Goal: Transaction & Acquisition: Register for event/course

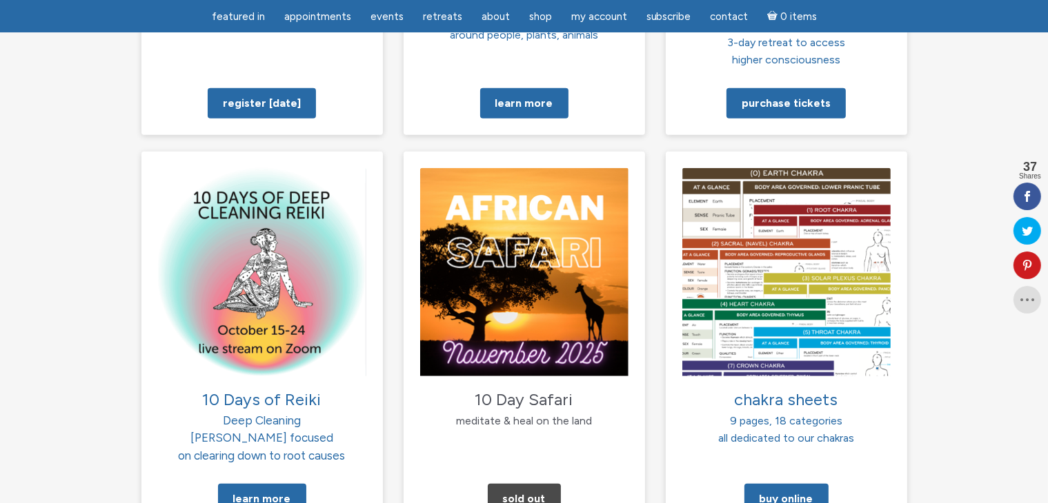
scroll to position [1310, 0]
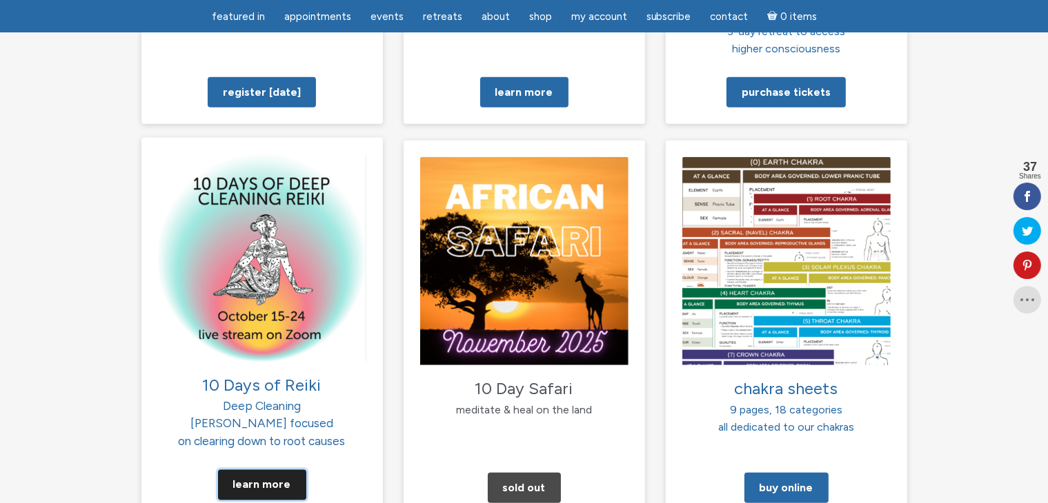
click at [272, 470] on link "Learn More" at bounding box center [262, 485] width 88 height 30
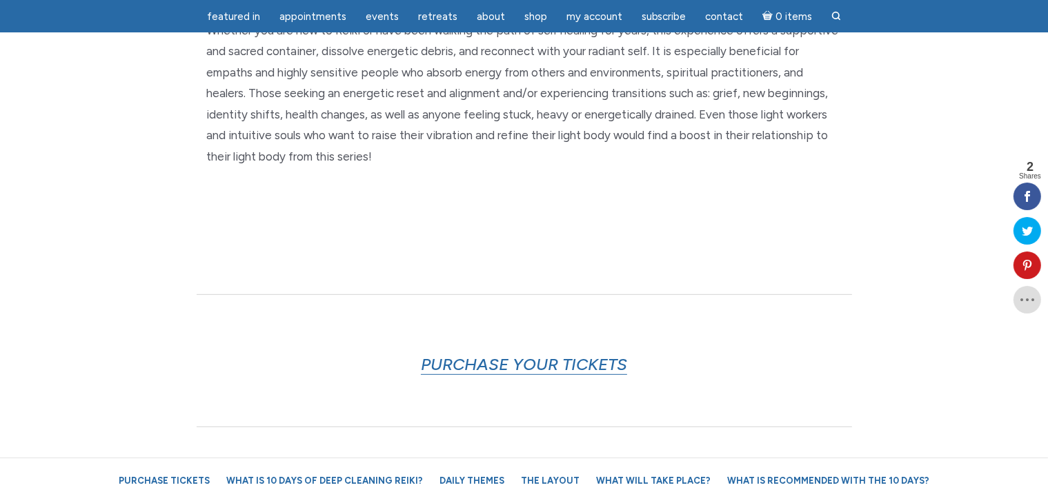
scroll to position [621, 0]
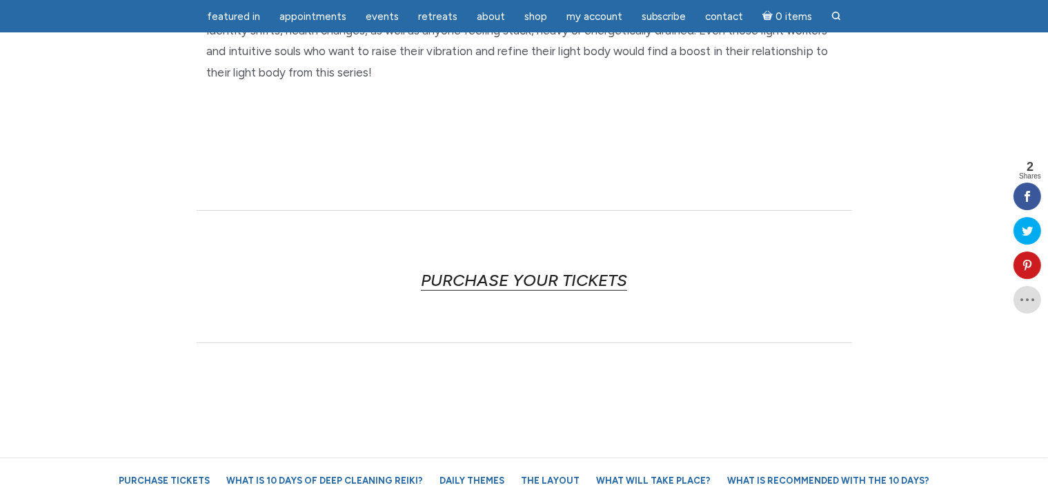
click at [556, 277] on link "PURCHASE YOUR TICKETS" at bounding box center [524, 280] width 206 height 21
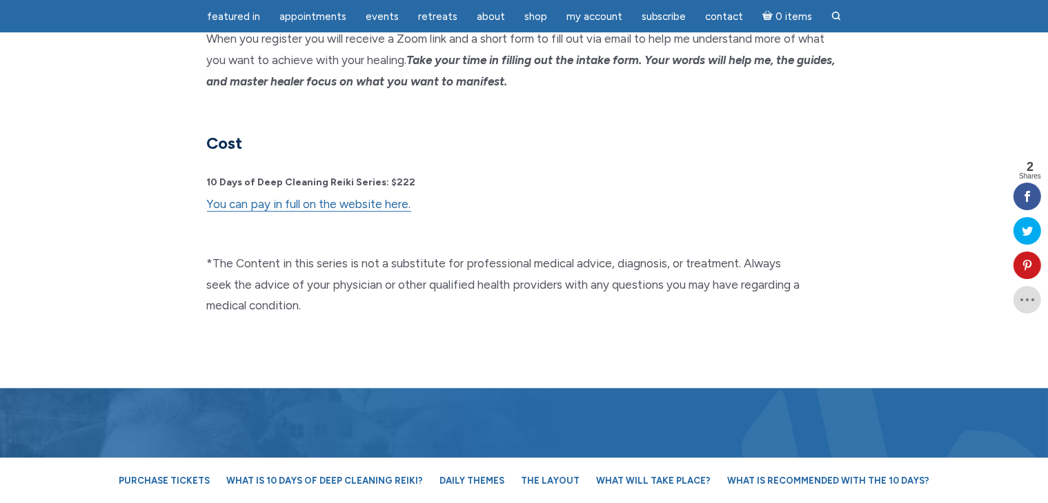
scroll to position [3619, 0]
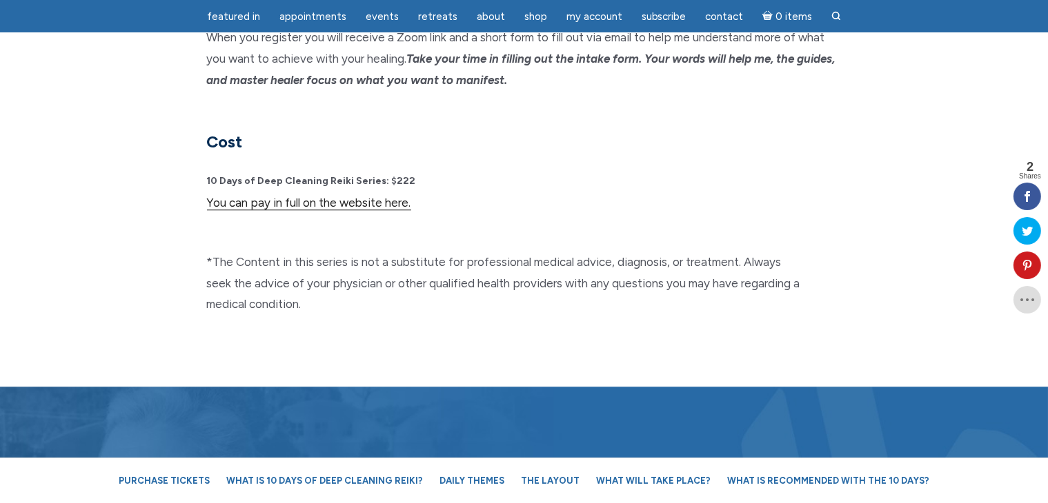
click at [385, 196] on link "You can pay in full on the website here." at bounding box center [309, 203] width 204 height 14
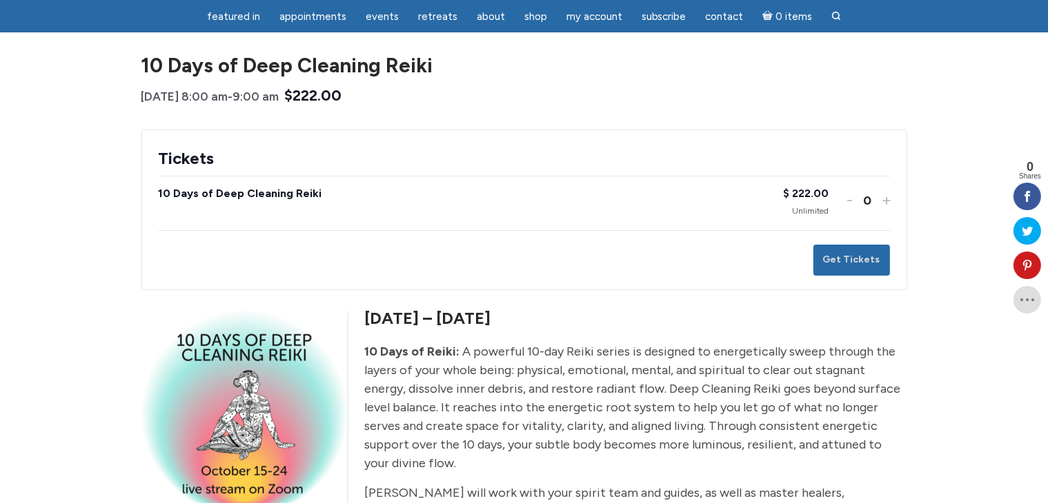
scroll to position [138, 0]
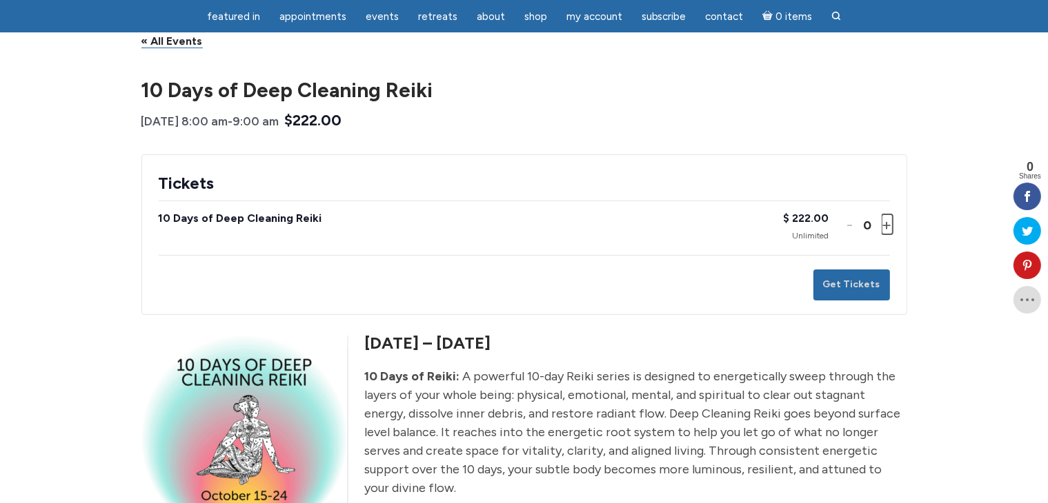
click at [886, 222] on button "Increase ticket quantity for 10 Days of Deep Cleaning Reiki +" at bounding box center [885, 224] width 8 height 20
click at [856, 281] on button "Get Tickets" at bounding box center [851, 285] width 77 height 31
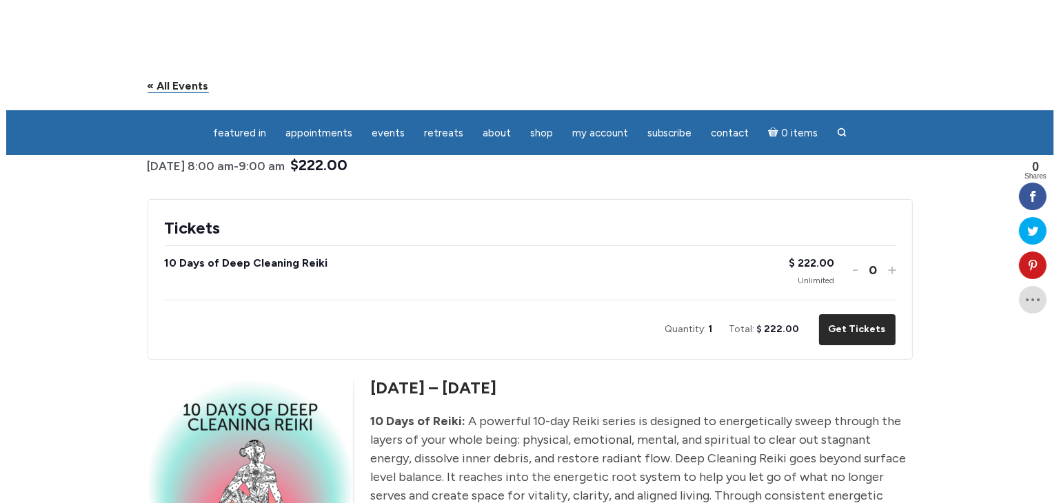
scroll to position [0, 0]
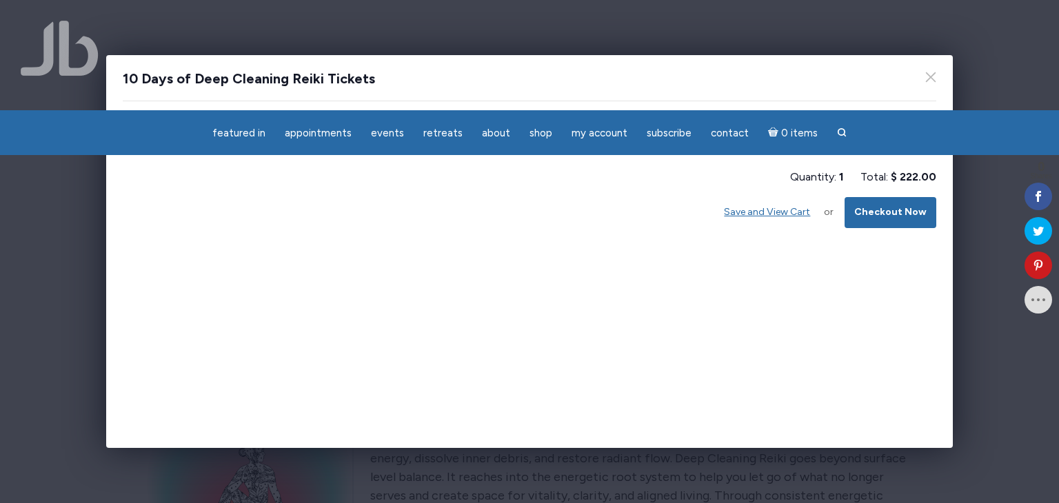
click at [870, 337] on div "10 Days of Deep Cleaning Reiki Tickets 10 Days of Deep Cleaning Reiki $ 222.00 …" at bounding box center [530, 251] width 848 height 393
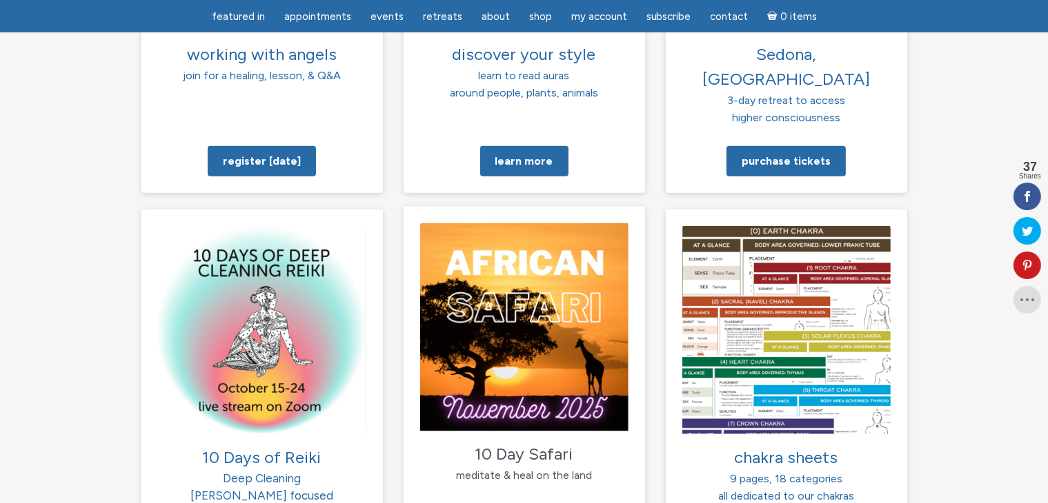
scroll to position [1310, 0]
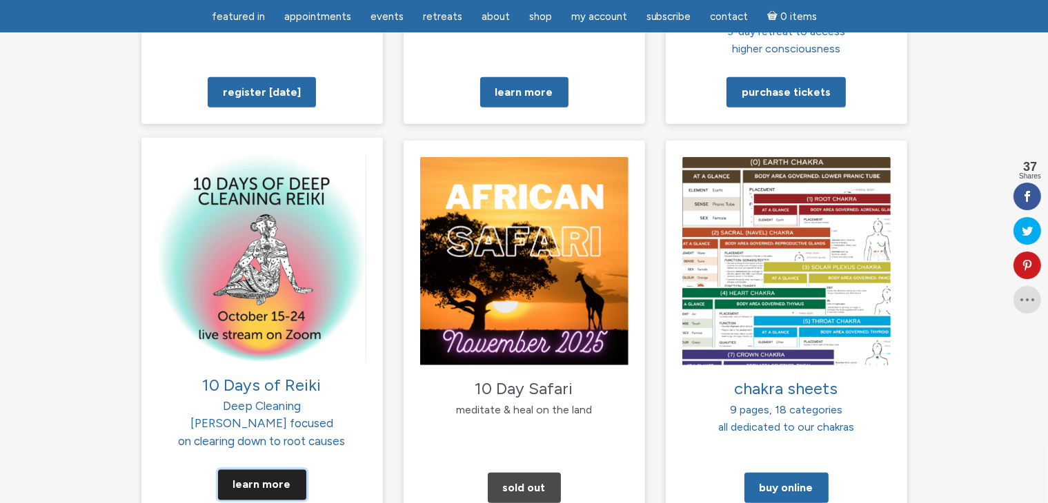
click at [254, 470] on link "Learn More" at bounding box center [262, 485] width 88 height 30
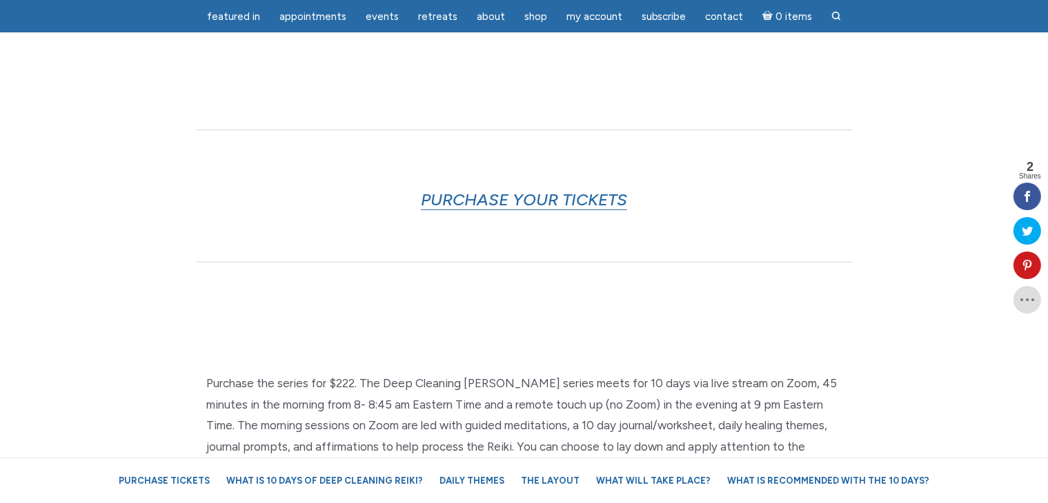
scroll to position [690, 0]
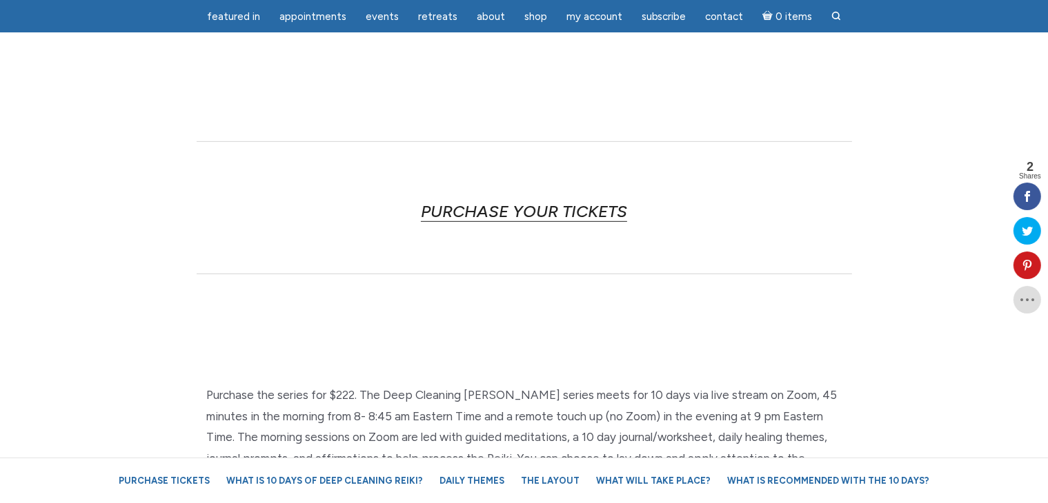
click at [580, 213] on link "PURCHASE YOUR TICKETS" at bounding box center [524, 211] width 206 height 21
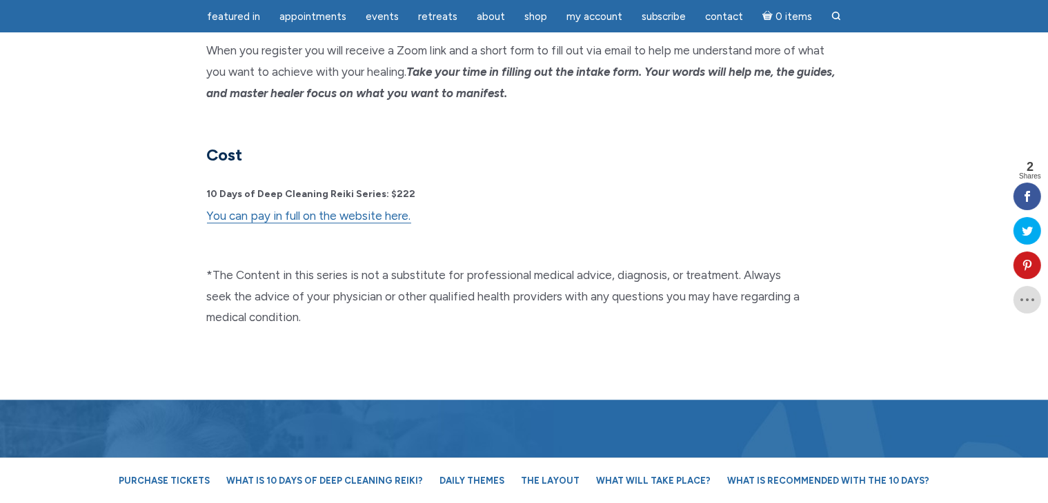
scroll to position [3619, 0]
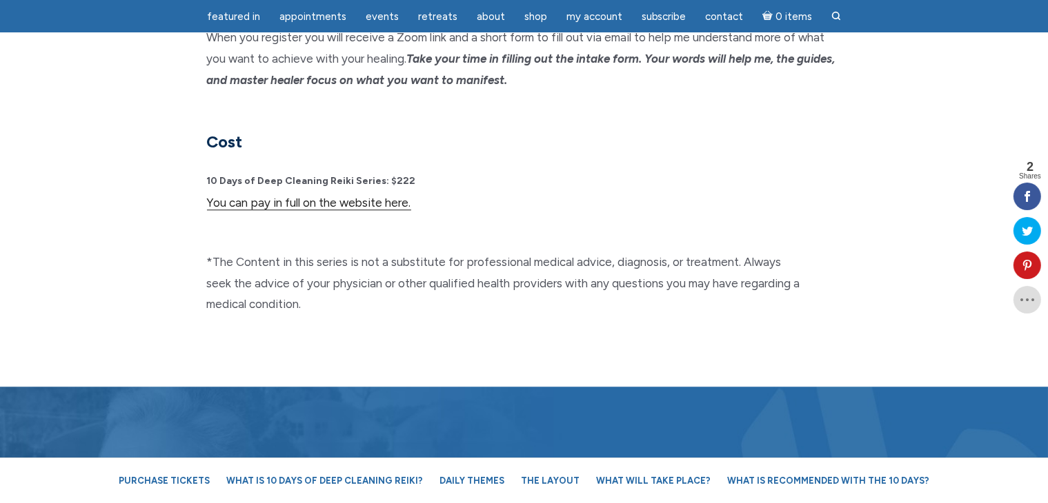
click at [350, 196] on link "You can pay in full on the website here." at bounding box center [309, 203] width 204 height 14
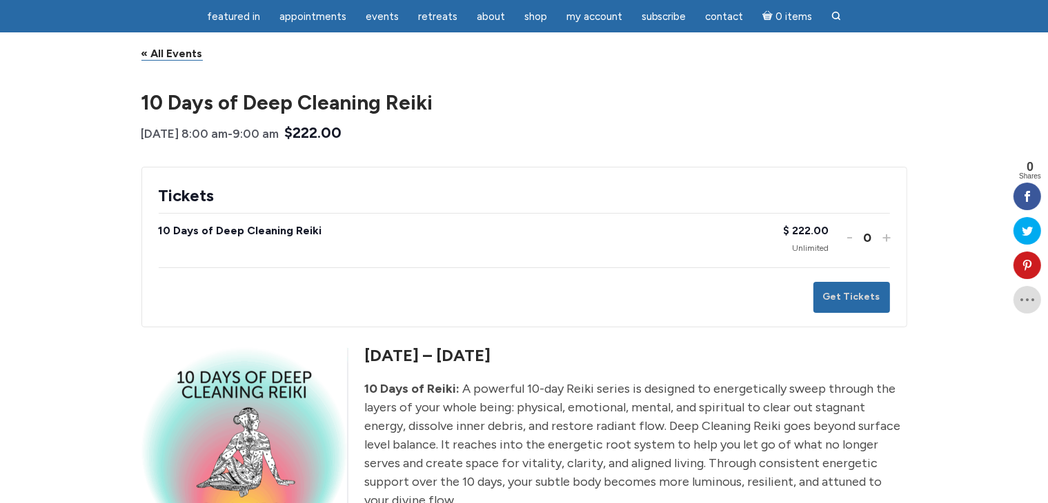
scroll to position [138, 0]
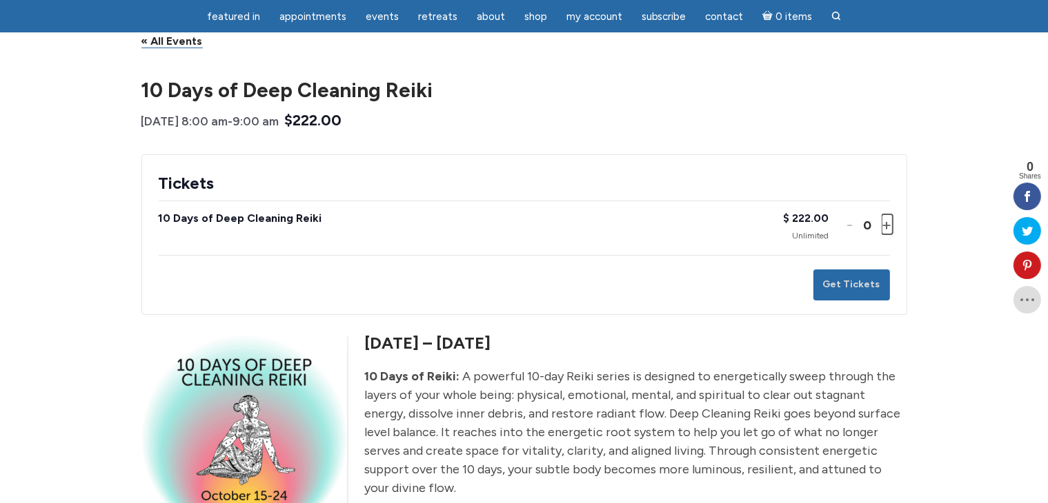
click at [889, 225] on button "Increase ticket quantity for 10 Days of Deep Cleaning Reiki +" at bounding box center [885, 224] width 8 height 20
click at [856, 287] on button "Get Tickets" at bounding box center [851, 285] width 77 height 31
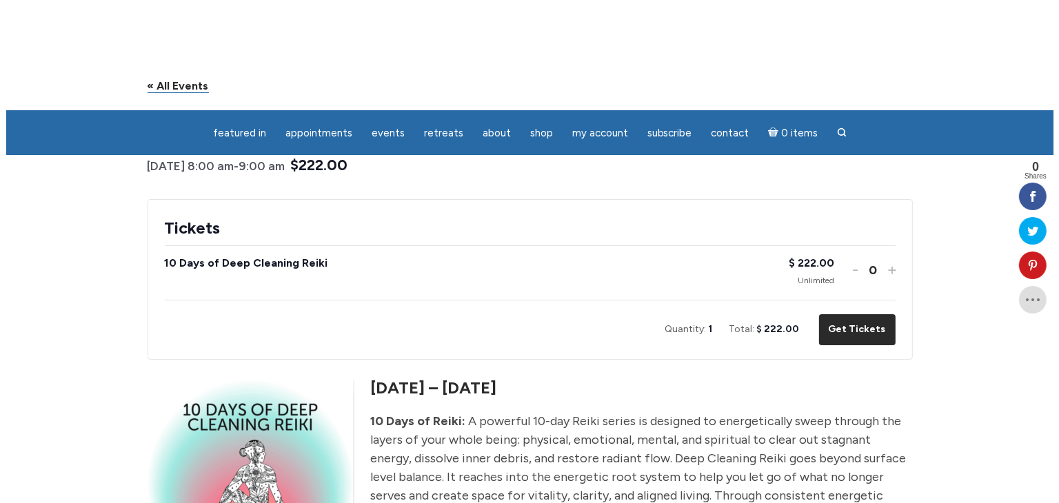
scroll to position [0, 0]
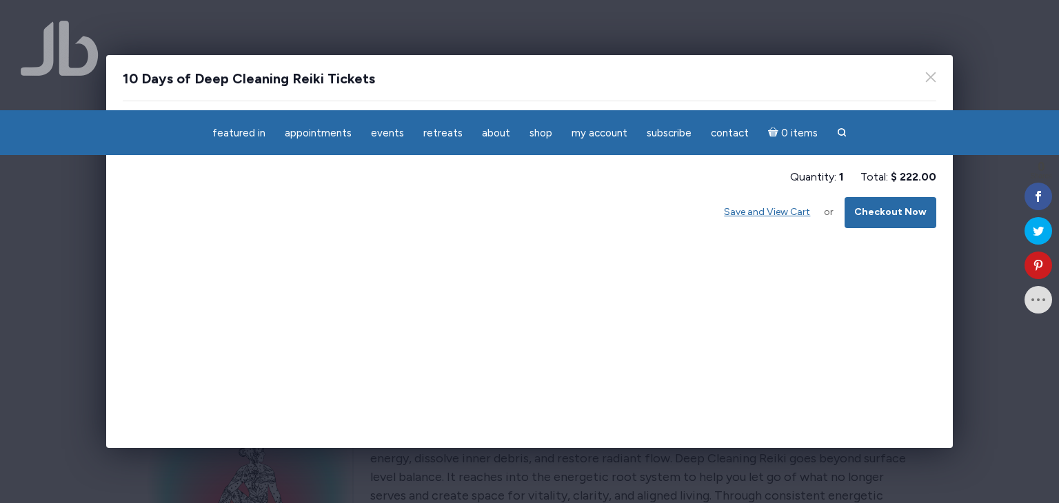
click at [535, 294] on div "10 Days of Deep Cleaning Reiki Tickets 10 Days of Deep Cleaning Reiki $ 222.00 …" at bounding box center [530, 251] width 848 height 393
click at [894, 208] on button "Checkout Now" at bounding box center [891, 212] width 92 height 31
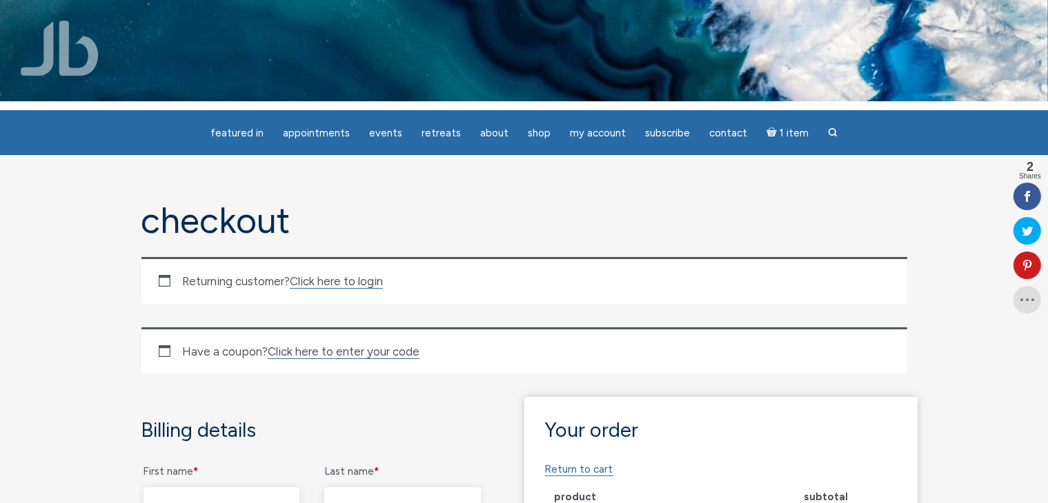
scroll to position [69, 0]
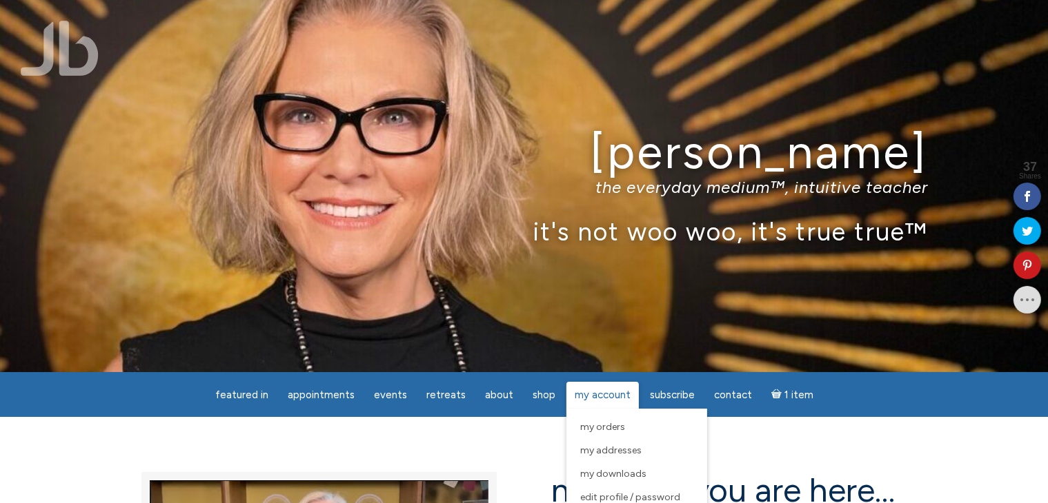
click at [601, 393] on span "My Account" at bounding box center [603, 395] width 56 height 12
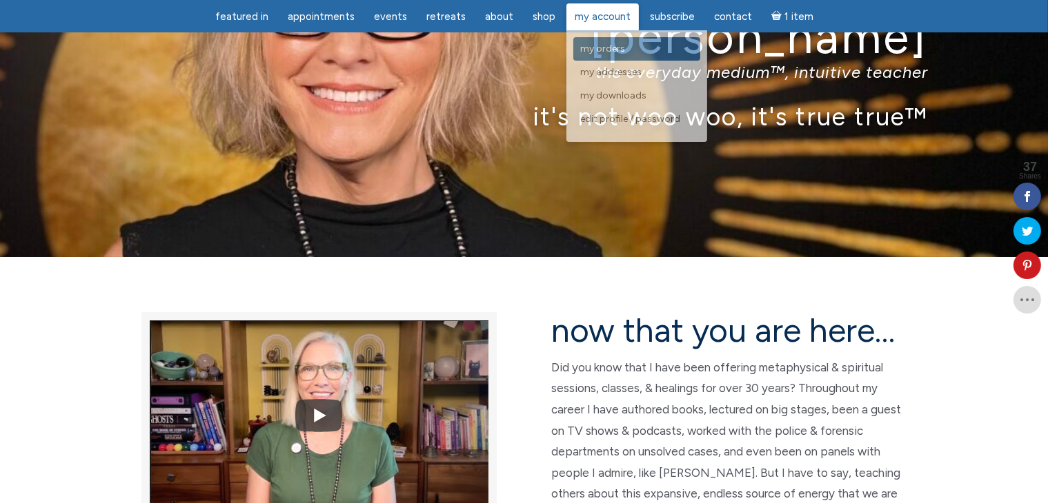
scroll to position [138, 0]
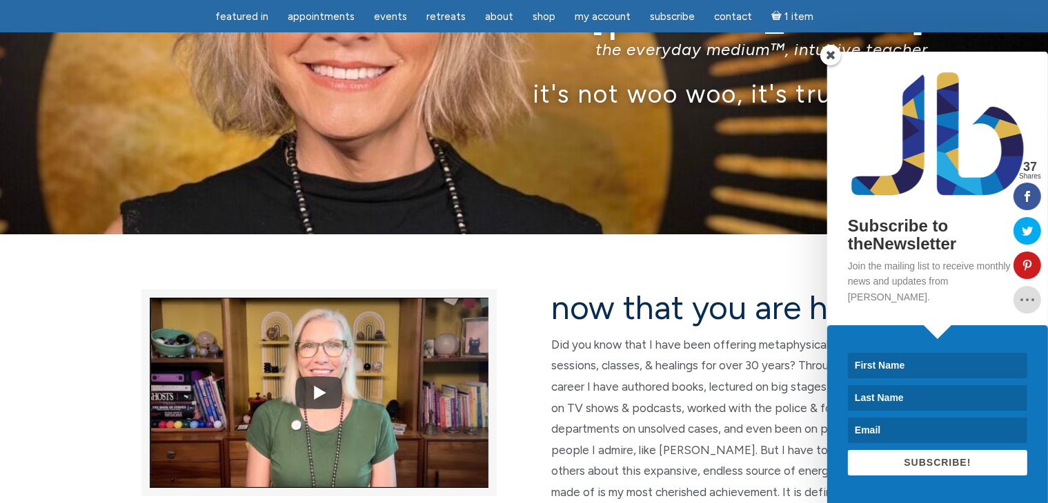
click at [830, 66] on span at bounding box center [830, 55] width 21 height 21
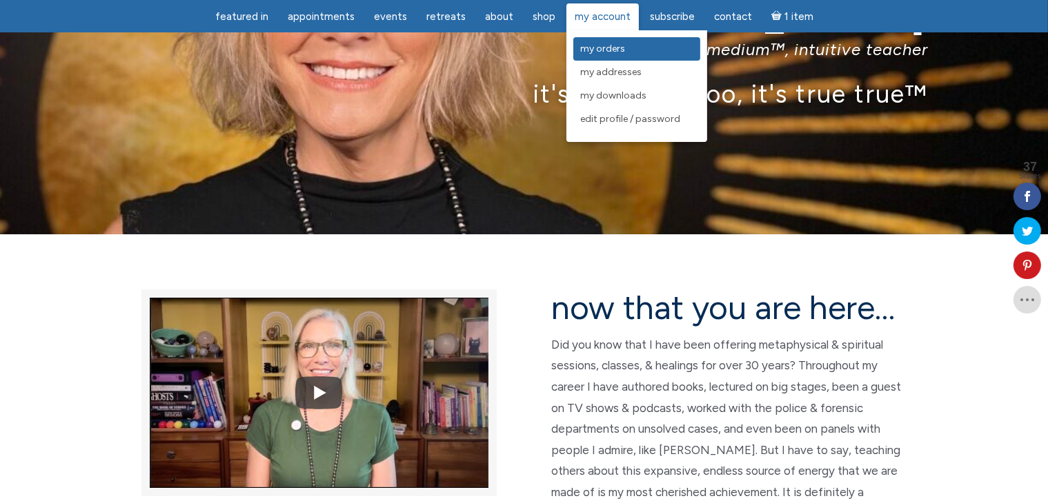
click at [610, 50] on span "My Orders" at bounding box center [602, 49] width 45 height 12
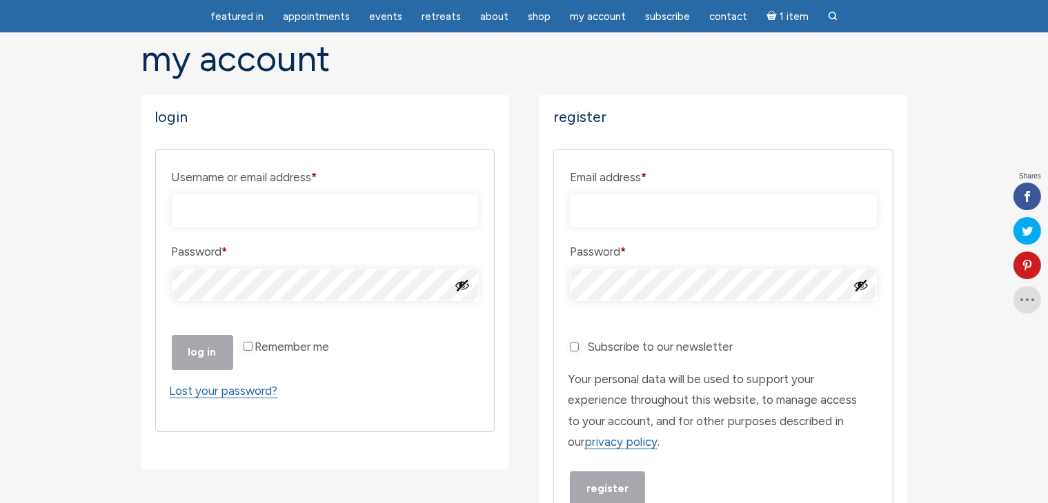
scroll to position [138, 0]
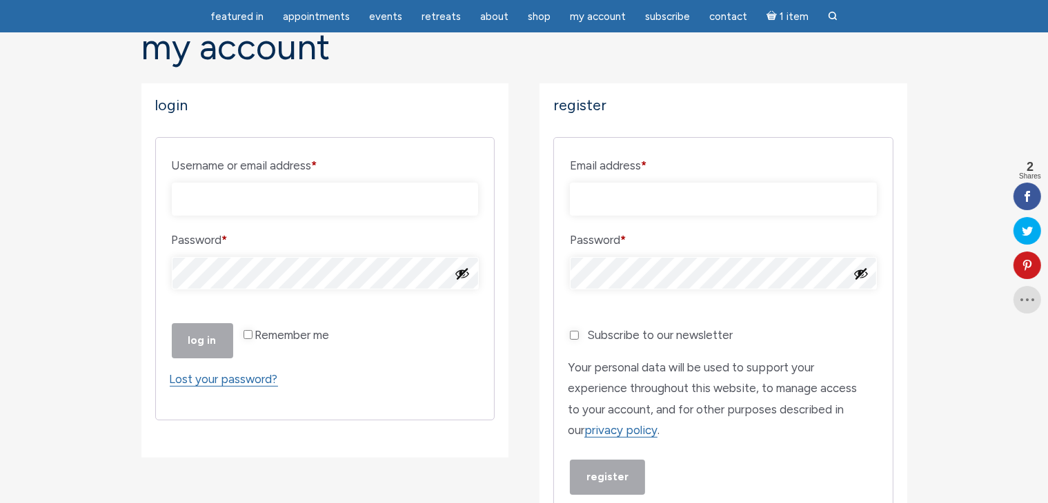
click at [273, 197] on input "Username or email address * Required" at bounding box center [325, 199] width 307 height 33
type input "N.SYDYKOVA@YAHOO.COM"
click at [463, 274] on button "Show password" at bounding box center [461, 273] width 15 height 15
click at [208, 359] on button "Log in" at bounding box center [202, 340] width 61 height 35
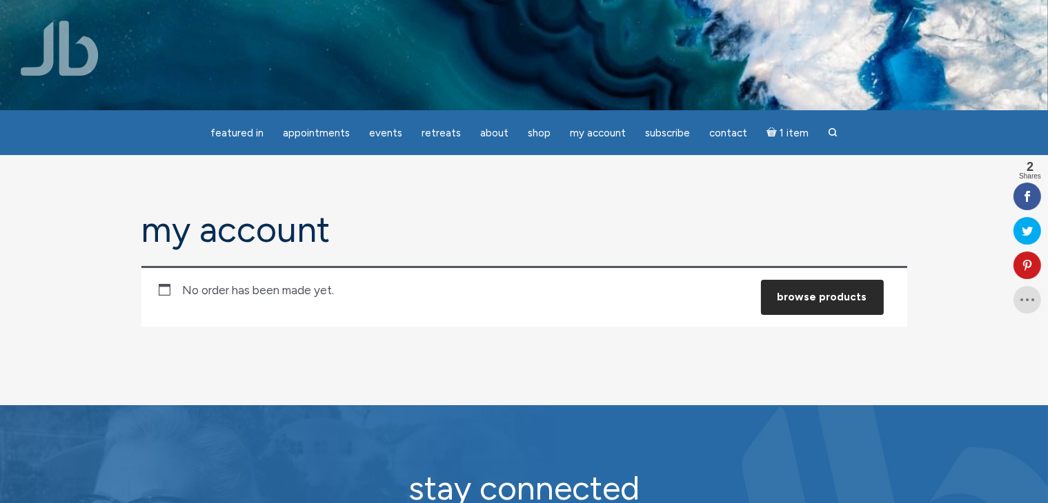
click at [826, 295] on link "Browse products" at bounding box center [822, 297] width 123 height 35
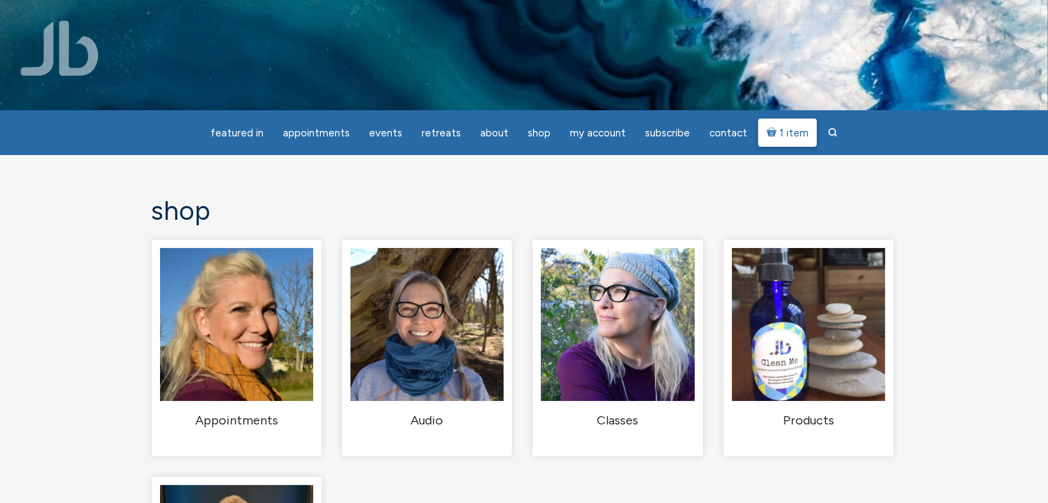
click at [781, 134] on span "1 item" at bounding box center [793, 133] width 29 height 10
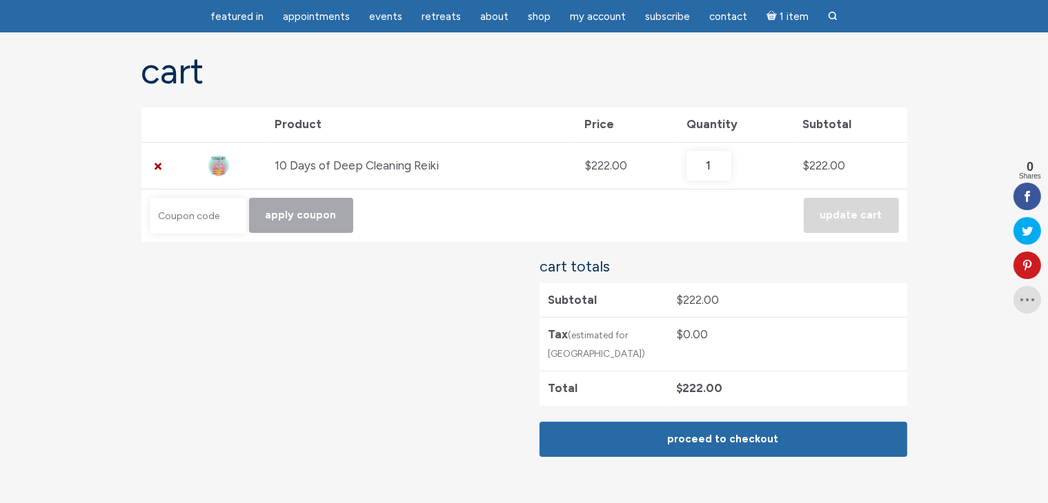
scroll to position [138, 0]
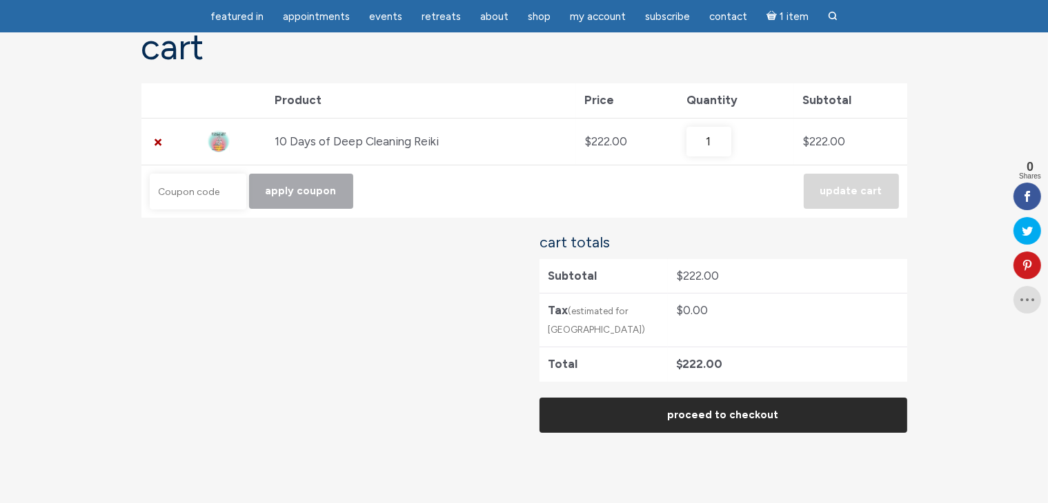
click at [745, 412] on link "Proceed to checkout" at bounding box center [723, 415] width 368 height 35
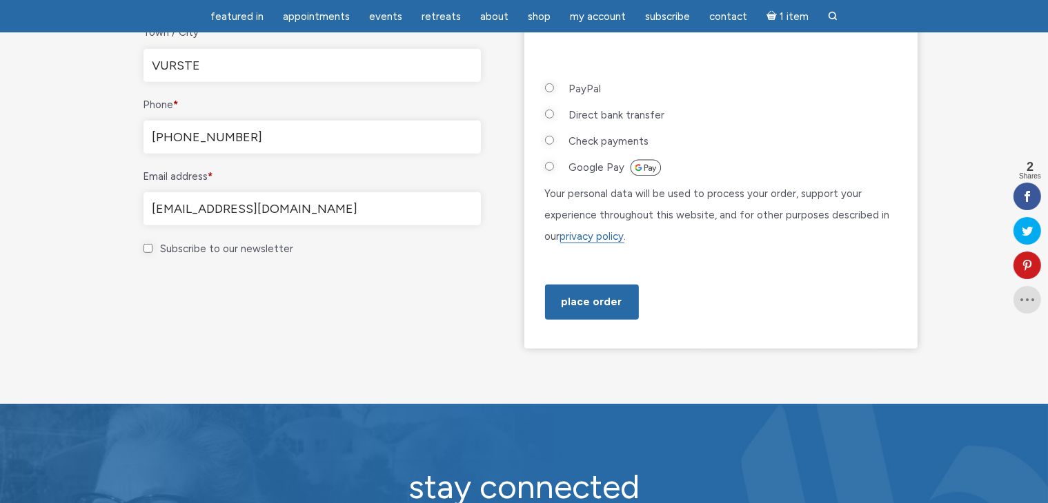
scroll to position [828, 0]
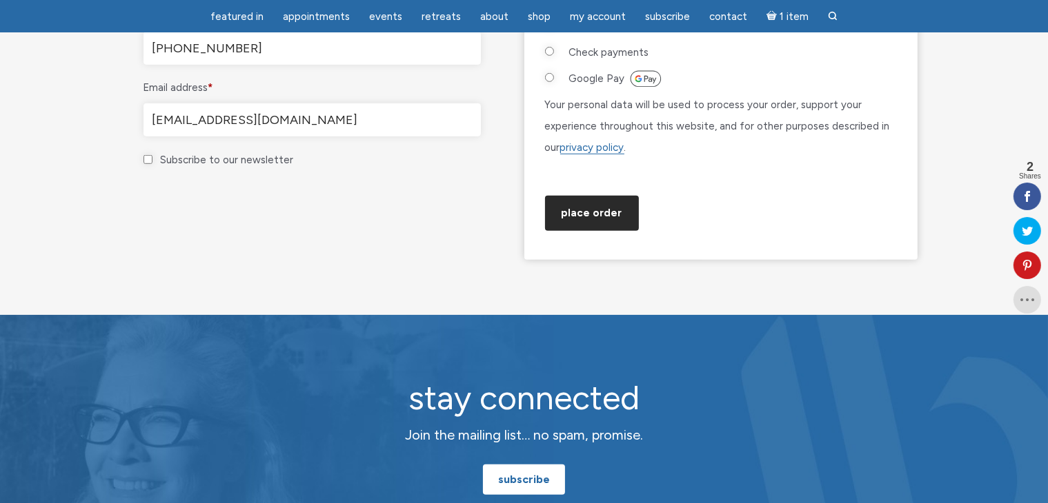
click at [601, 231] on button "Place order" at bounding box center [592, 213] width 94 height 35
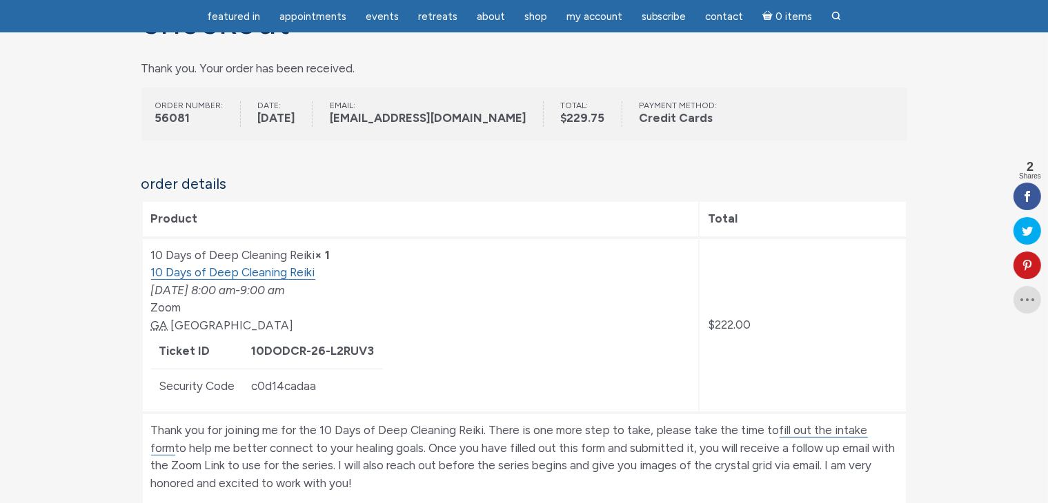
scroll to position [207, 0]
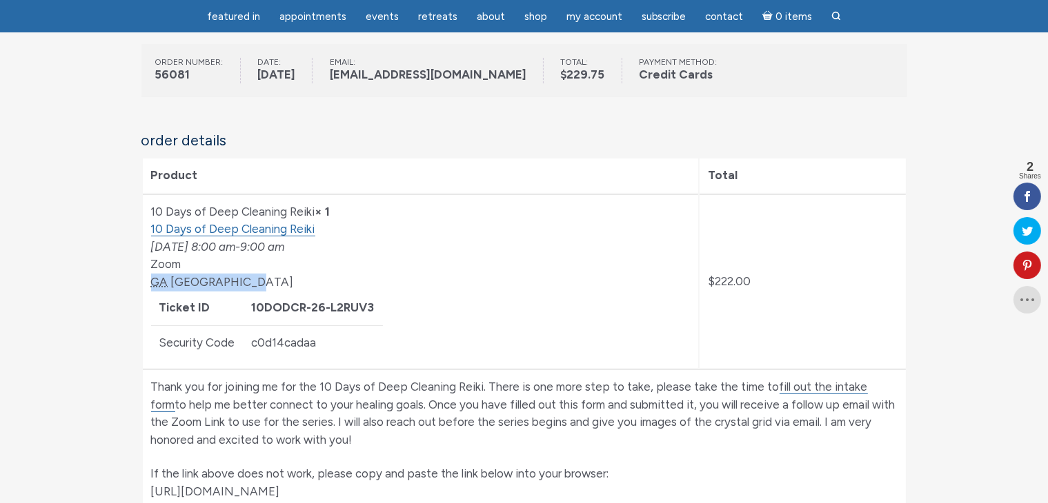
drag, startPoint x: 248, startPoint y: 279, endPoint x: 152, endPoint y: 287, distance: 96.2
click at [152, 287] on div "10 Days of Deep Cleaning Reiki [DATE] 8:00 am - 9:00 am Zoom [GEOGRAPHIC_DATA] …" at bounding box center [420, 256] width 539 height 70
copy span "GA United States"
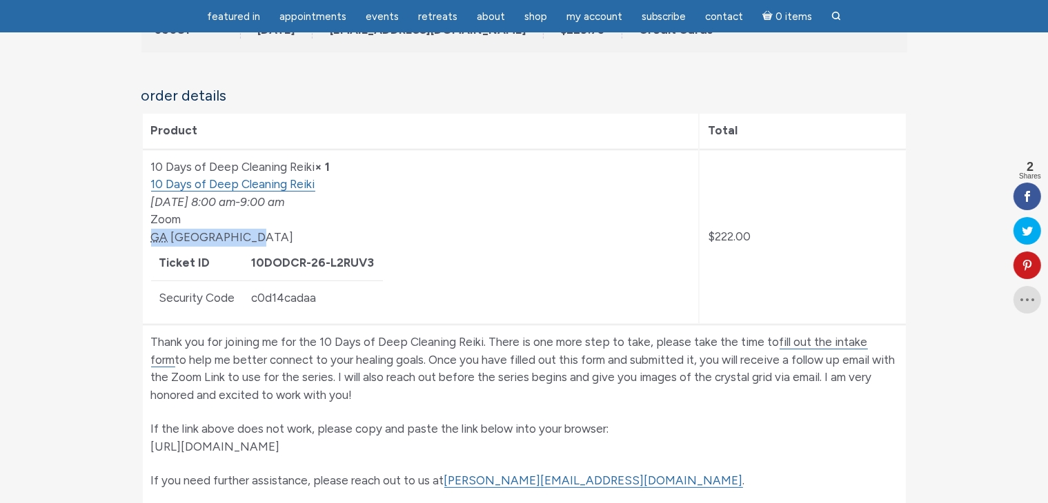
scroll to position [276, 0]
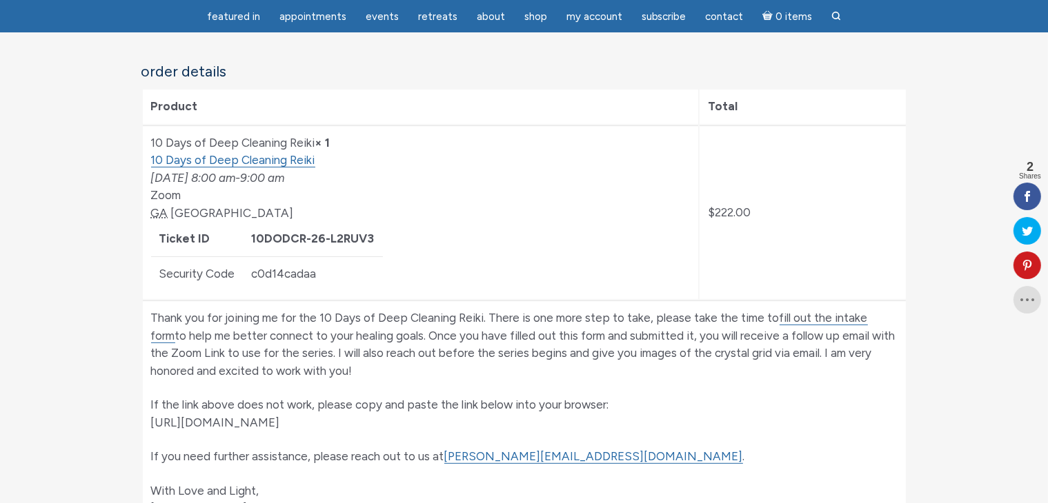
click at [943, 360] on section "Checkout Thank you. Your order has been received. Order number: 56081 Date: Oct…" at bounding box center [524, 414] width 1048 height 1161
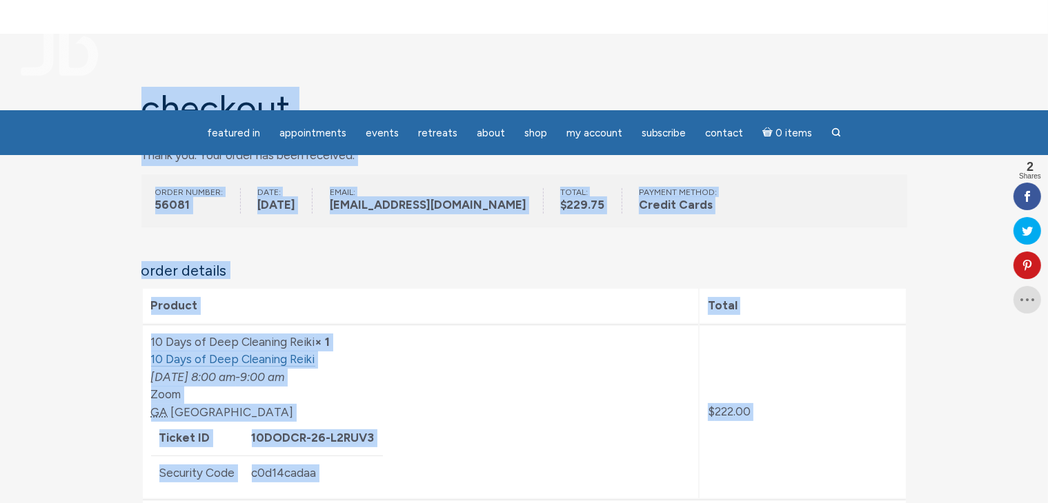
scroll to position [0, 0]
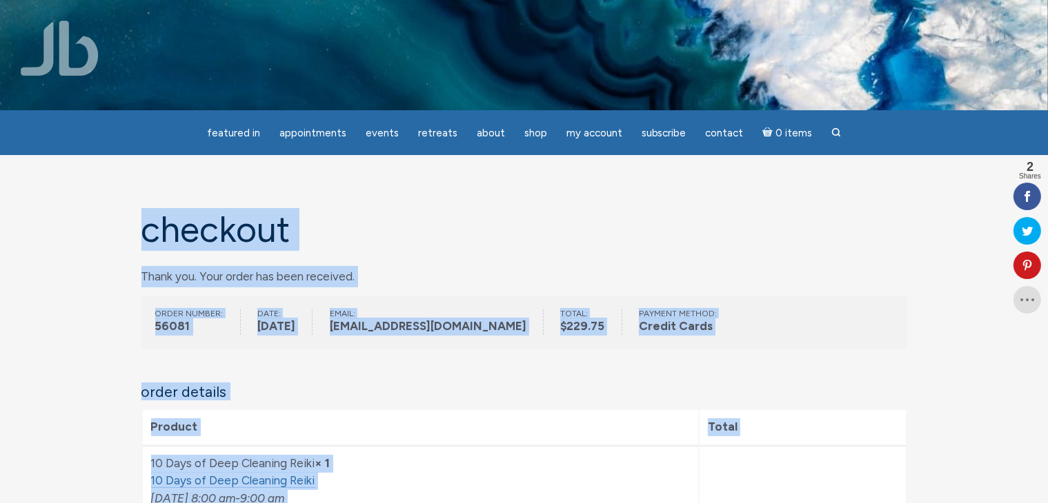
drag, startPoint x: 288, startPoint y: 288, endPoint x: 90, endPoint y: 226, distance: 207.4
copy div "Checkout Thank you. Your order has been received. Order number: 56081 Date: Oct…"
click at [795, 274] on p "Thank you. Your order has been received." at bounding box center [524, 276] width 766 height 21
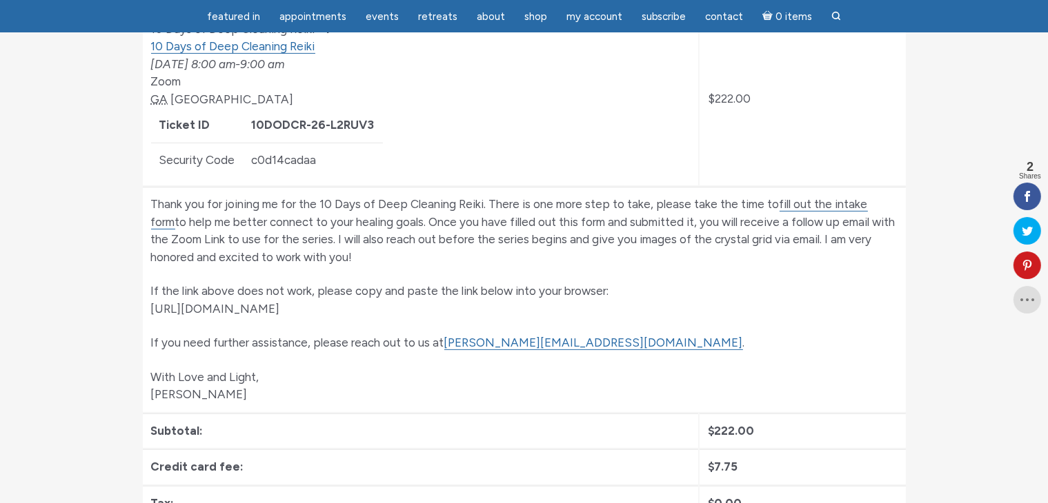
scroll to position [414, 0]
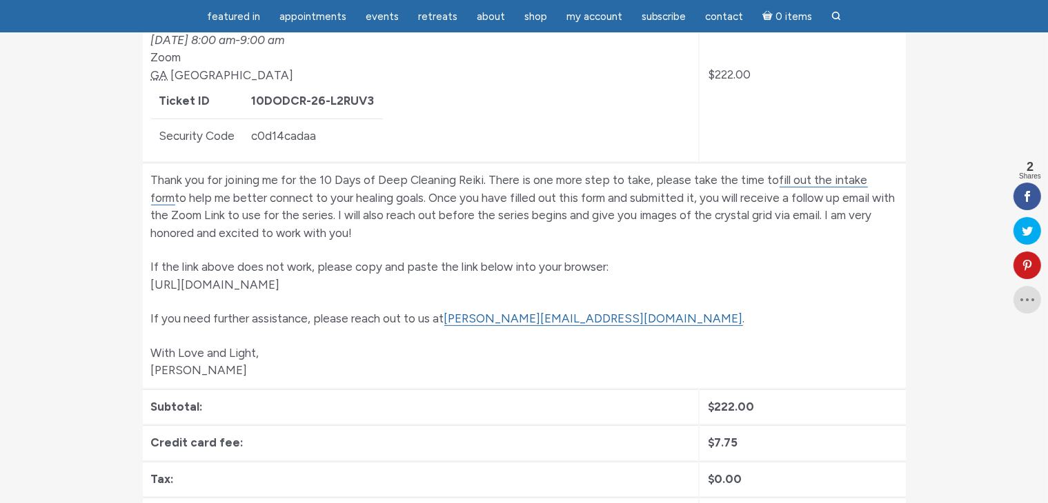
click at [835, 188] on p "Thank you for joining me for the 10 Days of Deep Cleaning Reiki. There is one m…" at bounding box center [524, 207] width 746 height 70
click at [836, 180] on link "fill out the intake form" at bounding box center [509, 189] width 717 height 32
drag, startPoint x: 488, startPoint y: 281, endPoint x: 152, endPoint y: 279, distance: 335.9
click at [152, 279] on p "If the link above does not work, please copy and paste the link below into your…" at bounding box center [524, 276] width 746 height 35
copy p "https://jamiebutlermedium.com/10-days-of-reiki-intake-form/"
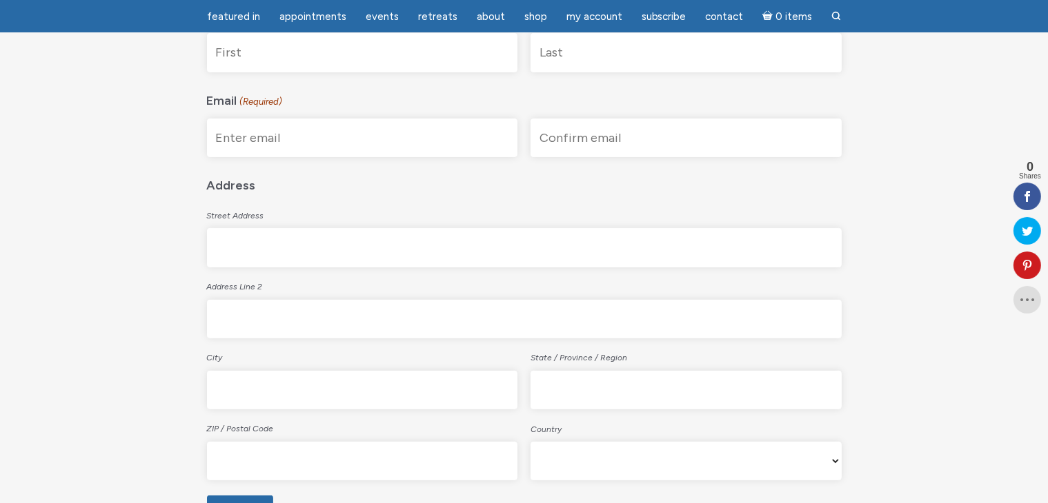
scroll to position [345, 0]
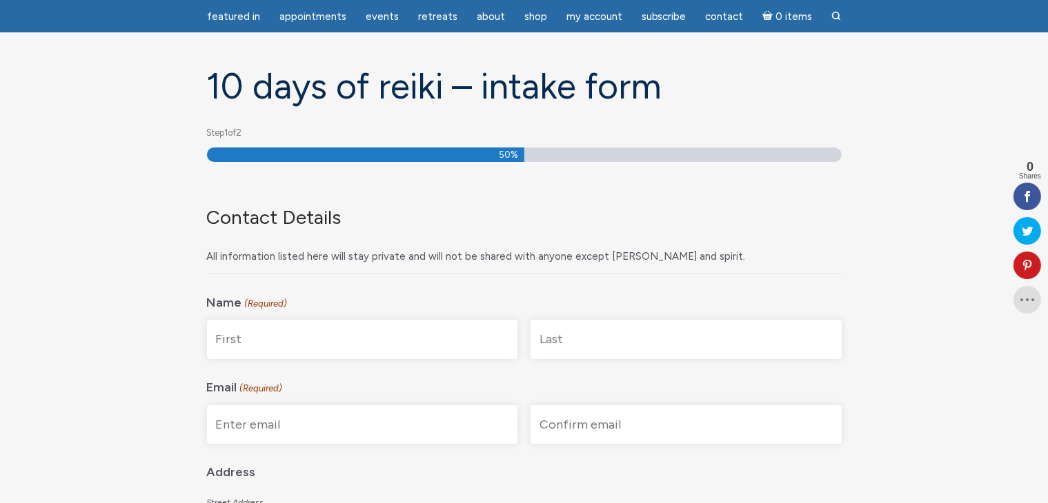
scroll to position [69, 0]
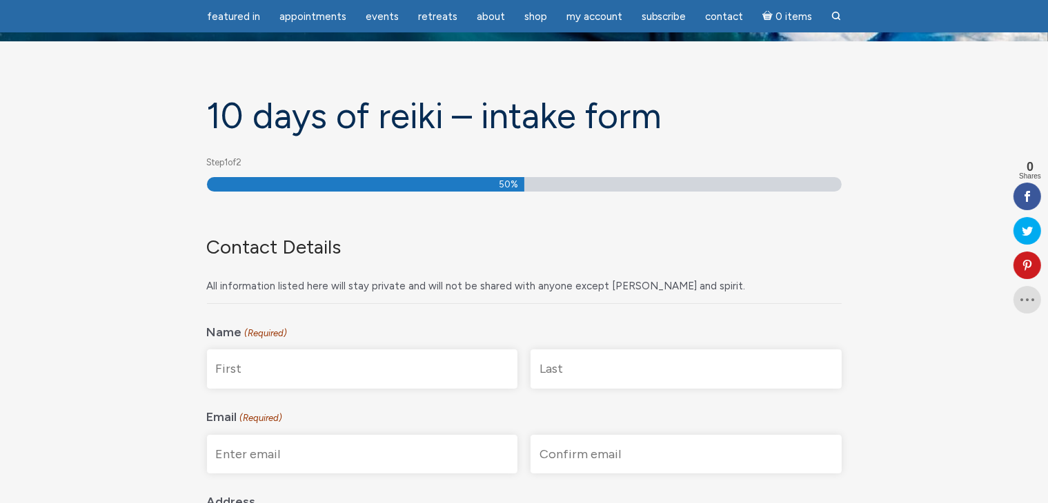
click at [310, 373] on input "First" at bounding box center [362, 369] width 311 height 39
type input "NOERZJAMAL"
click at [637, 372] on input "Last" at bounding box center [685, 369] width 311 height 39
type input "SYDYKOVA"
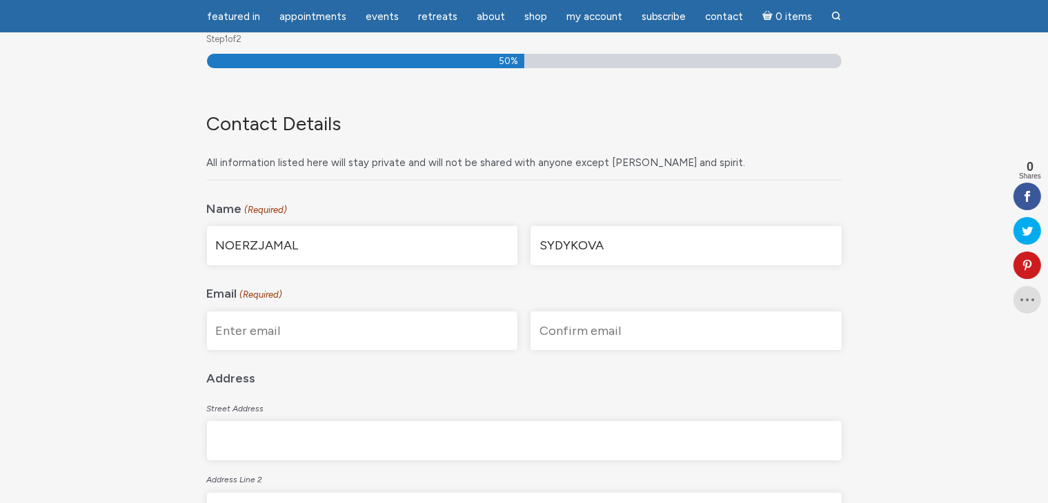
scroll to position [207, 0]
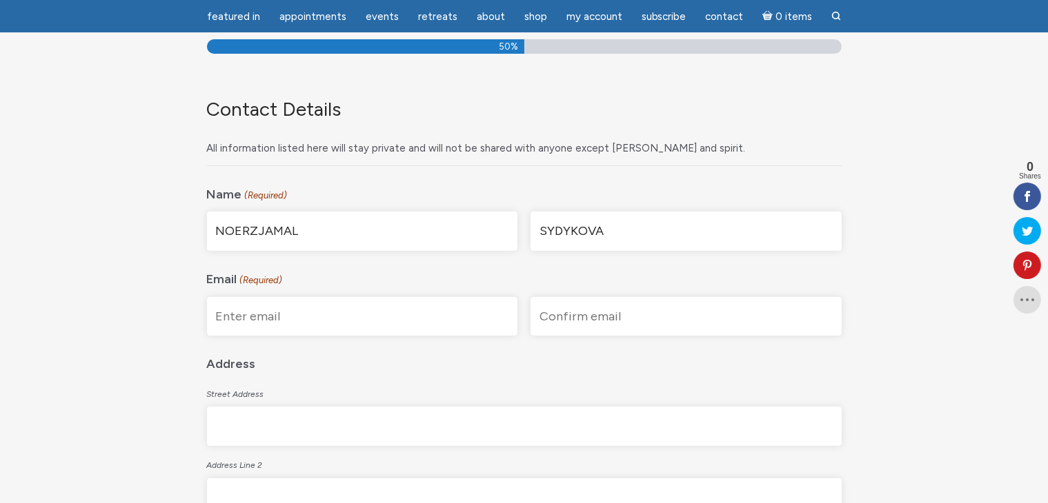
click at [350, 318] on input "Enter Email" at bounding box center [362, 316] width 311 height 39
type input "n"
type input "N.SYDYKOVA@YAHOO.COM"
click at [610, 318] on input "Confirm Email" at bounding box center [685, 316] width 311 height 39
type input "N.SYDYKOVA@YAHOO.COM"
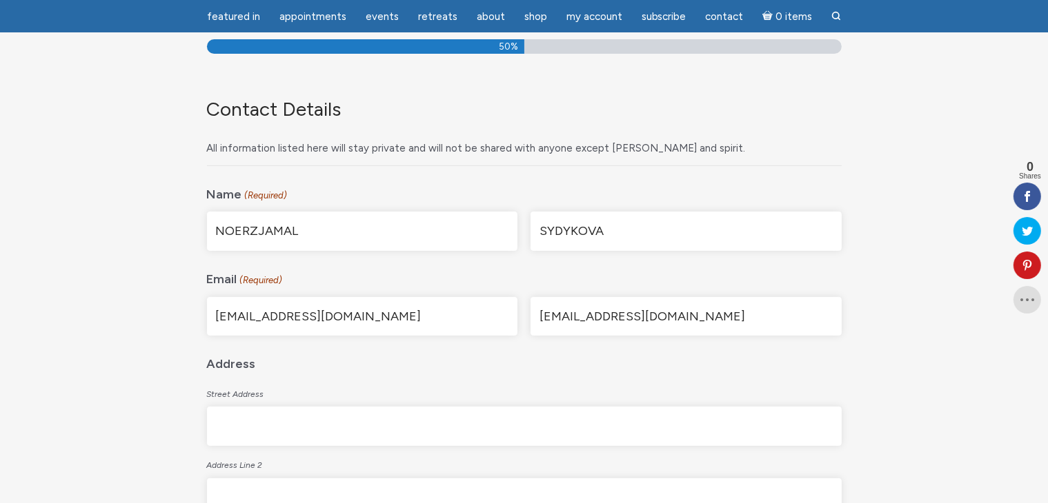
click at [371, 430] on input "Street Address" at bounding box center [524, 426] width 635 height 39
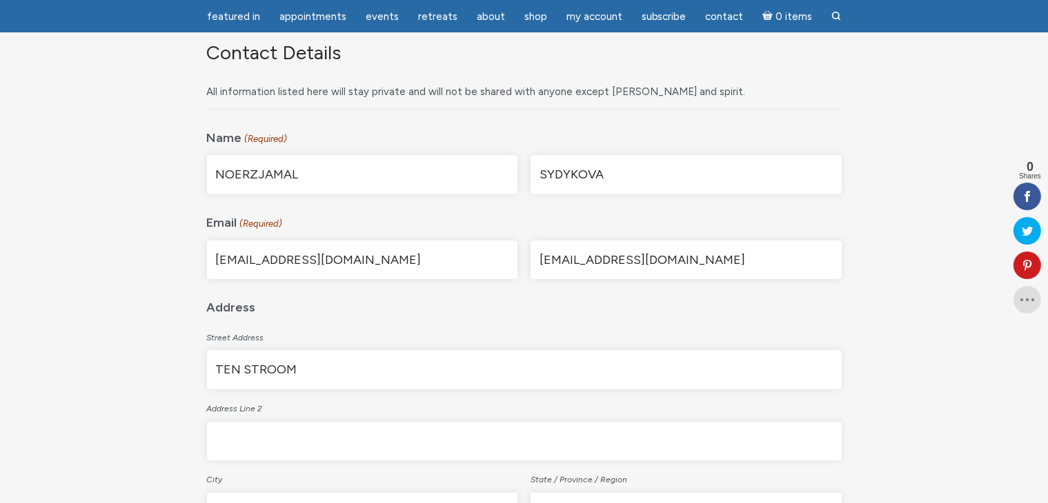
scroll to position [345, 0]
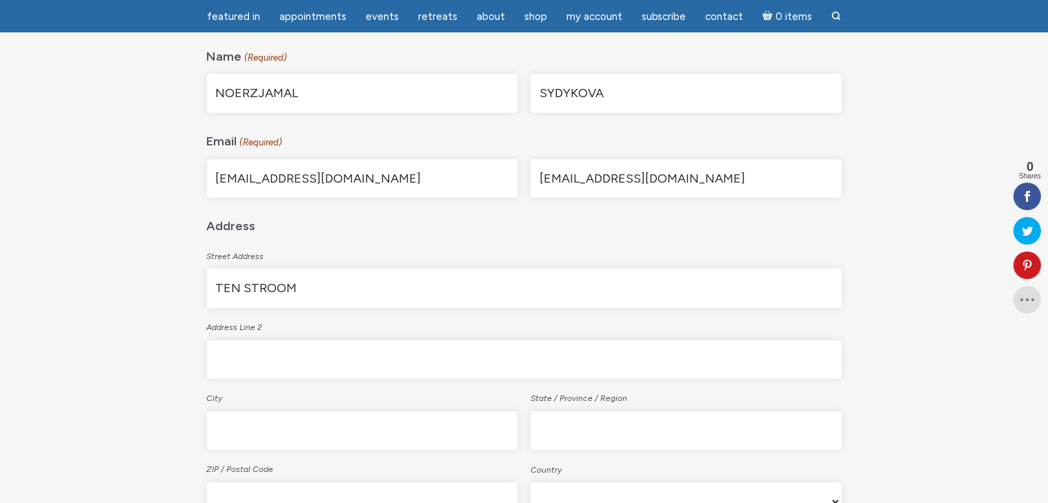
click at [215, 287] on input "TEN STROOM" at bounding box center [524, 288] width 635 height 39
drag, startPoint x: 298, startPoint y: 286, endPoint x: 364, endPoint y: 292, distance: 66.5
click at [364, 292] on input "TEN STROOM 29," at bounding box center [524, 288] width 635 height 39
type input "TEN STROOM"
click at [292, 361] on input "Address Line 2" at bounding box center [524, 360] width 635 height 39
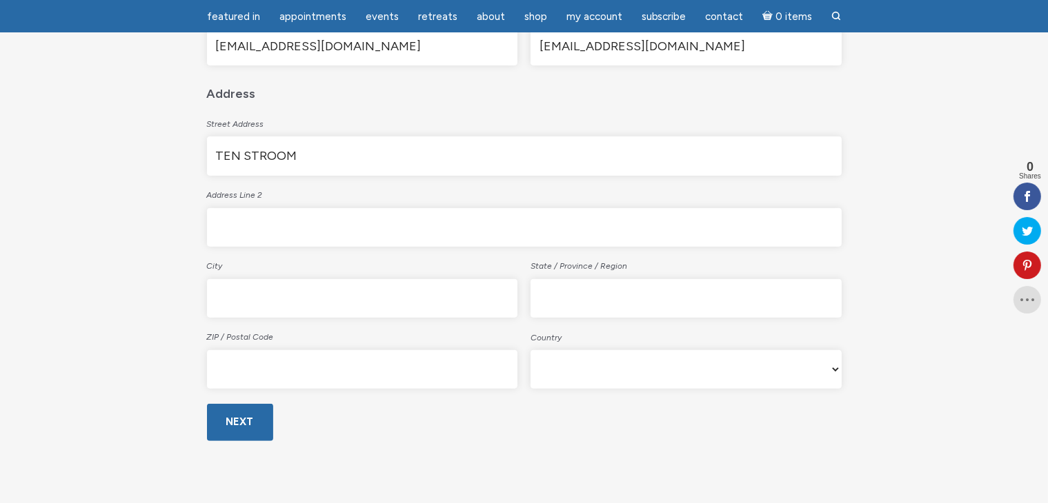
scroll to position [483, 0]
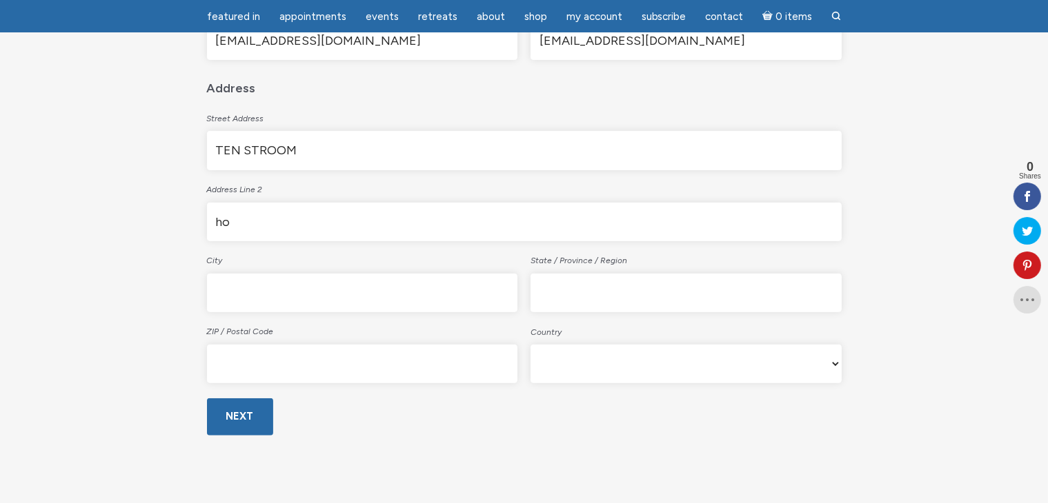
type input "h"
type input "House Nr. 29"
click at [273, 289] on input "City" at bounding box center [362, 293] width 311 height 39
type input "VURSTE"
click at [586, 286] on input "State / Province / Region" at bounding box center [685, 293] width 311 height 39
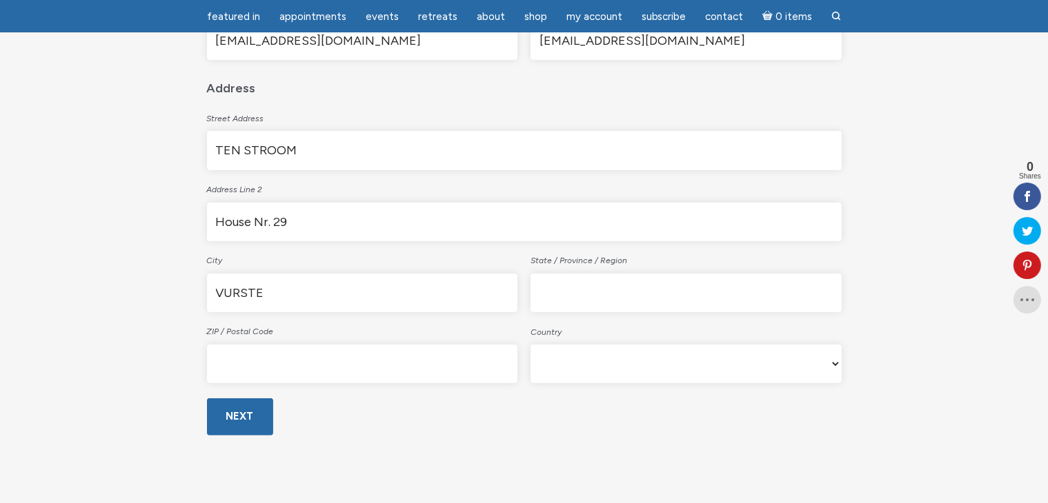
click at [583, 289] on input "State / Province / Region" at bounding box center [685, 293] width 311 height 39
paste input "East Flanders"
type input "East Flanders"
click at [410, 370] on input "ZIP / Postal Code" at bounding box center [362, 364] width 311 height 39
type input "9890"
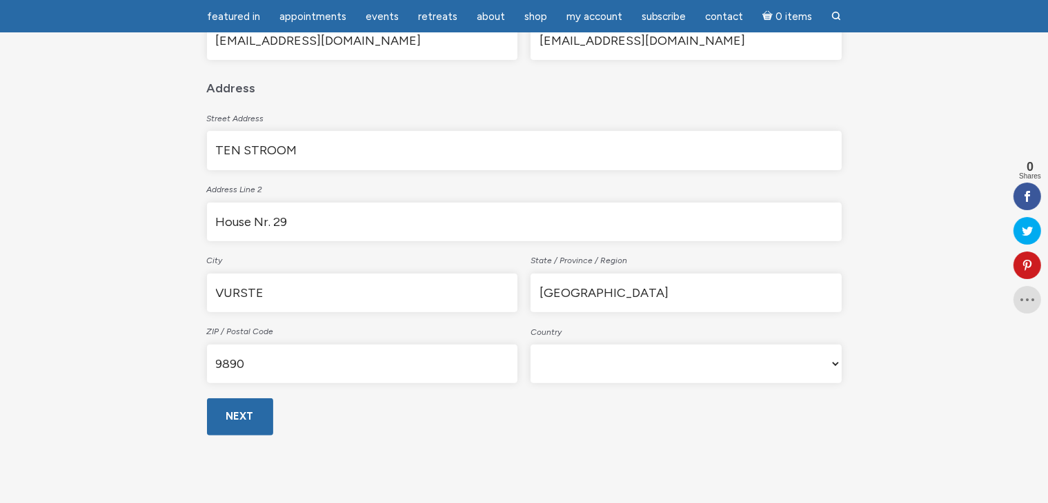
click at [578, 359] on select "Afghanistan Albania Algeria American Samoa Andorra Angola Anguilla Antarctica A…" at bounding box center [685, 364] width 311 height 39
select select "Belgium"
click at [530, 345] on select "Afghanistan Albania Algeria American Samoa Andorra Angola Anguilla Antarctica A…" at bounding box center [685, 364] width 311 height 39
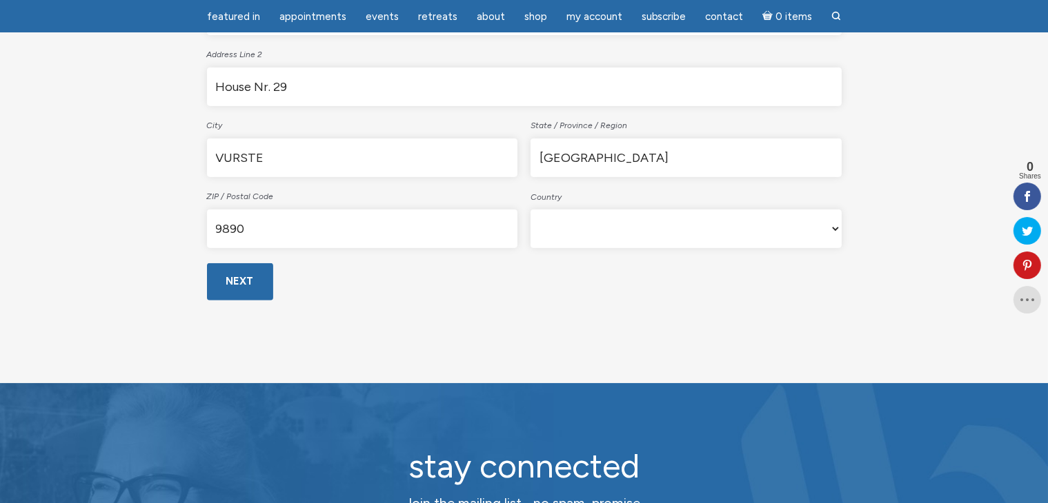
scroll to position [621, 0]
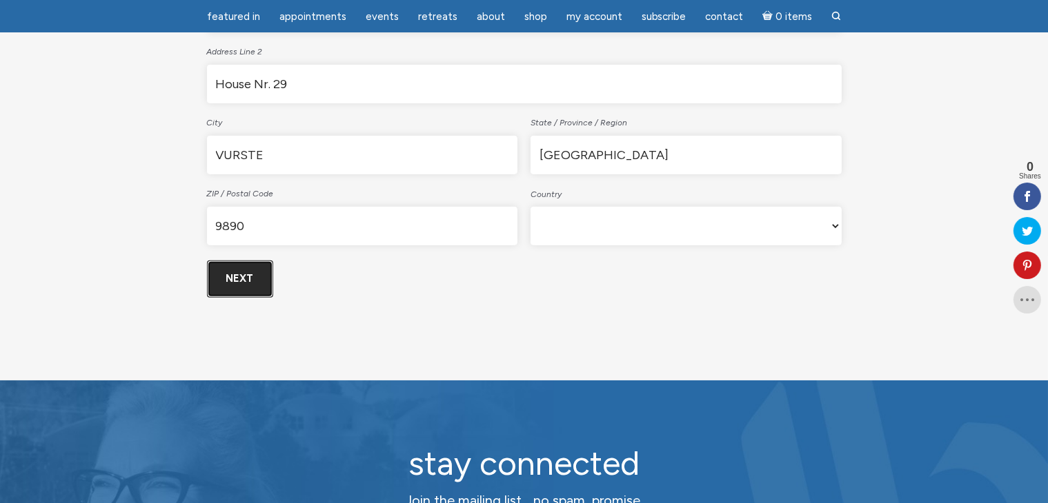
click at [243, 277] on input "Next" at bounding box center [240, 279] width 66 height 37
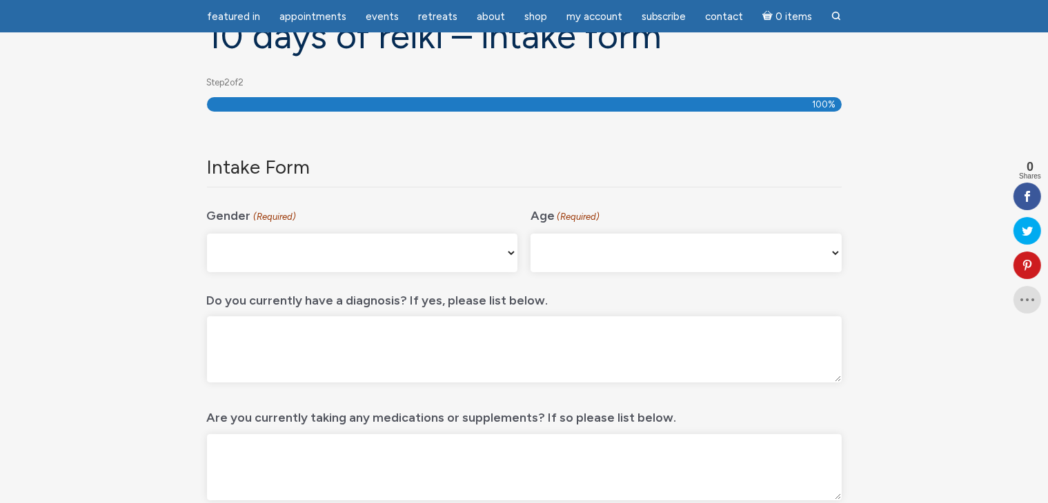
scroll to position [114, 0]
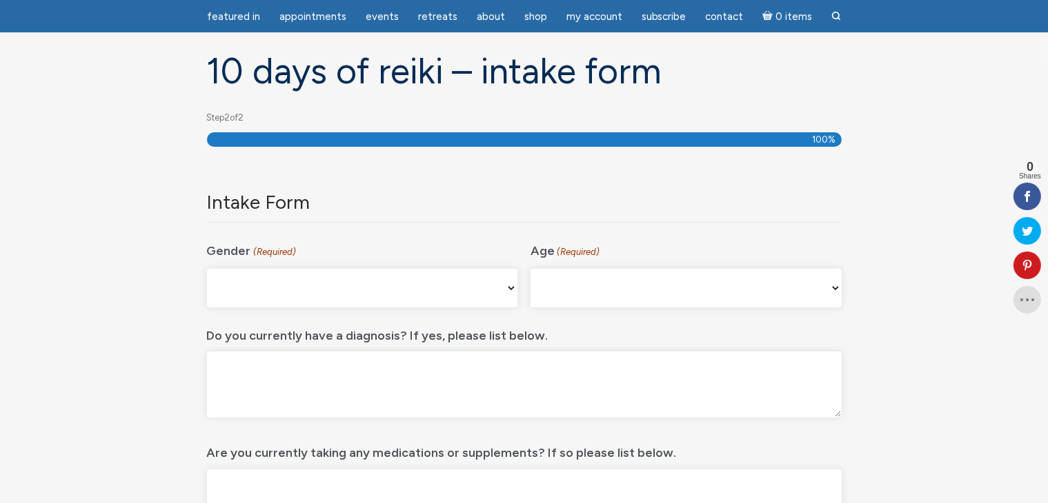
click at [510, 285] on select "Male Female Non-binary Agender My gender isn't listed Prefer Not to Answer" at bounding box center [362, 288] width 311 height 39
select select "[DEMOGRAPHIC_DATA]"
click at [207, 269] on select "Male Female Non-binary Agender My gender isn't listed Prefer Not to Answer" at bounding box center [362, 288] width 311 height 39
click at [836, 286] on select "16-24 25-34 35-44 45-54 55-64 65+" at bounding box center [685, 288] width 311 height 39
select select "45-54"
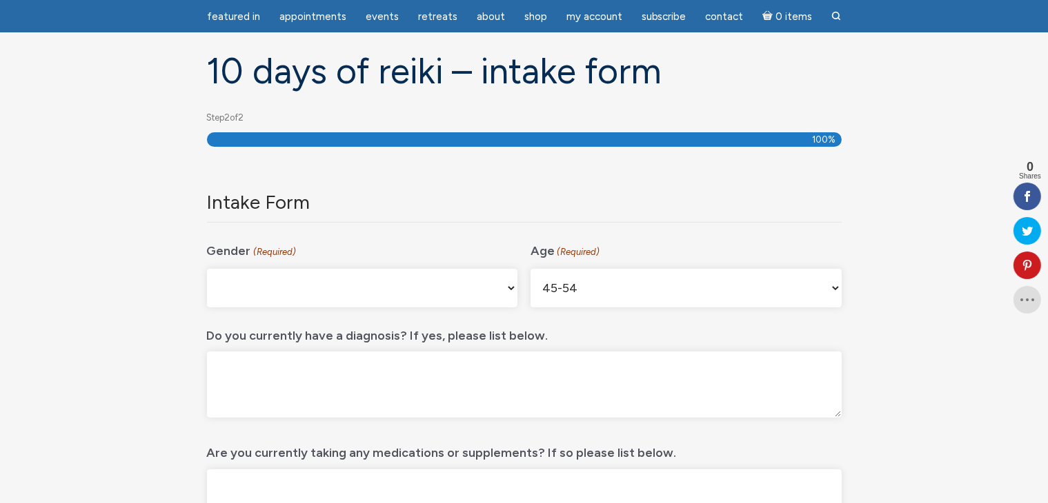
click at [530, 269] on select "16-24 25-34 35-44 45-54 55-64 65+" at bounding box center [685, 288] width 311 height 39
click at [839, 286] on select "16-24 25-34 35-44 45-54 55-64 65+" at bounding box center [685, 288] width 311 height 39
click at [530, 269] on select "16-24 25-34 35-44 45-54 55-64 65+" at bounding box center [685, 288] width 311 height 39
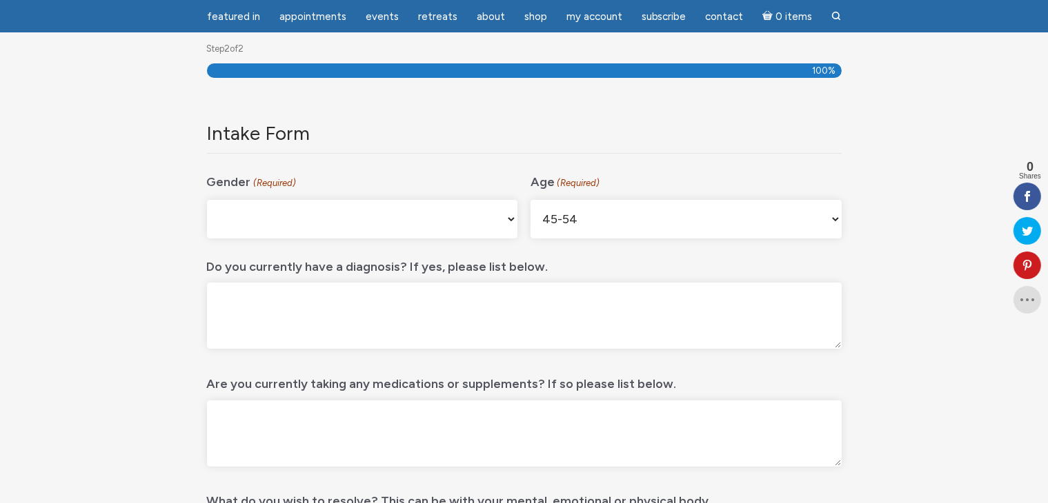
click at [488, 315] on textarea "Do you currently have a diagnosis? If yes, please list below." at bounding box center [524, 316] width 635 height 66
click at [342, 305] on textarea "Do you currently have a diagnosis? If yes, please list below." at bounding box center [524, 316] width 635 height 66
paste textarea "Bipolar disorder TYPE 2"
click at [252, 299] on textarea "Bipolar disorder TYPE 2" at bounding box center [524, 316] width 635 height 66
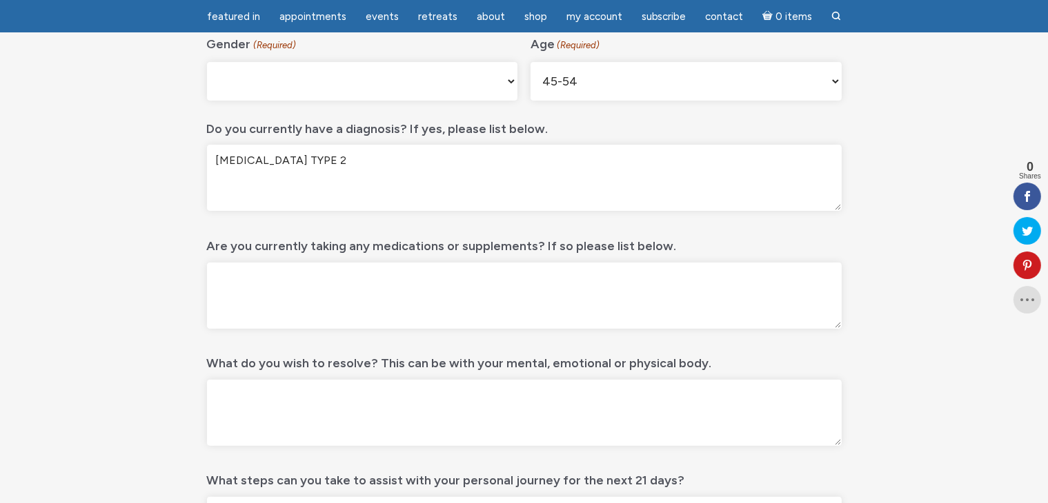
scroll to position [390, 0]
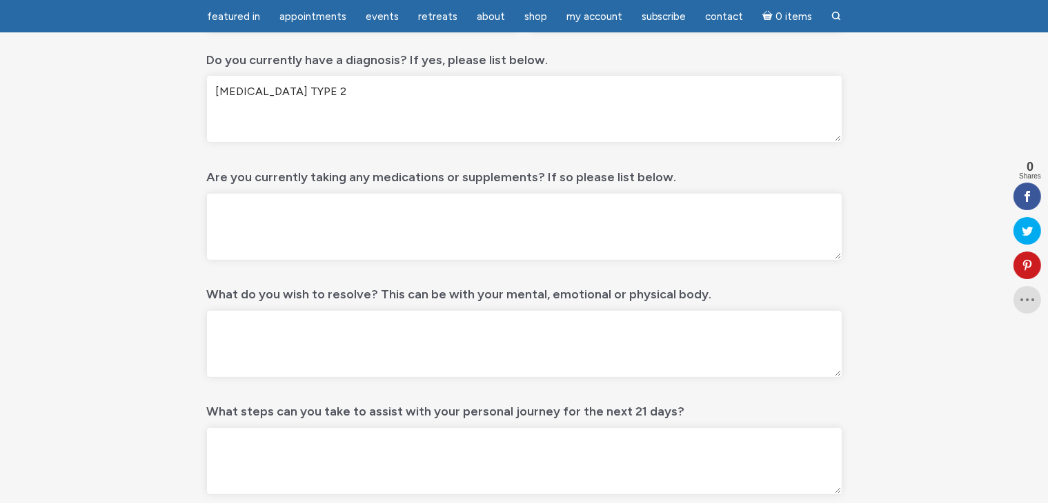
type textarea "Bipolar disorder TYPE 2"
click at [357, 224] on textarea "Are you currently taking any medications or supplements? If so please list belo…" at bounding box center [524, 227] width 635 height 66
click at [337, 212] on textarea "Are you currently taking any medications or supplements? If so please list belo…" at bounding box center [524, 227] width 635 height 66
paste textarea "Lambipol is Belgian name, I guess, other name of this medication is Lamotrigine."
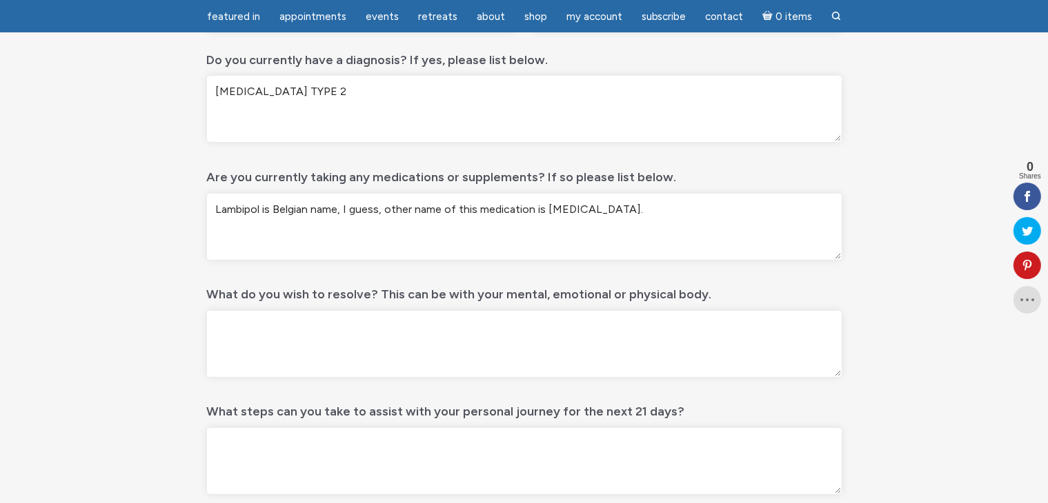
click at [263, 210] on textarea "Lambipol is Belgian name, I guess, other name of this medication is Lamotrigine." at bounding box center [524, 227] width 635 height 66
click at [217, 208] on textarea "Lambipol is Belgian name, I guess, other name of this medication is Lamotrigine." at bounding box center [524, 227] width 635 height 66
click at [544, 210] on textarea "I am taking currently LAMBIPOL (so it is named in Belgiun); I guess, other name…" at bounding box center [524, 227] width 635 height 66
click at [540, 212] on textarea "I am taking currently LAMBIPOL (so it is named in Belgiun); I guess, that other…" at bounding box center [524, 227] width 635 height 66
click at [826, 210] on textarea "I am taking currently LAMBIPOL (so it is named in Belgiun); I guess, that other…" at bounding box center [524, 227] width 635 height 66
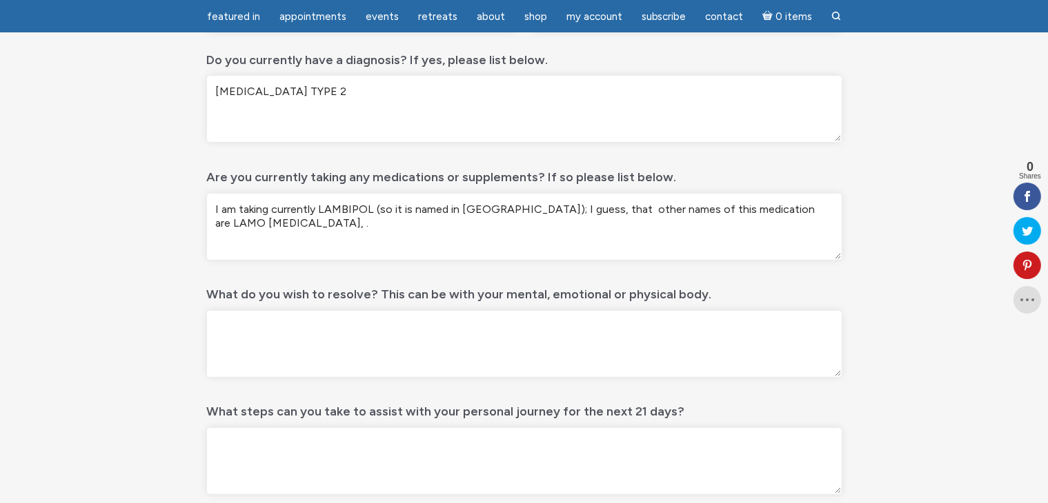
click at [778, 210] on textarea "I am taking currently LAMBIPOL (so it is named in Belgiun); I guess, that other…" at bounding box center [524, 227] width 635 height 66
click at [825, 211] on textarea "I am taking currently LAMBIPOL (so it is named in Belgiun); I guess, that other…" at bounding box center [524, 227] width 635 height 66
paste textarea "Lamictal"
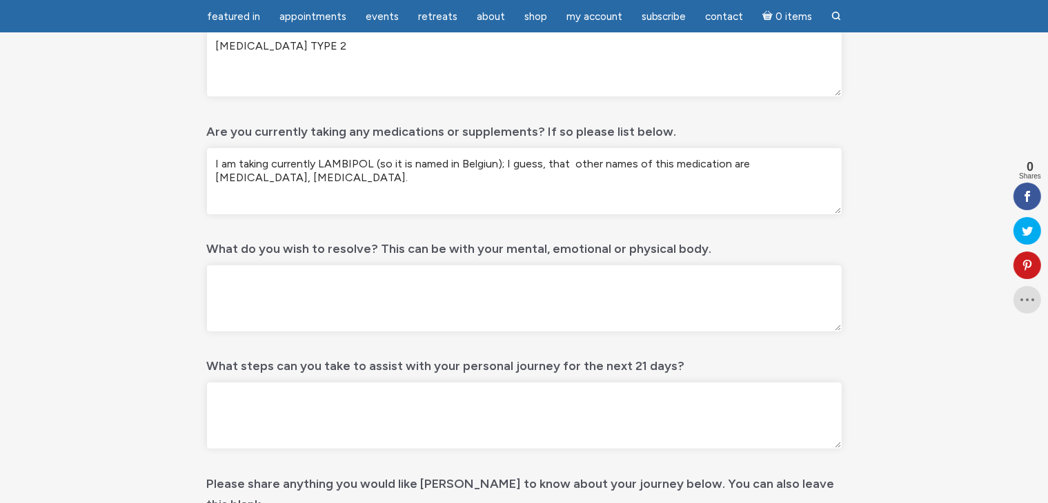
scroll to position [459, 0]
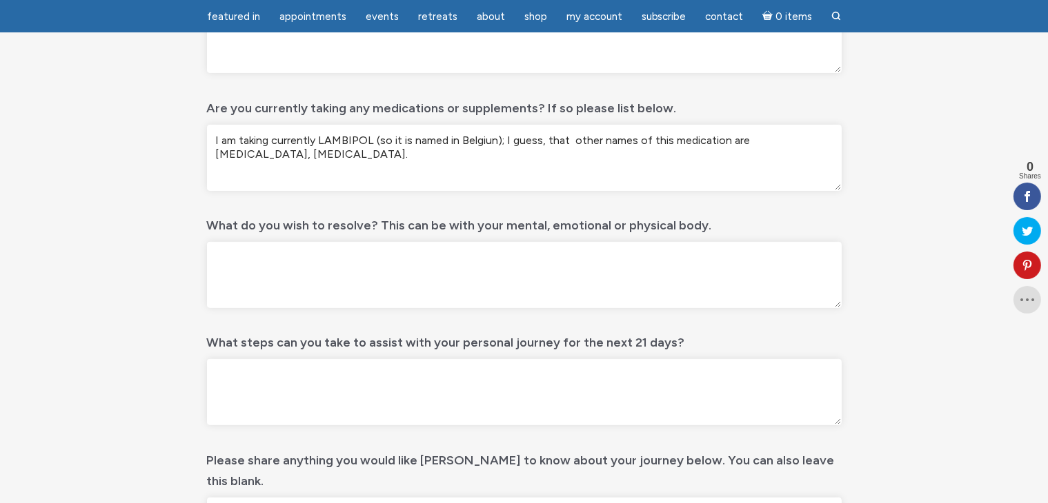
type textarea "I am taking currently LAMBIPOL (so it is named in Belgiun); I guess, that other…"
click at [429, 285] on textarea "What do you wish to resolve? This can be with your mental, emotional or physica…" at bounding box center [524, 275] width 635 height 66
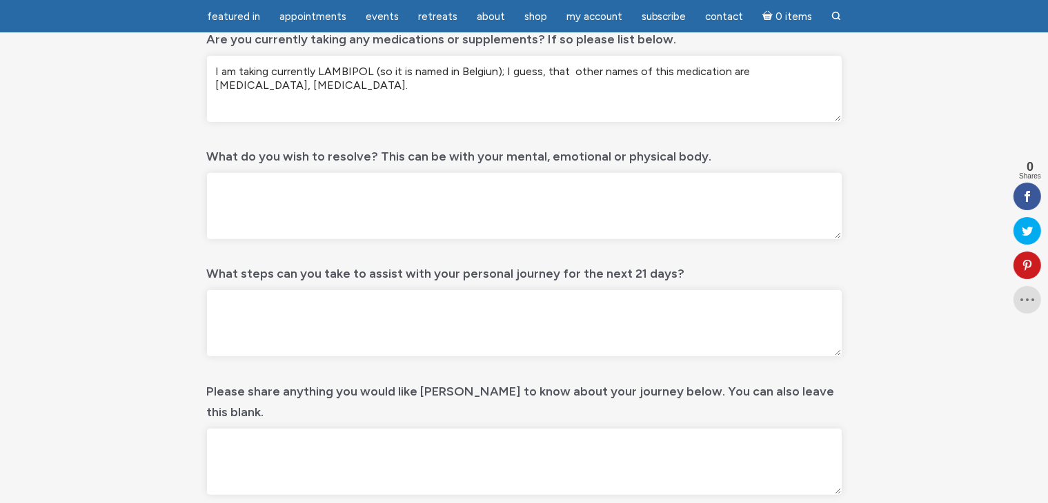
scroll to position [597, 0]
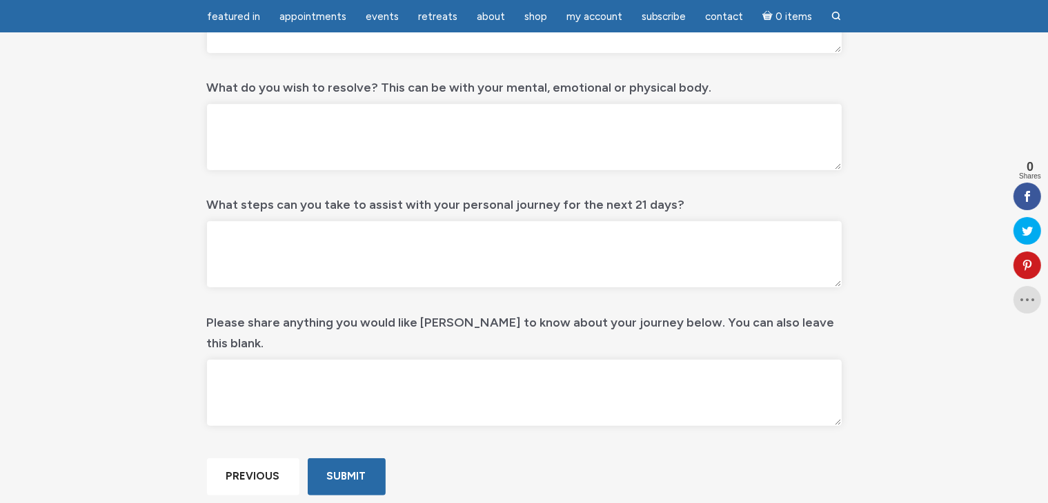
click at [340, 260] on textarea "What steps can you take to assist with your personal journey for the next 21 da…" at bounding box center [524, 254] width 635 height 66
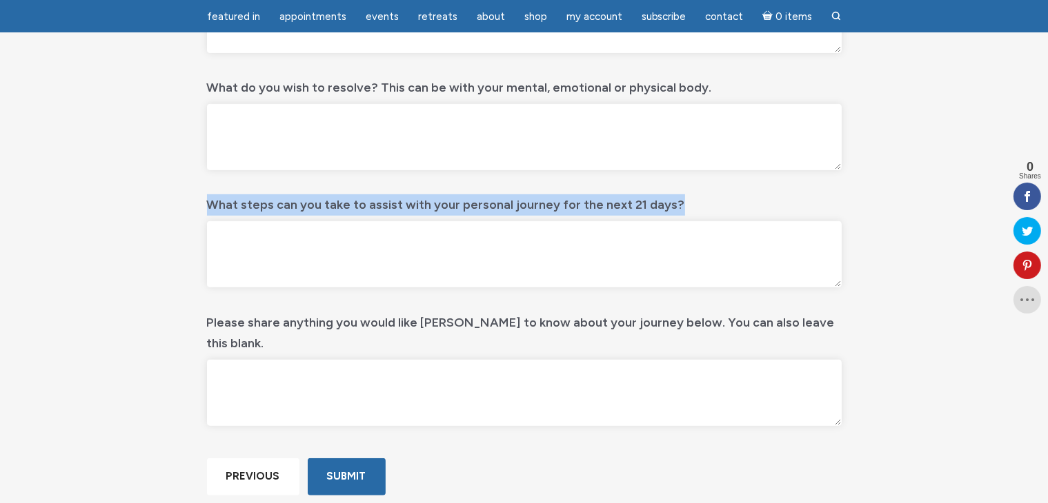
drag, startPoint x: 671, startPoint y: 201, endPoint x: 212, endPoint y: 199, distance: 459.3
click at [212, 199] on div "What steps can you take to assist with your personal journey for the next 21 da…" at bounding box center [524, 241] width 635 height 106
copy label "What steps can you take to assist with your personal journey for the next 21 da…"
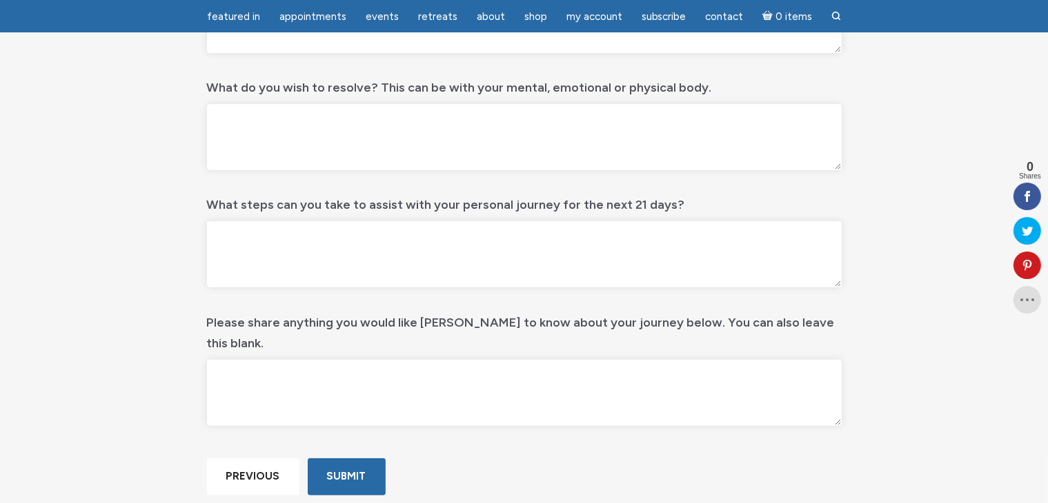
click at [366, 234] on textarea "What steps can you take to assist with your personal journey for the next 21 da…" at bounding box center [524, 254] width 635 height 66
paste textarea "I can start walking everyday distances of 2-4 kilometers (which is approximatel…"
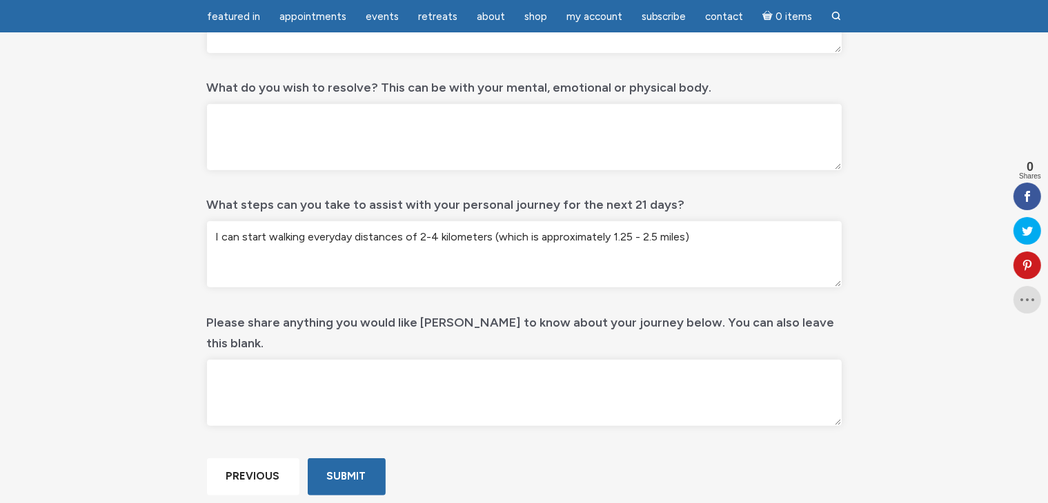
click at [223, 235] on textarea "I can start walking everyday distances of 2-4 kilometers (which is approximatel…" at bounding box center [524, 254] width 635 height 66
click at [703, 237] on textarea "I can start walking everyday distances of 2-4 kilometers (which is approximatel…" at bounding box center [524, 254] width 635 height 66
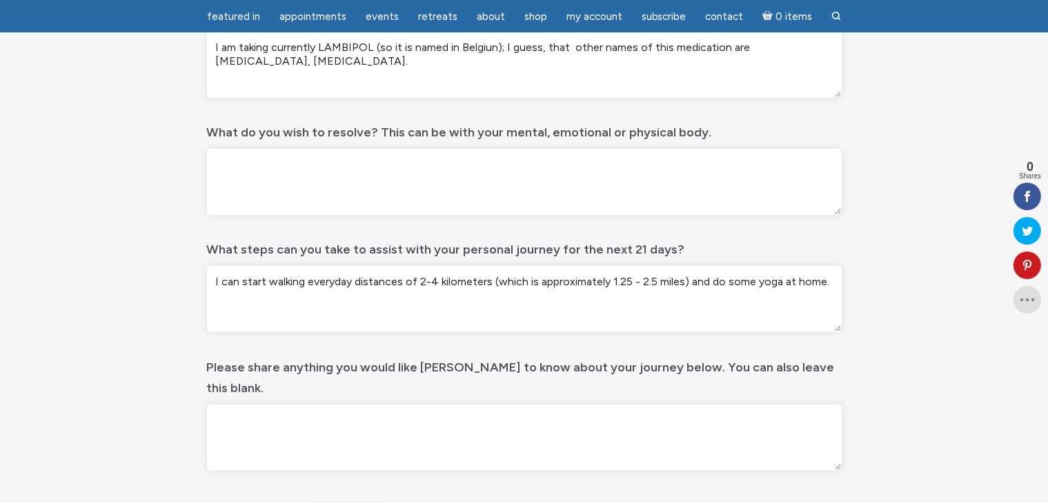
scroll to position [528, 0]
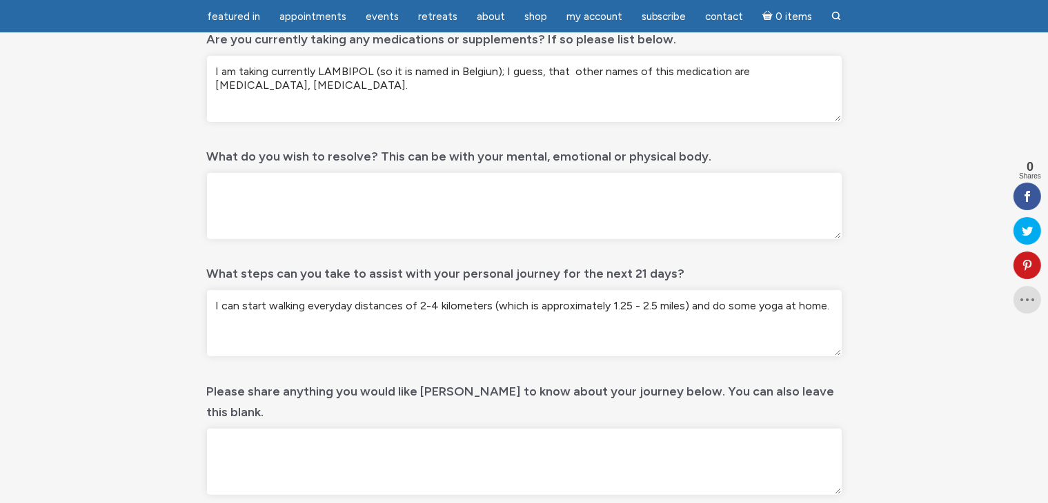
type textarea "I can start walking everyday distances of 2-4 kilometers (which is approximatel…"
click at [449, 197] on textarea "What do you wish to resolve? This can be with your mental, emotional or physica…" at bounding box center [524, 206] width 635 height 66
click at [273, 186] on textarea "What do you wish to resolve? This can be with your mental, emotional or physica…" at bounding box center [524, 206] width 635 height 66
paste textarea "Physical weakness. Inability to organize order in my house and therefore my son…"
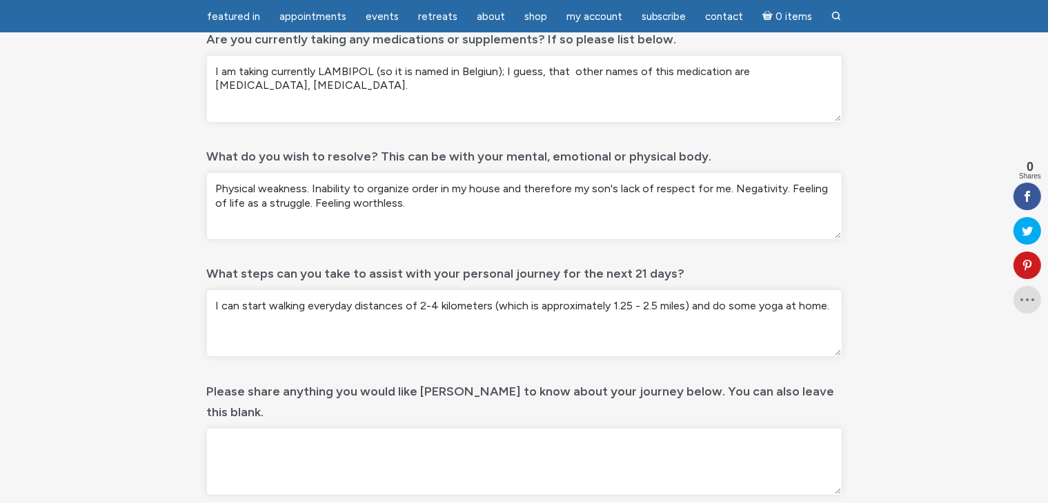
click at [309, 187] on textarea "Physical weakness. Inability to organize order in my house and therefore my son…" at bounding box center [524, 206] width 635 height 66
drag, startPoint x: 312, startPoint y: 188, endPoint x: 212, endPoint y: 188, distance: 99.3
click at [212, 188] on textarea "Physical weakness. Inability to organize order in my house and therefore my son…" at bounding box center [524, 206] width 635 height 66
click at [635, 189] on textarea "Inability to organize order in my house and therefore my son's lack of respect …" at bounding box center [524, 206] width 635 height 66
click at [402, 187] on textarea "Inability to organize order in my house and therefore my son's lack of respect …" at bounding box center [524, 206] width 635 height 66
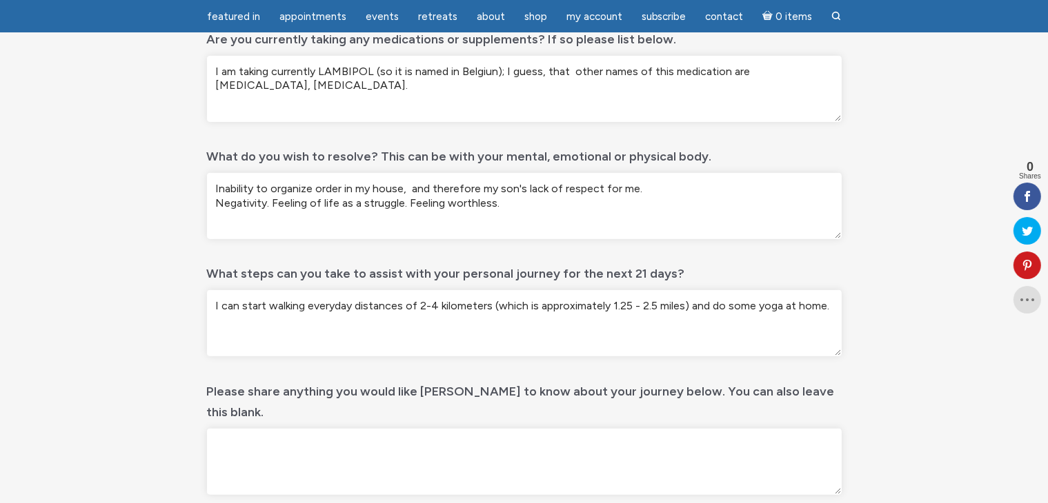
paste textarea "inability to organize stuff in my house"
click at [406, 186] on textarea "Inability to organize order in my house, inability to organize stuff in my hous…" at bounding box center [524, 206] width 635 height 66
drag, startPoint x: 534, startPoint y: 187, endPoint x: 411, endPoint y: 187, distance: 122.8
click at [409, 186] on textarea "Inability to organize order in my house, inability to organize stuff in my hous…" at bounding box center [524, 206] width 635 height 66
click at [313, 188] on textarea "Inability to organize order in my house, in my house and therefore my son's lac…" at bounding box center [524, 206] width 635 height 66
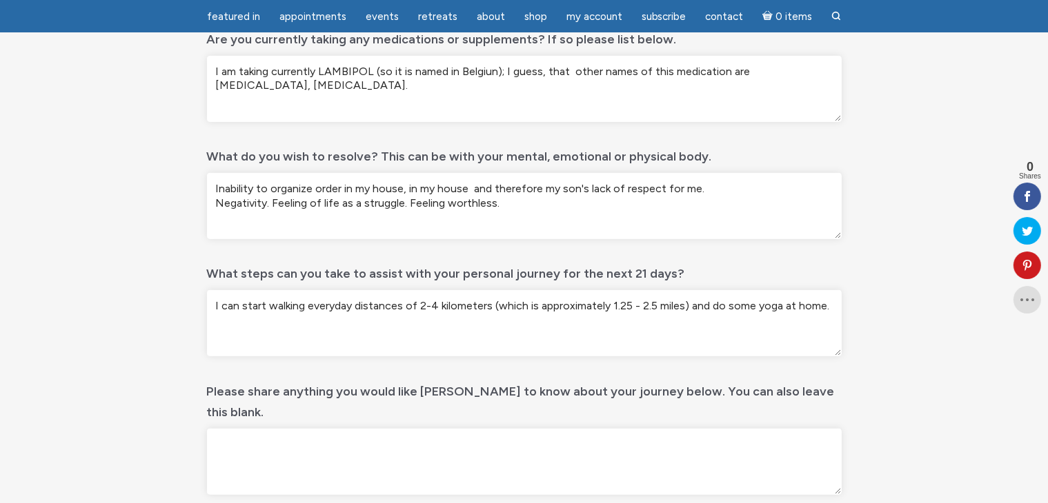
click at [255, 187] on textarea "Inability to organize order in my house, in my house and therefore my son's lac…" at bounding box center [524, 206] width 635 height 66
paste textarea "inability to organize stuff"
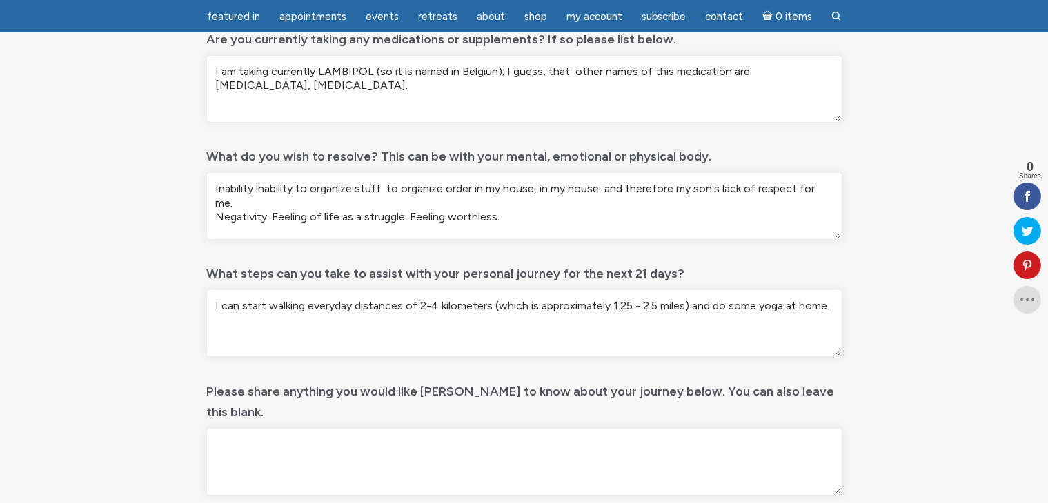
click at [294, 190] on textarea "Inability inability to organize stuff to organize order in my house, in my hous…" at bounding box center [524, 206] width 635 height 66
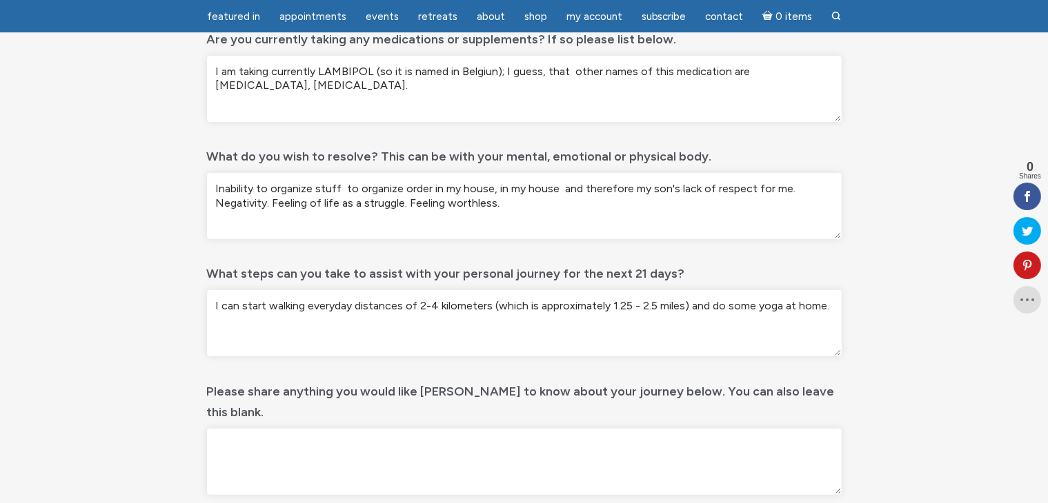
click at [341, 190] on textarea "Inability to organize stuff to organize order in my house, in my house and ther…" at bounding box center [524, 206] width 635 height 66
click at [364, 183] on textarea "Inability to organize the stuff to organize order in my house, in my house and …" at bounding box center [524, 206] width 635 height 66
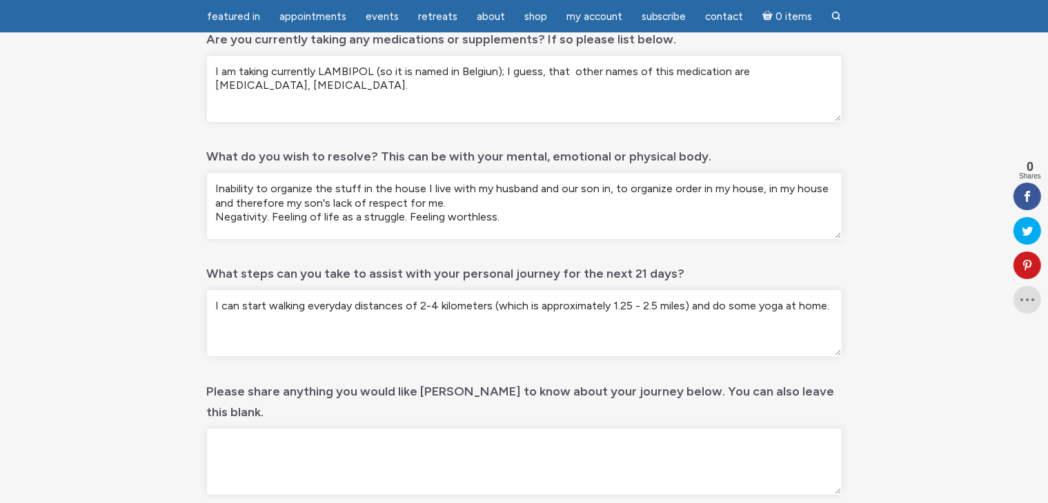
click at [330, 188] on textarea "Inability to organize the stuff in the house I live with my husband and our son…" at bounding box center [524, 206] width 635 height 66
click at [421, 190] on textarea "Inability to organize my stuff in the house I live with my husband and our son …" at bounding box center [524, 206] width 635 height 66
click at [610, 191] on textarea "Inability to organize my stuff in the house, I live with my husband and our son…" at bounding box center [524, 206] width 635 height 66
click at [751, 188] on textarea "Inability to organize my stuff in the house, I live with my husband and our son…" at bounding box center [524, 206] width 635 height 66
click at [801, 188] on textarea "Inability to organize my stuff in the house, I live with my husband and our son…" at bounding box center [524, 206] width 635 height 66
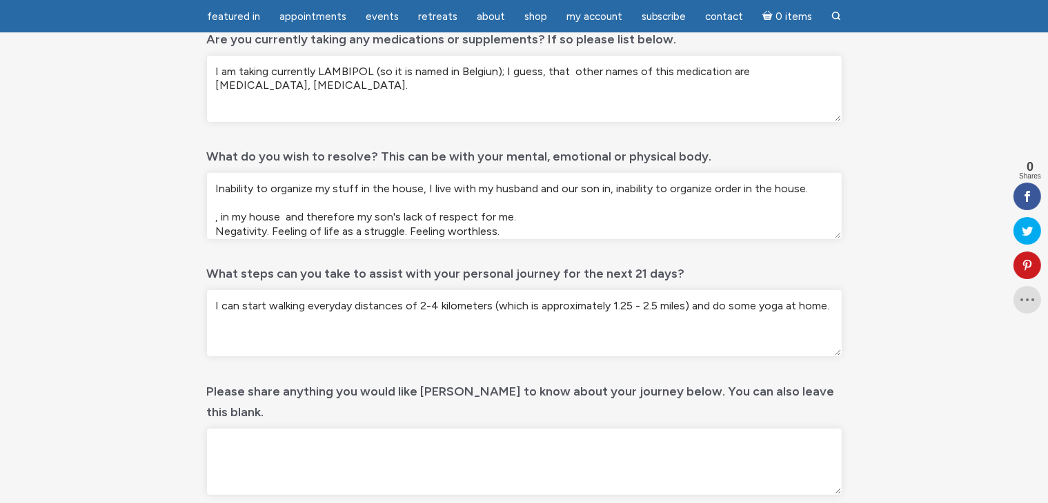
click at [285, 216] on textarea "Inability to organize my stuff in the house, I live with my husband and our son…" at bounding box center [524, 206] width 635 height 66
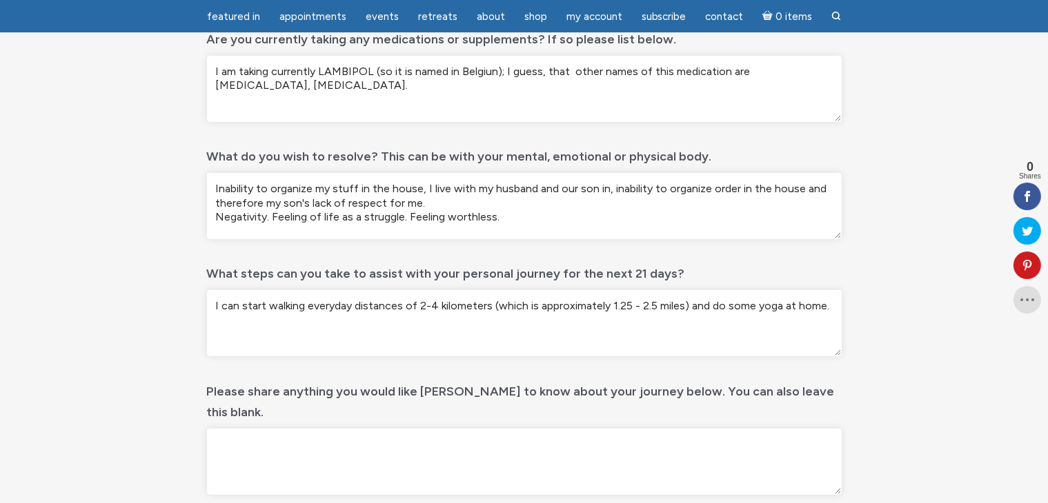
click at [434, 203] on textarea "Inability to organize my stuff in the house, I live with my husband and our son…" at bounding box center [524, 206] width 635 height 66
click at [215, 203] on textarea "Inability to organize my stuff in the house, I live with my husband and our son…" at bounding box center [524, 206] width 635 height 66
click at [440, 204] on textarea "Inability to organize my stuff in the house, I live with my husband and our son…" at bounding box center [524, 206] width 635 height 66
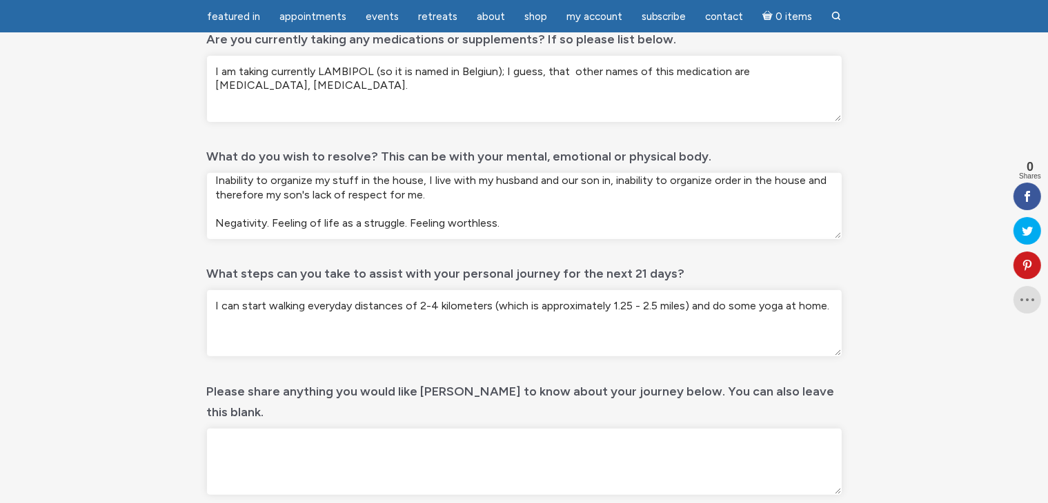
click at [273, 222] on textarea "Inability to organize my stuff in the house, I live with my husband and our son…" at bounding box center [524, 206] width 635 height 66
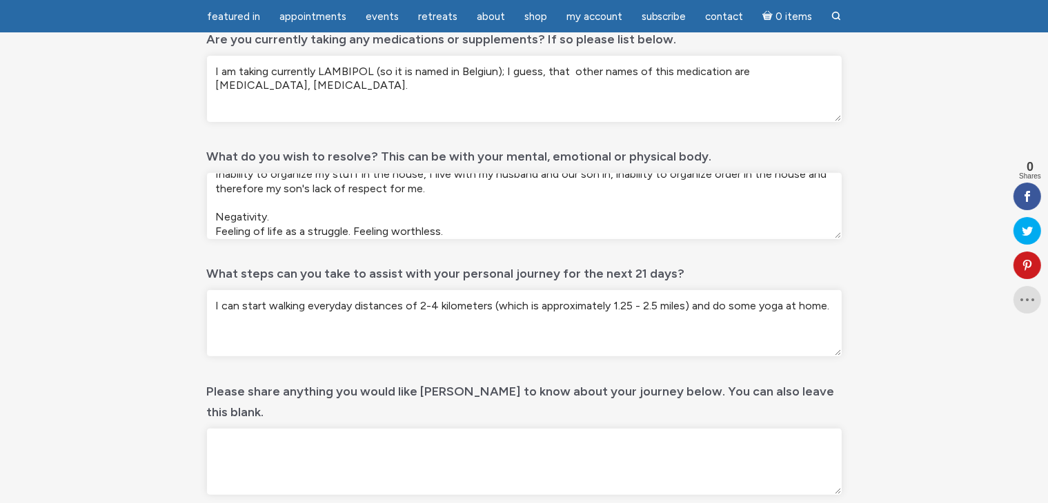
scroll to position [23, 0]
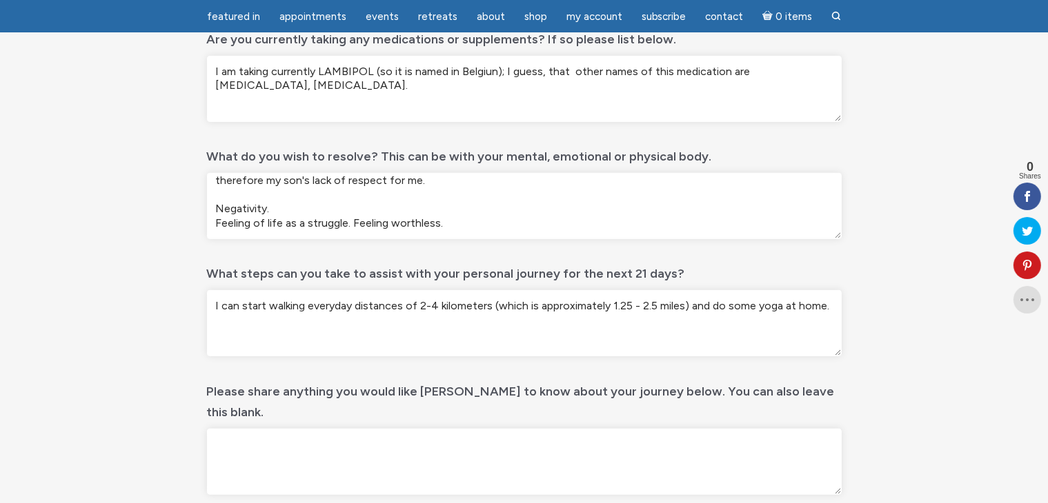
drag, startPoint x: 352, startPoint y: 228, endPoint x: 474, endPoint y: 234, distance: 122.2
click at [474, 234] on textarea "Inability to organize my stuff in the house, I live with my husband and our son…" at bounding box center [524, 206] width 635 height 66
click at [223, 191] on textarea "Inability to organize my stuff in the house, I live with my husband and our son…" at bounding box center [524, 206] width 635 height 66
paste textarea "Feeling worthless."
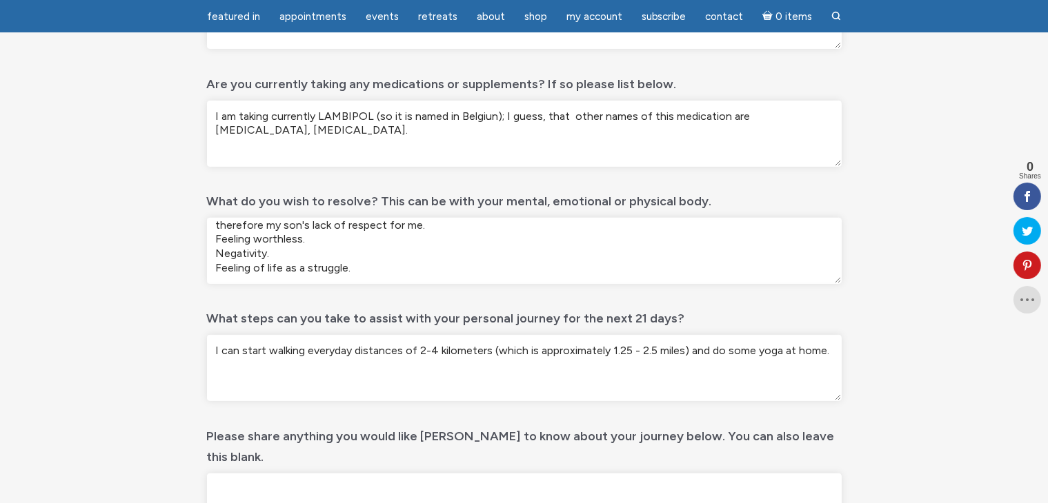
scroll to position [459, 0]
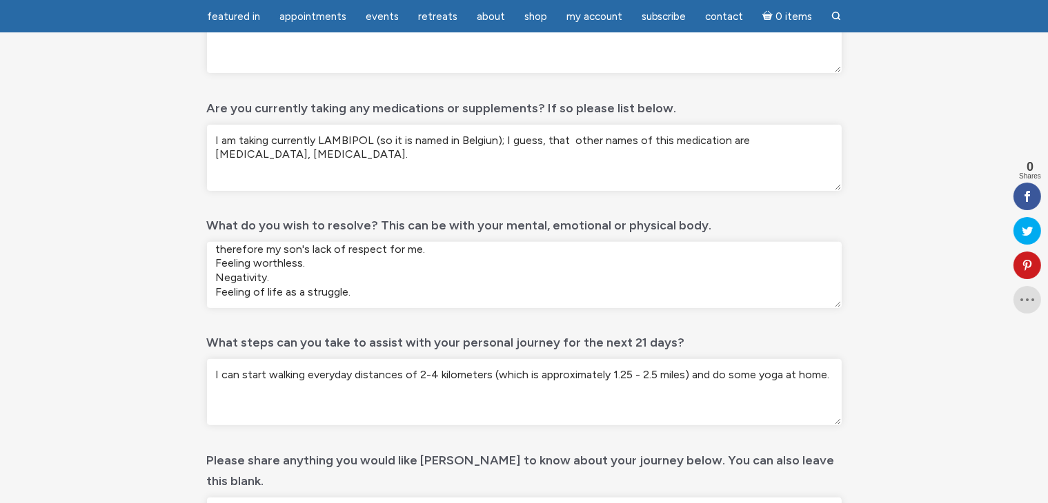
click at [461, 250] on textarea "Inability to organize my stuff in the house, I live with my husband and our son…" at bounding box center [524, 275] width 635 height 66
click at [338, 267] on textarea "Inability to organize my stuff in the house, I live with my husband and our son…" at bounding box center [524, 275] width 635 height 66
click at [292, 277] on textarea "Inability to organize my stuff in the house, I live with my husband and our son…" at bounding box center [524, 275] width 635 height 66
click at [372, 290] on textarea "Inability to organize my stuff in the house, I live with my husband and our son…" at bounding box center [524, 275] width 635 height 66
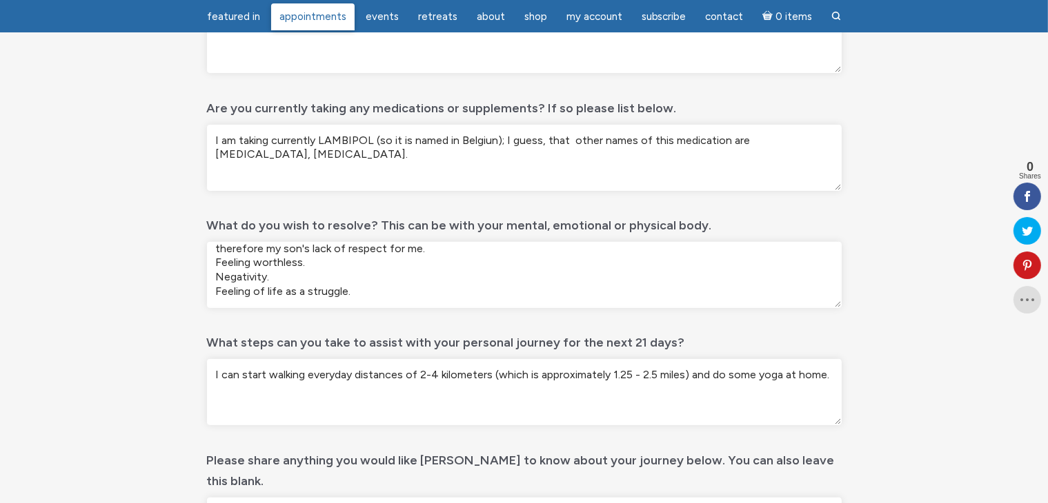
type textarea "Inability to organize my stuff in the house, I live with my husband and our son…"
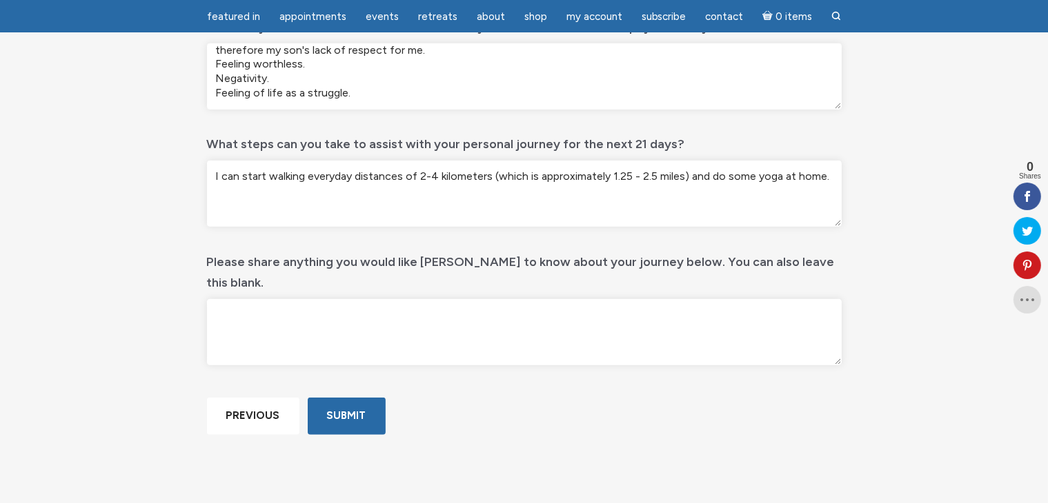
scroll to position [666, 0]
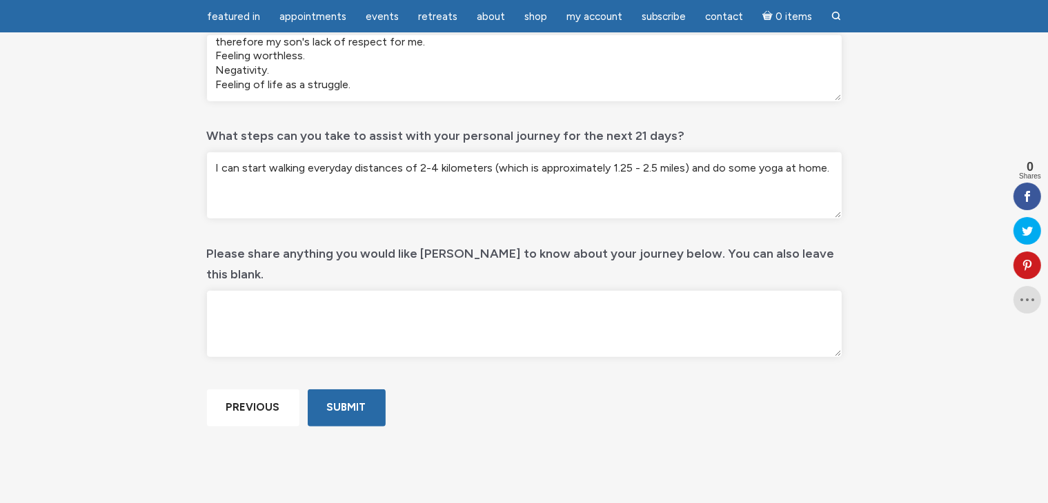
click at [345, 296] on textarea "Please share anything you would like Jamie to know about your journey below. Yo…" at bounding box center [524, 324] width 635 height 66
click at [248, 291] on textarea "Please share anything you would like Jamie to know about your journey below. Yo…" at bounding box center [524, 324] width 635 height 66
paste textarea "I often feel overloaded, stressed, overwhelmed."
paste textarea "I feel that I have to bear burdens from my family, here I mean my parents with …"
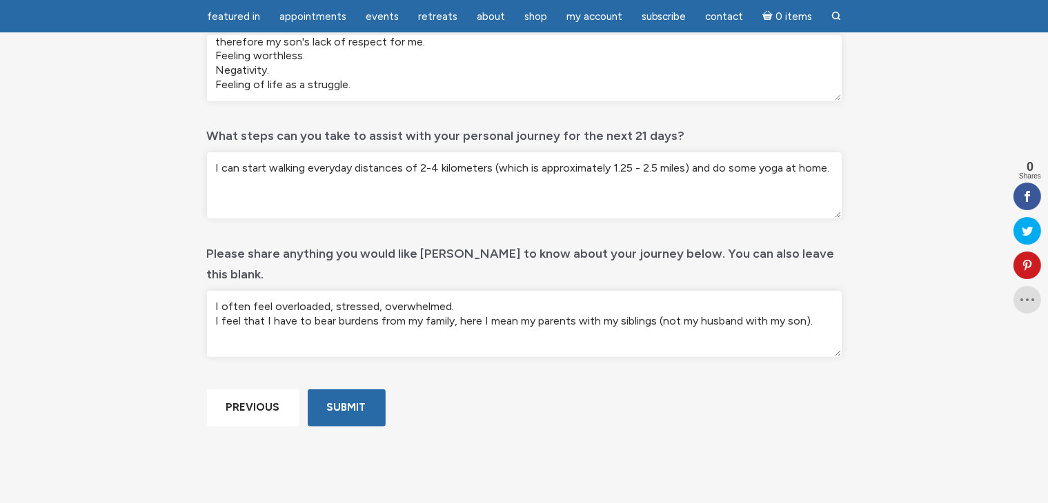
click at [248, 314] on textarea "I often feel overloaded, stressed, overwhelmed. I feel that I have to bear burd…" at bounding box center [524, 324] width 635 height 66
paste textarea "There is an event in my family that is kept silent - As a little child I witnes…"
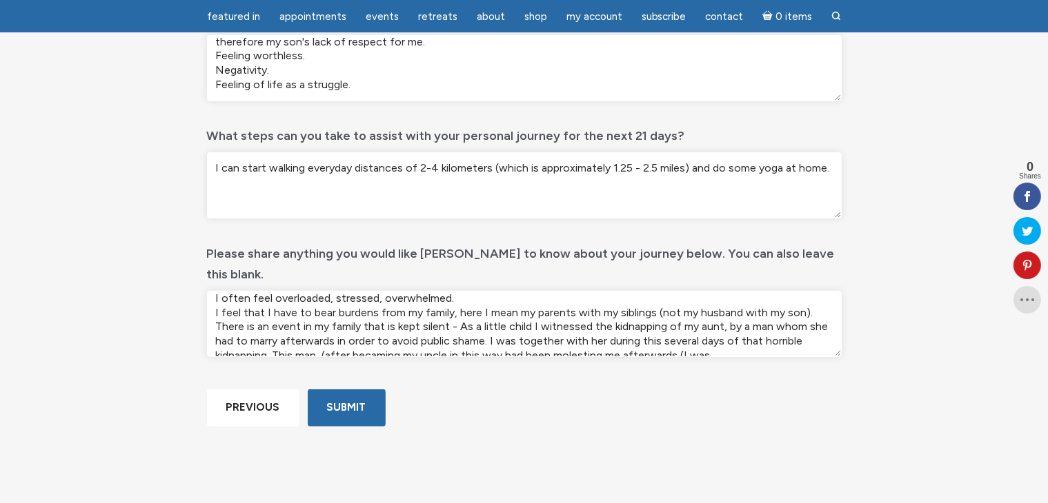
scroll to position [0, 0]
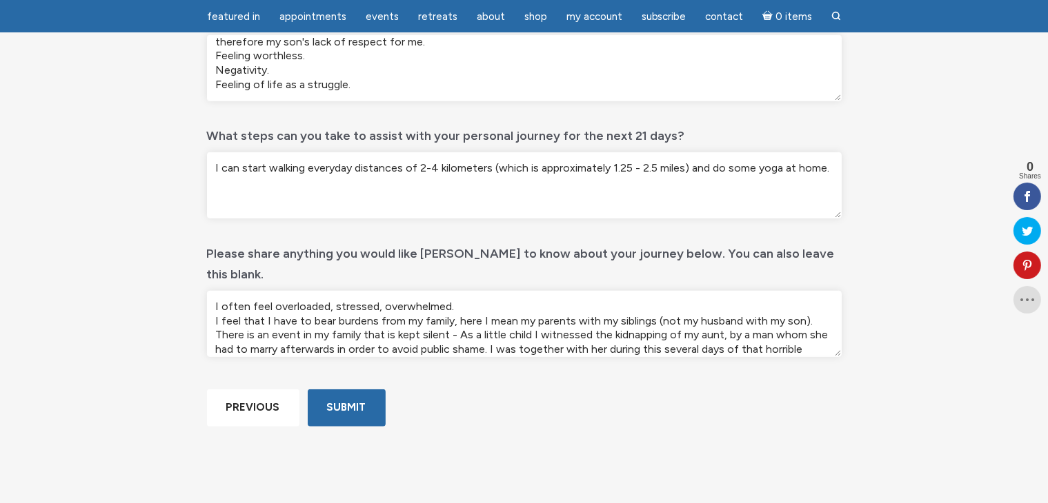
click at [816, 300] on textarea "I often feel overloaded, stressed, overwhelmed. I feel that I have to bear burd…" at bounding box center [524, 324] width 635 height 66
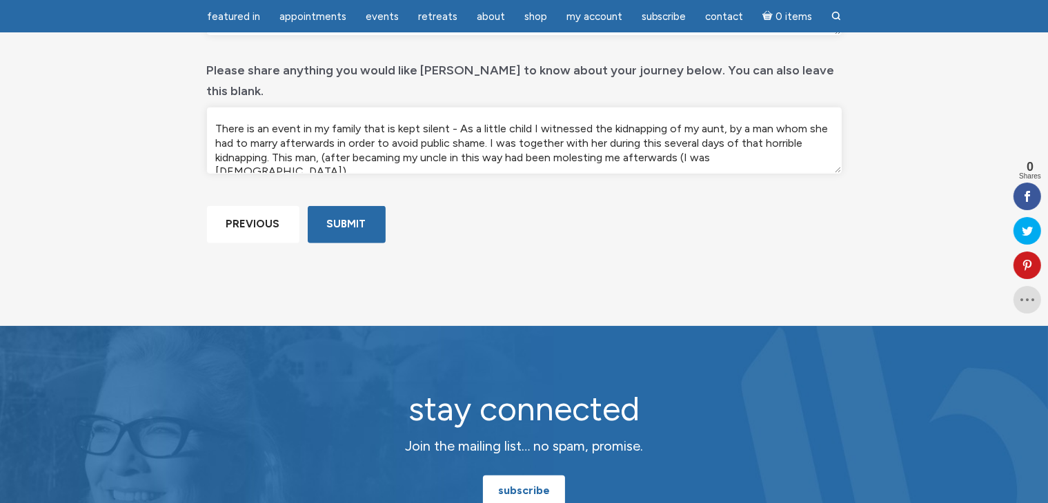
scroll to position [872, 0]
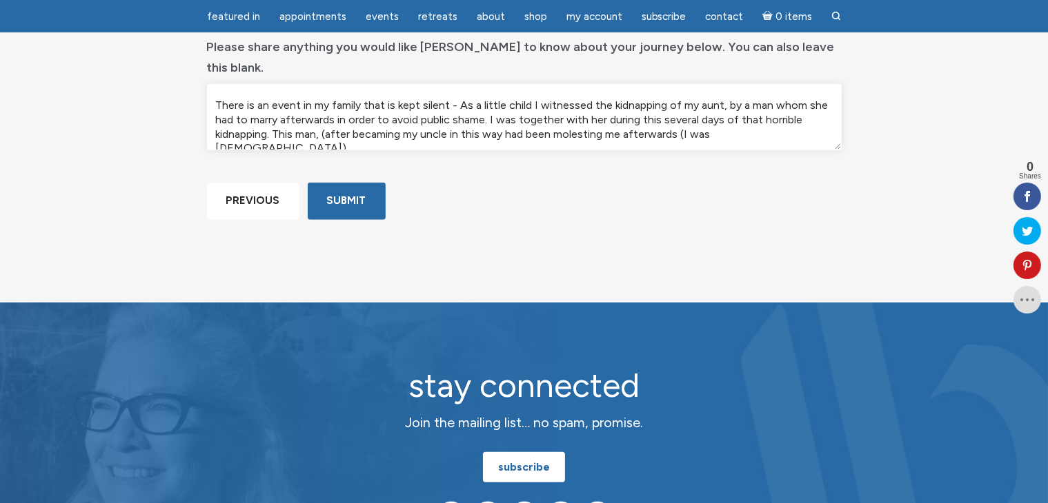
click at [801, 116] on textarea "I often feel overloaded, stressed, overwhelmed. I feel that I have to bear burd…" at bounding box center [524, 117] width 635 height 66
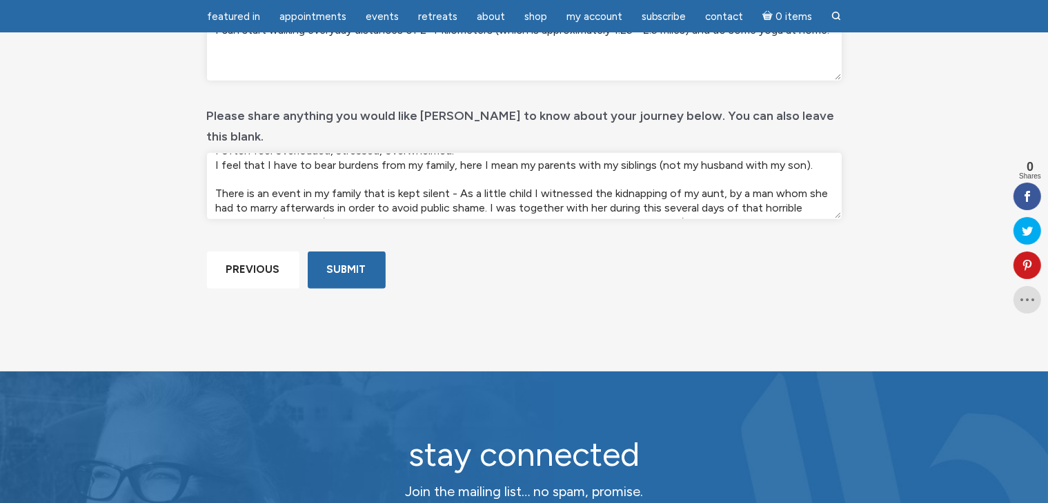
scroll to position [0, 0]
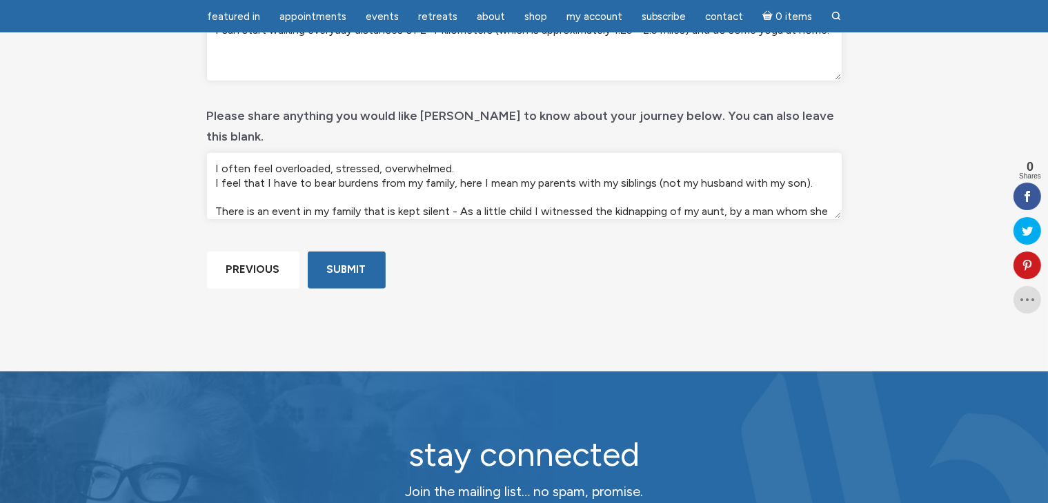
click at [458, 153] on textarea "I often feel overloaded, stressed, overwhelmed. I feel that I have to bear burd…" at bounding box center [524, 186] width 635 height 66
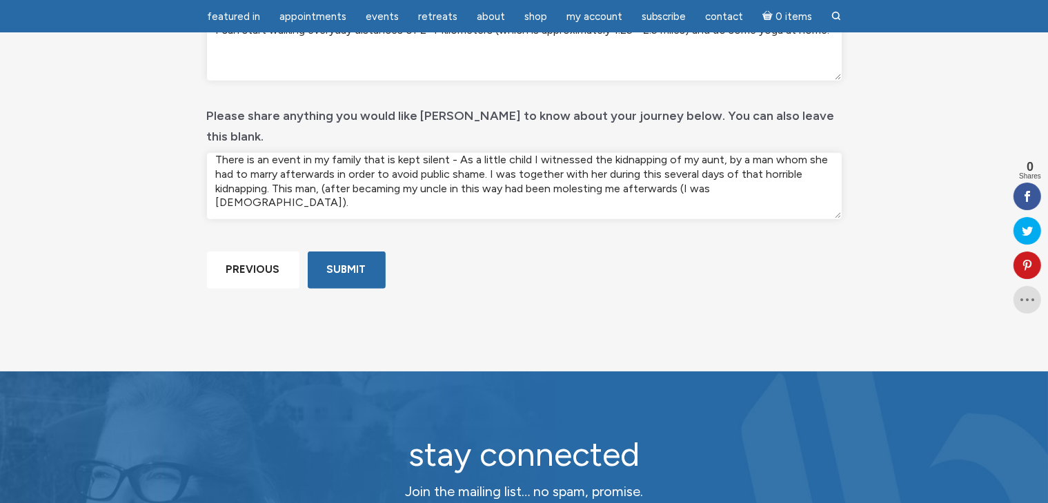
click at [792, 171] on textarea "I often feel overloaded, stressed, overwhelmed in general. I feel that I have t…" at bounding box center [524, 186] width 635 height 66
paste textarea "My relationship with my mother is bad."
click at [386, 182] on textarea "I often feel overloaded, stressed, overwhelmed in general. I feel that I have t…" at bounding box center [524, 186] width 635 height 66
click at [435, 186] on textarea "I often feel overloaded, stressed, overwhelmed in general. I feel that I have t…" at bounding box center [524, 186] width 635 height 66
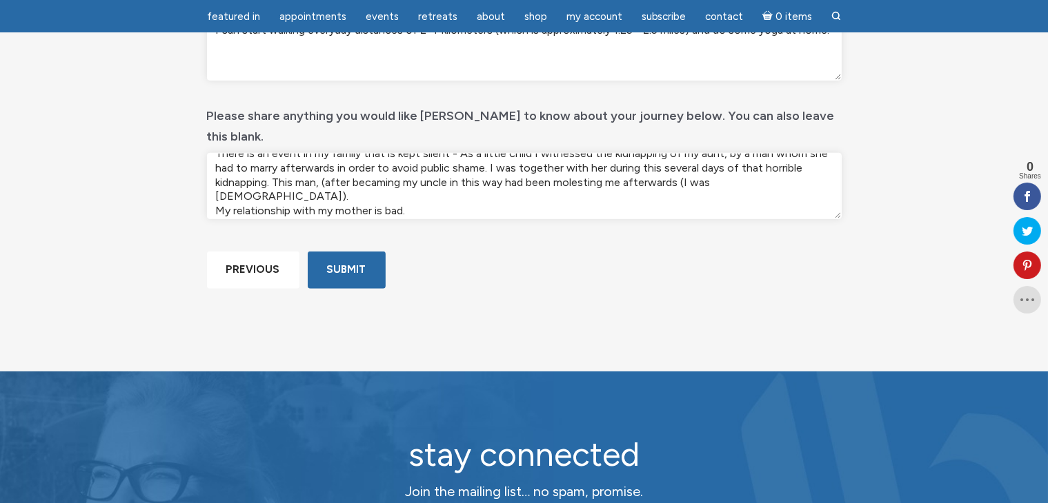
click at [372, 176] on textarea "I often feel overloaded, stressed, overwhelmed in general. I feel that I have t…" at bounding box center [524, 186] width 635 height 66
click at [387, 177] on textarea "I often feel overloaded, stressed, overwhelmed in general. I feel that I have t…" at bounding box center [524, 186] width 635 height 66
paste textarea "difficult"
click at [442, 180] on textarea "I often feel overloaded, stressed, overwhelmed in general. I feel that I have t…" at bounding box center [524, 186] width 635 height 66
paste textarea "conflicting"
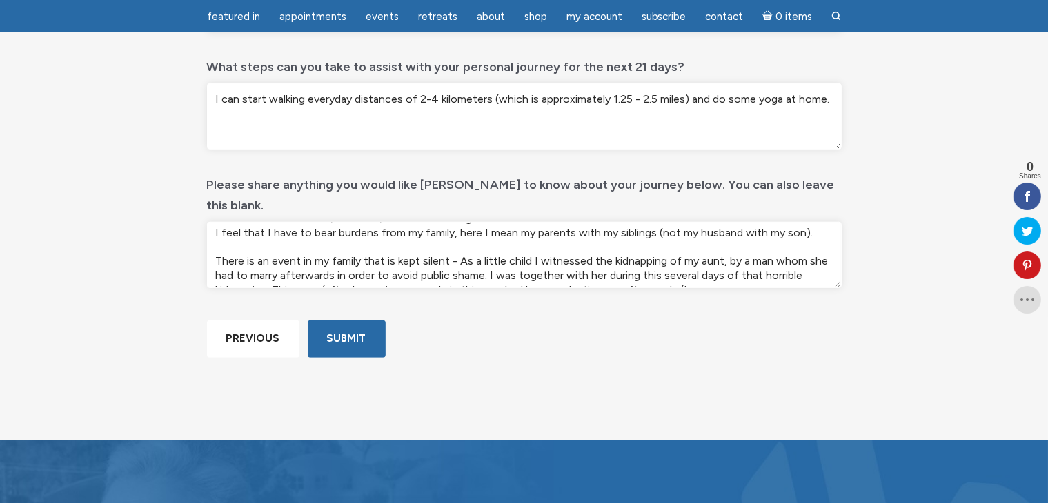
scroll to position [0, 0]
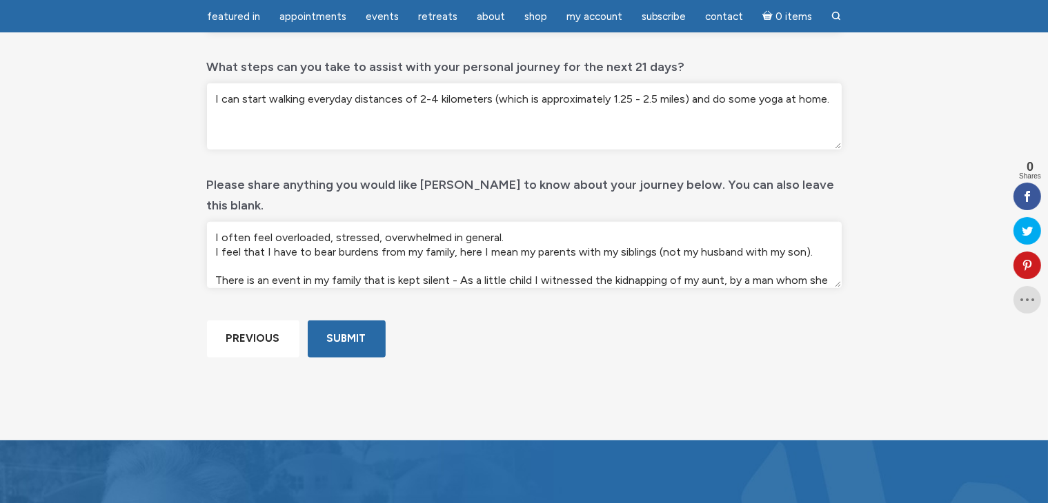
click at [215, 222] on textarea "I often feel overloaded, stressed, overwhelmed in general. I feel that I have t…" at bounding box center [524, 255] width 635 height 66
paste textarea "I often failed"
drag, startPoint x: 283, startPoint y: 216, endPoint x: 201, endPoint y: 210, distance: 82.3
click at [521, 222] on textarea "I often feel overloaded, stressed, overwhelmed in general. I feel that I have t…" at bounding box center [524, 255] width 635 height 66
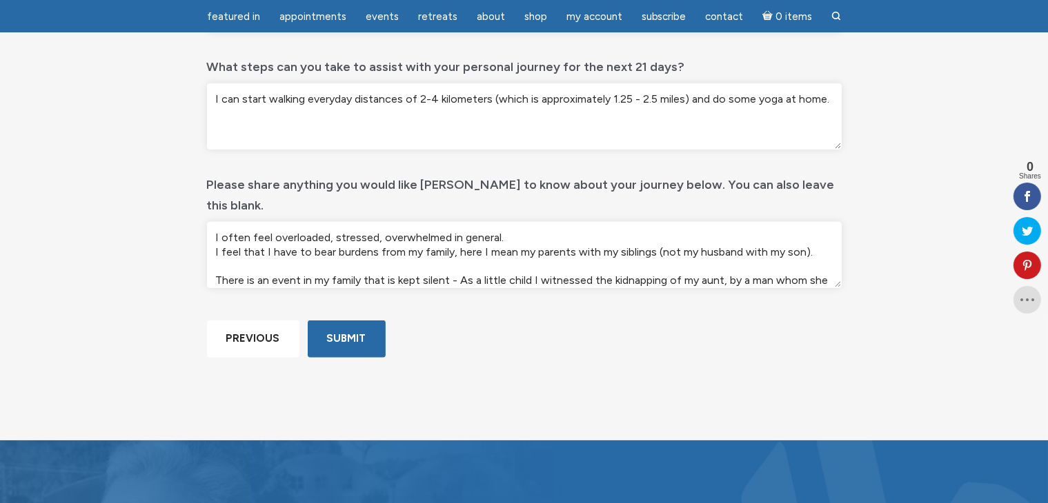
paste textarea "I often failed."
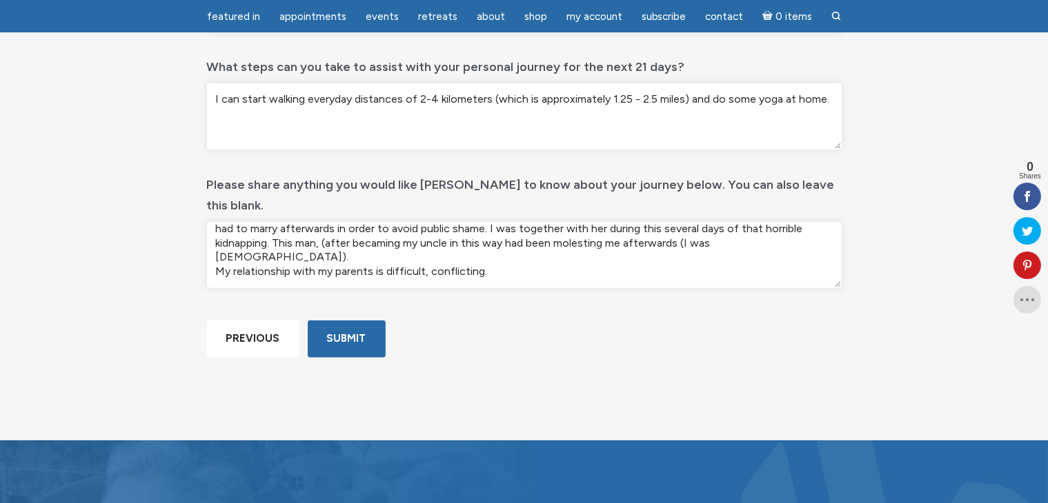
click at [519, 232] on textarea "I often feel overloaded, stressed, overwhelmed in general. I often failed. I fe…" at bounding box center [524, 255] width 635 height 66
click at [254, 252] on textarea "I often feel overloaded, stressed, overwhelmed in general. I often failed. I fe…" at bounding box center [524, 255] width 635 height 66
paste textarea "I make decisions in relationships (family, partner, friends) that I later regre…"
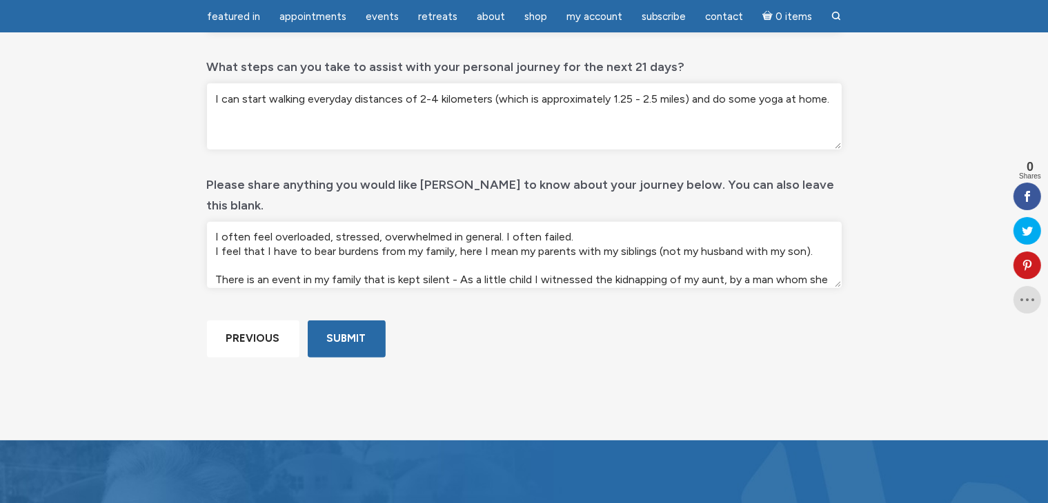
scroll to position [0, 0]
click at [213, 222] on textarea "I often feel overloaded, stressed, overwhelmed in general. I often failed. I fe…" at bounding box center [524, 255] width 635 height 66
paste textarea "I feel emotionally overwhelmed, easily nervous,"
drag, startPoint x: 241, startPoint y: 218, endPoint x: 299, endPoint y: 217, distance: 57.9
click at [299, 222] on textarea "I feel emotionally overwhelmed, easily nervous, I often feel overloaded, stress…" at bounding box center [524, 255] width 635 height 66
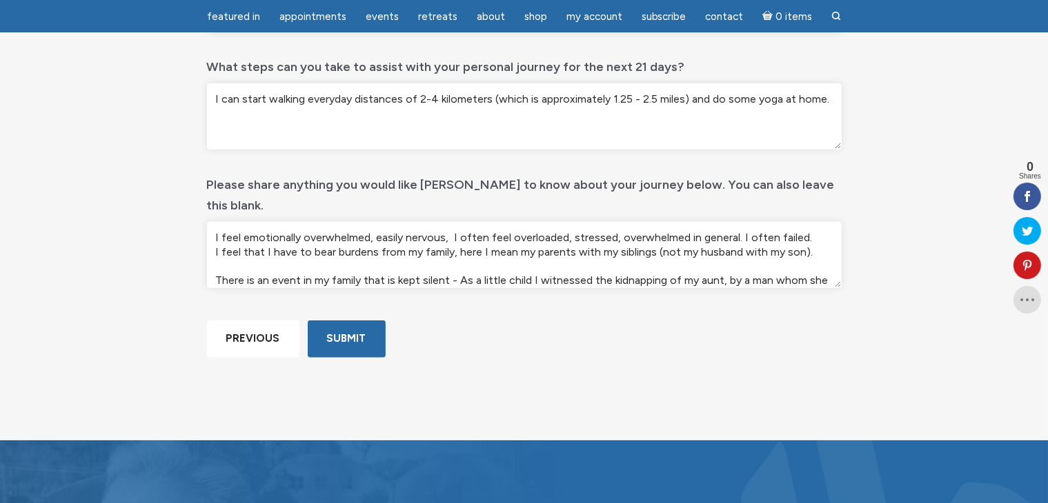
click at [615, 222] on textarea "I feel emotionally overwhelmed, easily nervous, I often feel overloaded, stress…" at bounding box center [524, 255] width 635 height 66
paste textarea "emotionally"
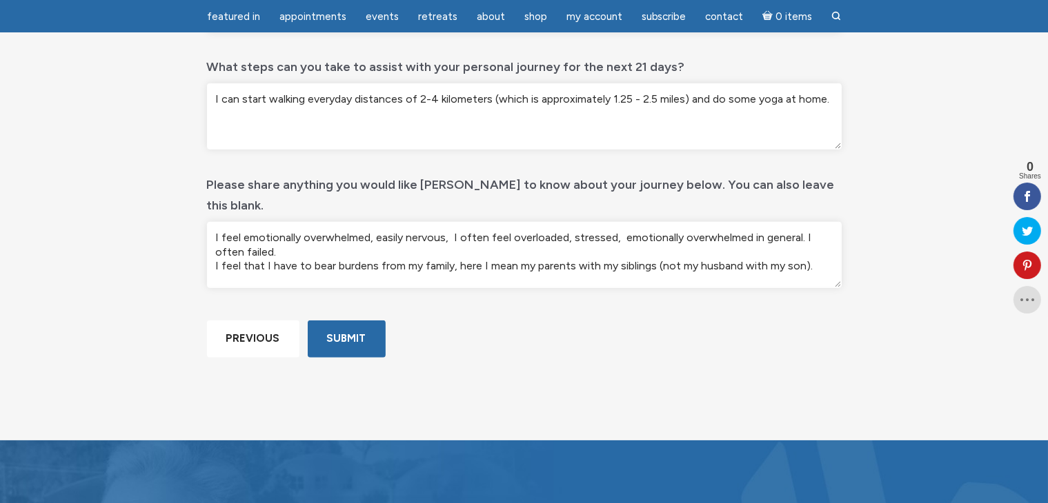
drag, startPoint x: 375, startPoint y: 217, endPoint x: 443, endPoint y: 218, distance: 67.6
click at [443, 222] on textarea "I feel emotionally overwhelmed, easily nervous, I often feel overloaded, stress…" at bounding box center [524, 255] width 635 height 66
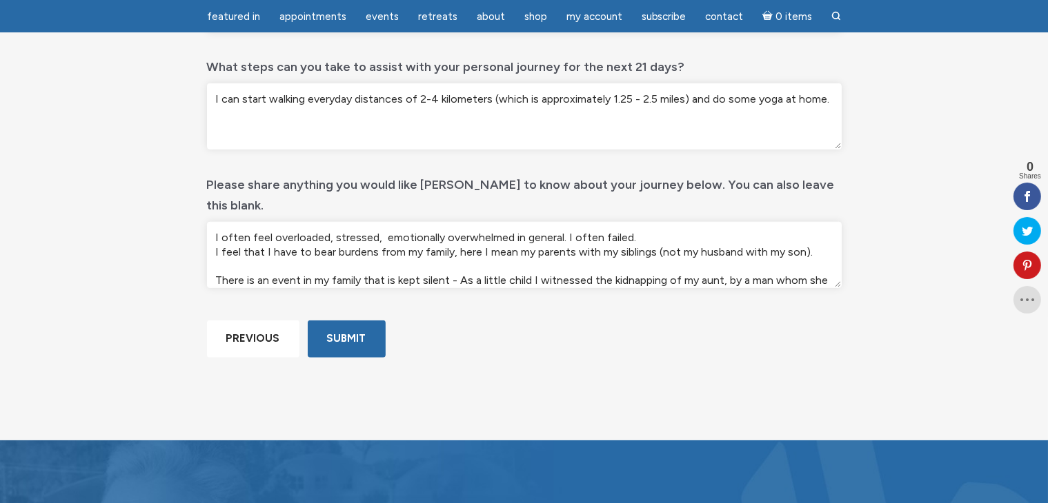
click at [379, 222] on textarea "I often feel overloaded, stressed, emotionally overwhelmed in general. I often …" at bounding box center [524, 255] width 635 height 66
paste textarea "easily nervous"
click at [635, 222] on textarea "I often feel overloaded, stressed, easily nervous, emotionally overwhelmed in g…" at bounding box center [524, 255] width 635 height 66
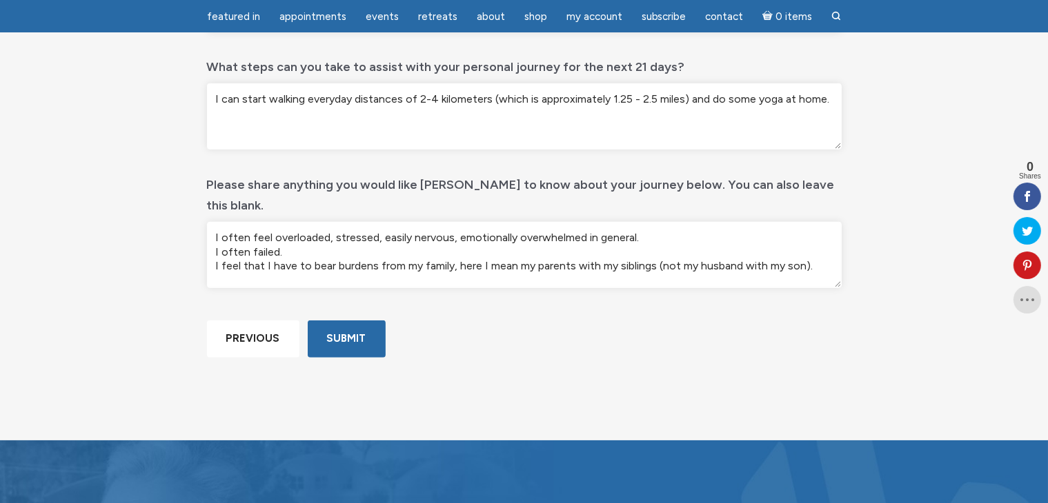
click at [817, 246] on textarea "I often feel overloaded, stressed, easily nervous, emotionally overwhelmed in g…" at bounding box center [524, 255] width 635 height 66
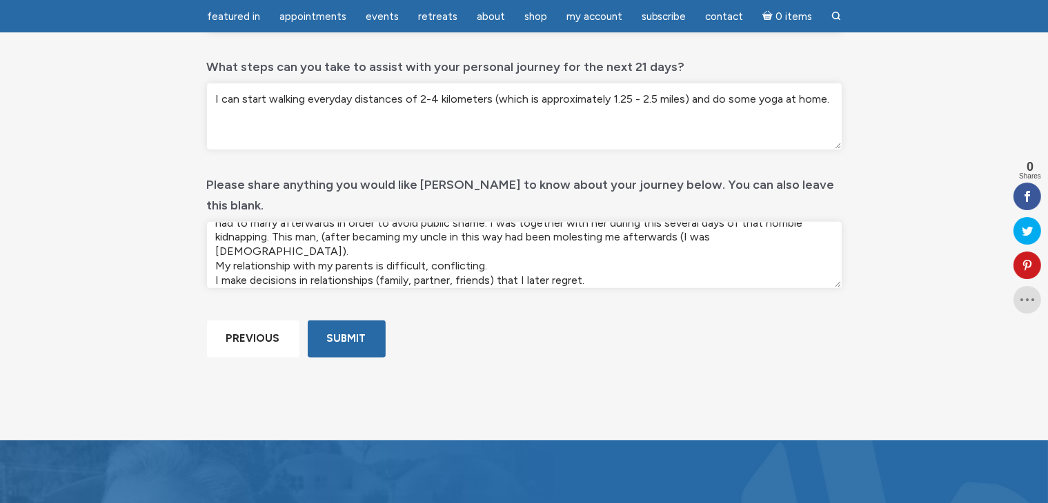
scroll to position [97, 0]
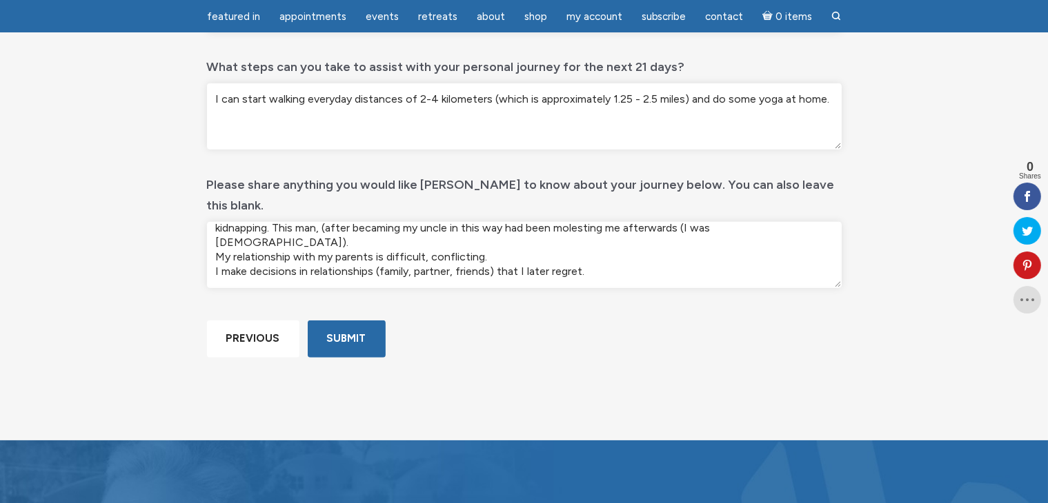
click at [795, 222] on textarea "I often feel overloaded, stressed, easily nervous, emotionally overwhelmed in g…" at bounding box center [524, 255] width 635 height 66
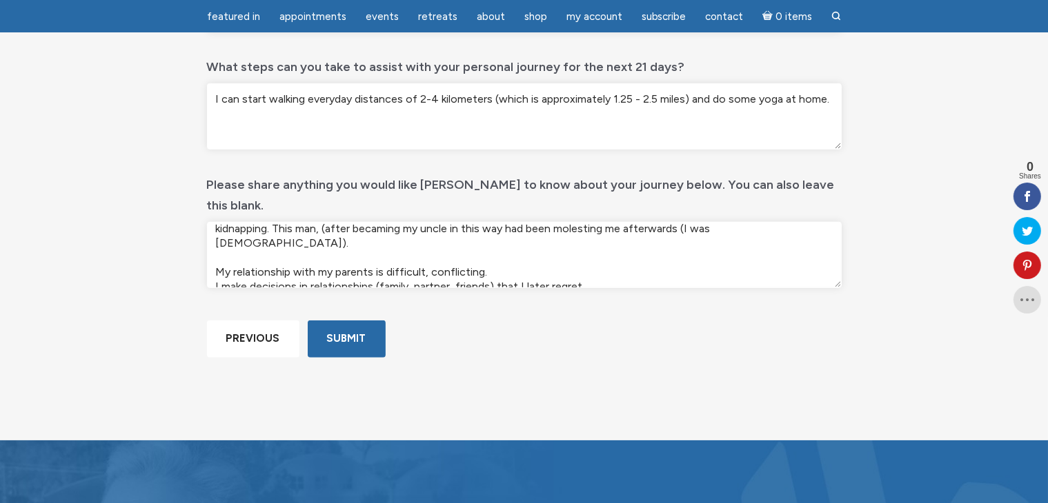
click at [499, 234] on textarea "I often feel overloaded, stressed, easily nervous, emotionally overwhelmed in g…" at bounding box center [524, 255] width 635 height 66
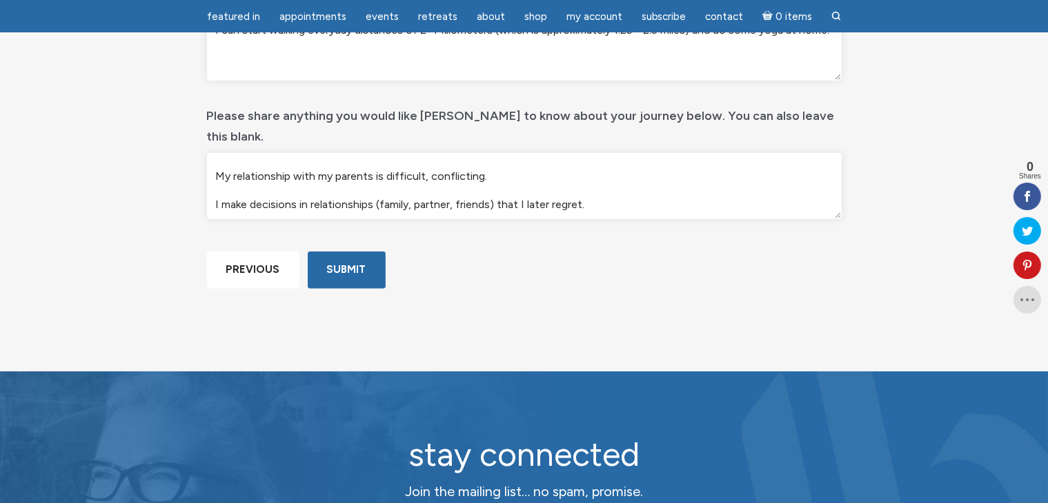
scroll to position [122, 0]
click at [655, 169] on textarea "I often feel overloaded, stressed, easily nervous, emotionally overwhelmed in g…" at bounding box center [524, 186] width 635 height 66
click at [655, 168] on textarea "I often feel overloaded, stressed, easily nervous, emotionally overwhelmed in g…" at bounding box center [524, 186] width 635 height 66
click at [277, 183] on textarea "I often feel overloaded, stressed, easily nervous, emotionally overwhelmed in g…" at bounding box center [524, 186] width 635 height 66
paste textarea "I am open to understanding and resolving my issues and conflicts on a deeper le…"
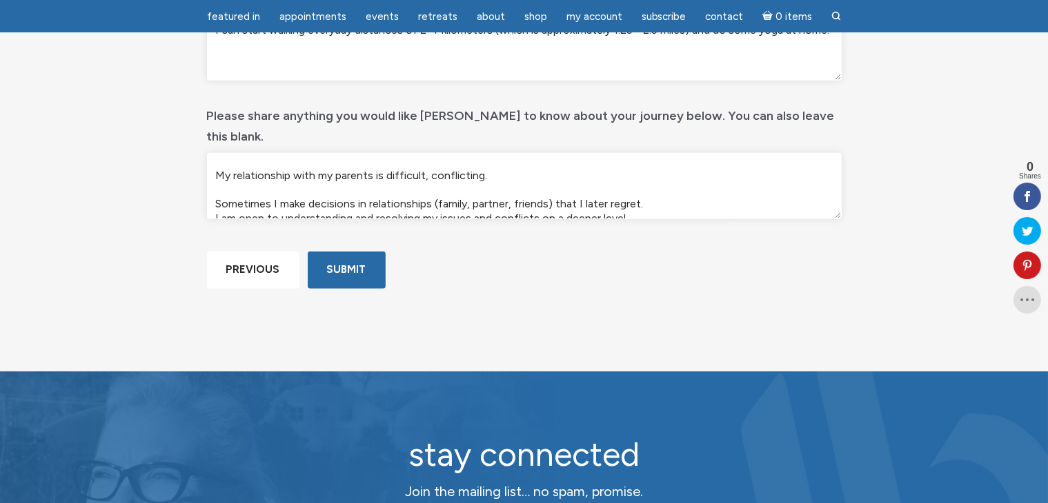
click at [497, 153] on textarea "I often feel overloaded, stressed, easily nervous, emotionally overwhelmed in g…" at bounding box center [524, 186] width 635 height 66
click at [649, 169] on textarea "I often feel overloaded, stressed, easily nervous, emotionally overwhelmed in g…" at bounding box center [524, 186] width 635 height 66
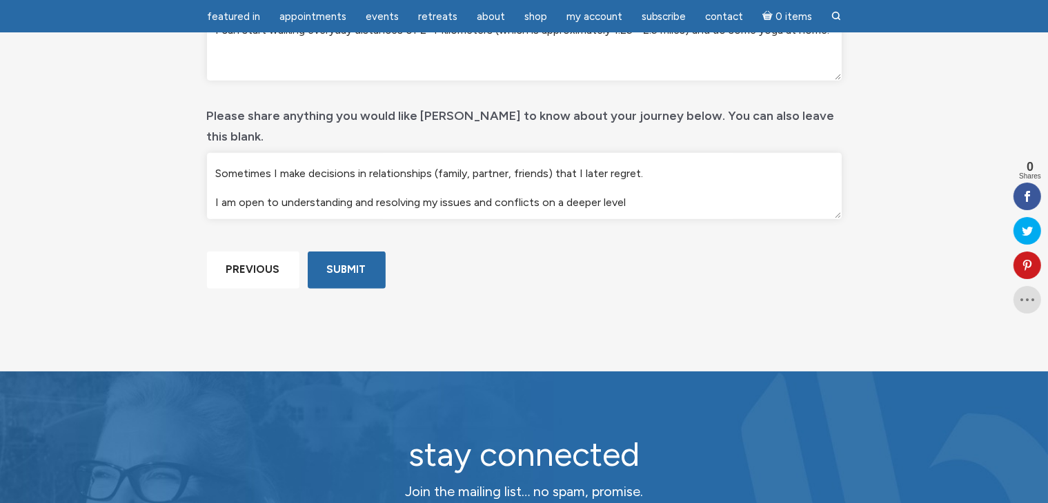
scroll to position [163, 0]
click at [667, 163] on textarea "I often feel overloaded, stressed, easily nervous, emotionally overwhelmed in g…" at bounding box center [524, 186] width 635 height 66
click at [636, 154] on textarea "I often feel overloaded, stressed, easily nervous, emotionally overwhelmed in g…" at bounding box center [524, 186] width 635 height 66
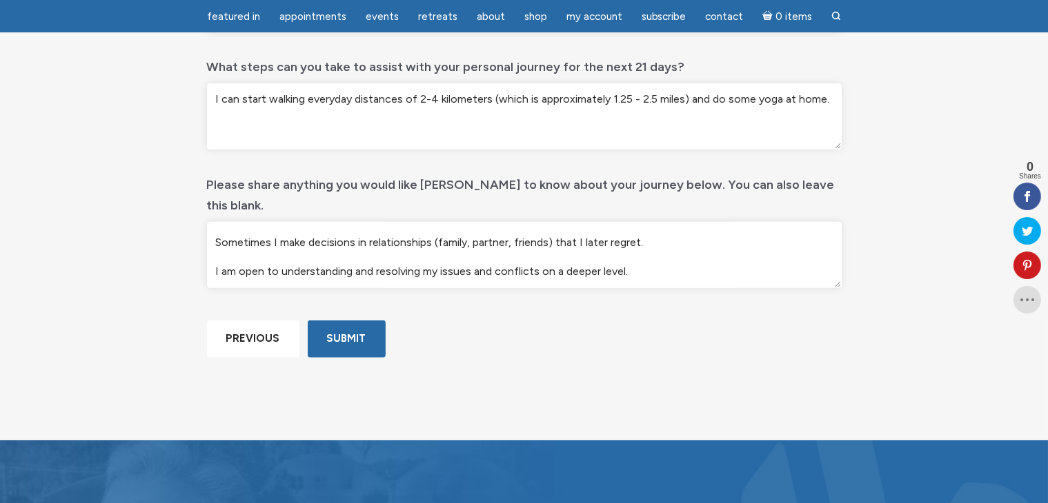
scroll to position [0, 0]
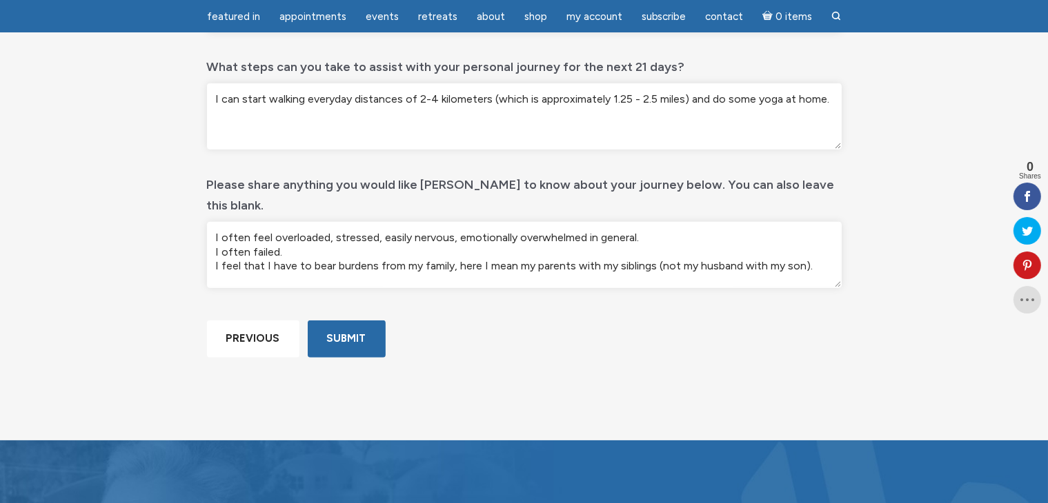
click at [643, 222] on textarea "I often feel overloaded, stressed, easily nervous, emotionally overwhelmed in g…" at bounding box center [524, 255] width 635 height 66
click at [677, 245] on textarea "I often feel overloaded, stressed, easily nervous, emotionally overwhelmed in g…" at bounding box center [524, 255] width 635 height 66
click at [820, 245] on textarea "I often feel overloaded, stressed, easily nervous, emotionally overwhelmed in g…" at bounding box center [524, 255] width 635 height 66
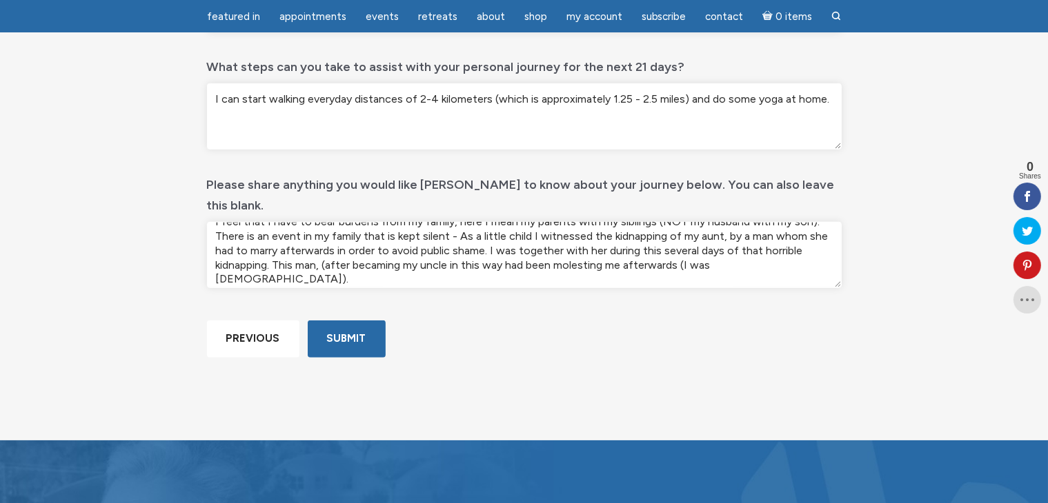
scroll to position [55, 0]
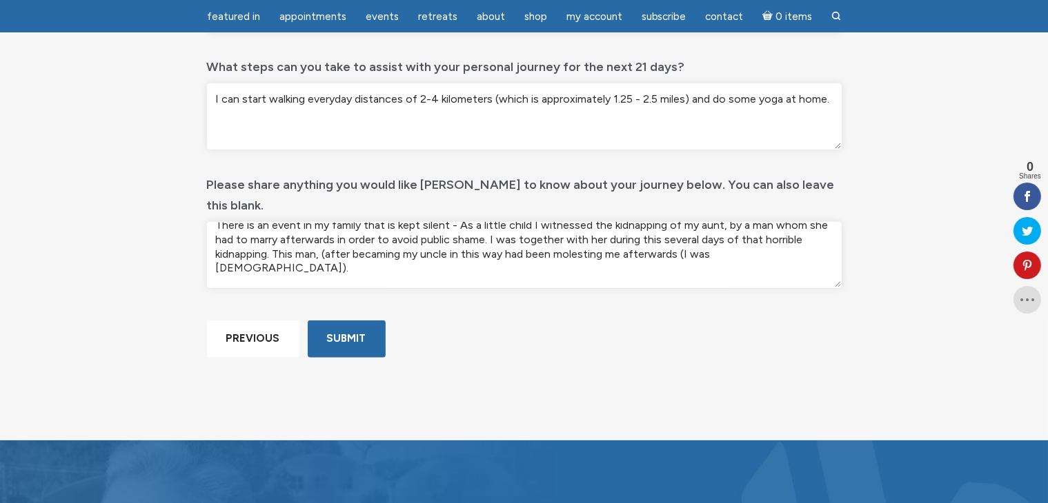
click at [503, 232] on textarea "I often feel overloaded, stressed, easily nervous, emotionally overwhelmed in g…" at bounding box center [524, 255] width 635 height 66
click at [793, 232] on textarea "I often feel overloaded, stressed, easily nervous, emotionally overwhelmed in g…" at bounding box center [524, 255] width 635 height 66
click at [501, 246] on textarea "I often feel overloaded, stressed, easily nervous, emotionally overwhelmed in g…" at bounding box center [524, 255] width 635 height 66
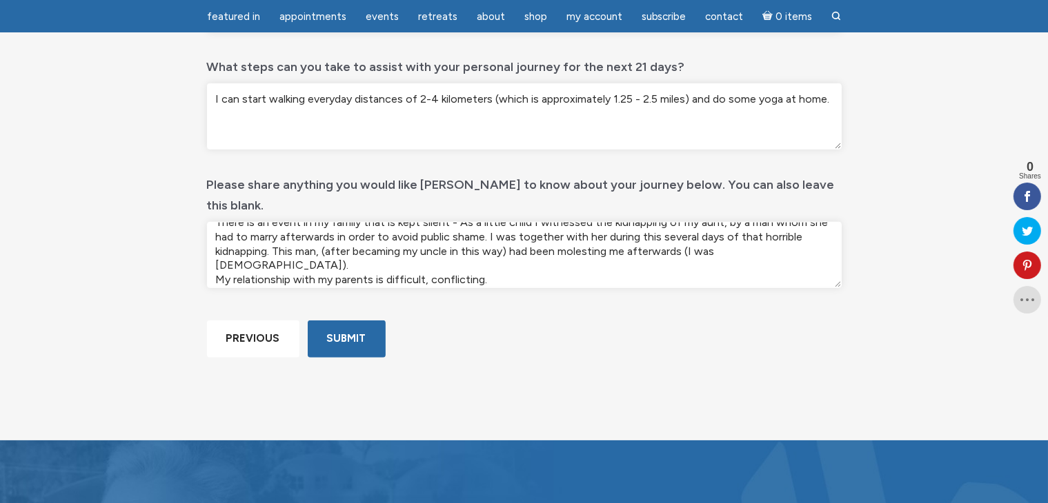
click at [660, 259] on textarea "I often feel overloaded, stressed, easily nervous, emotionally overwhelmed in g…" at bounding box center [524, 255] width 635 height 66
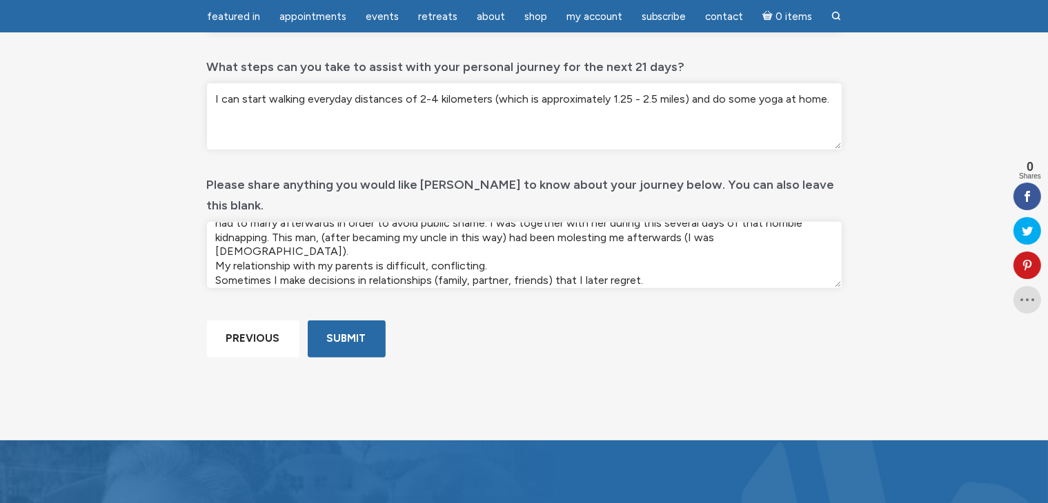
scroll to position [99, 0]
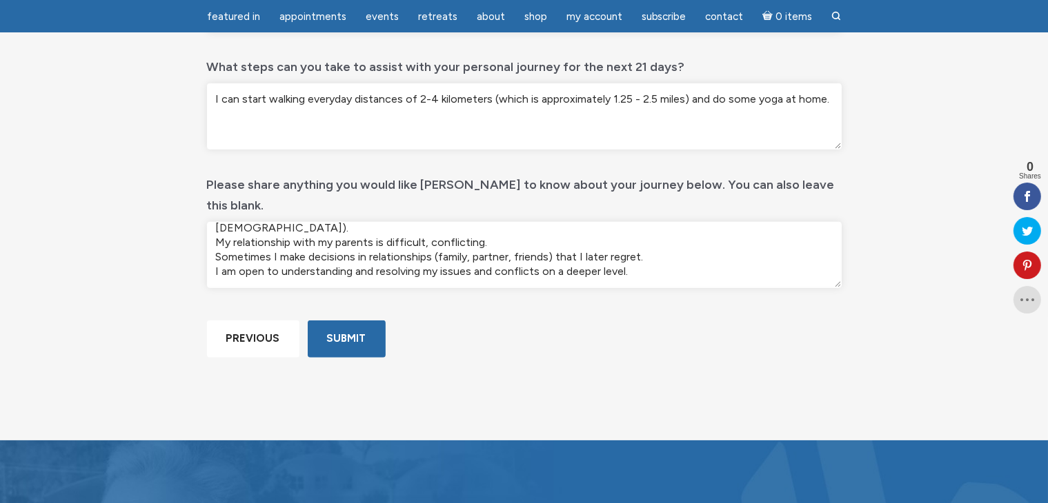
click at [633, 236] on textarea "I often feel overloaded, stressed, easily nervous, emotionally overwhelmed in g…" at bounding box center [524, 255] width 635 height 66
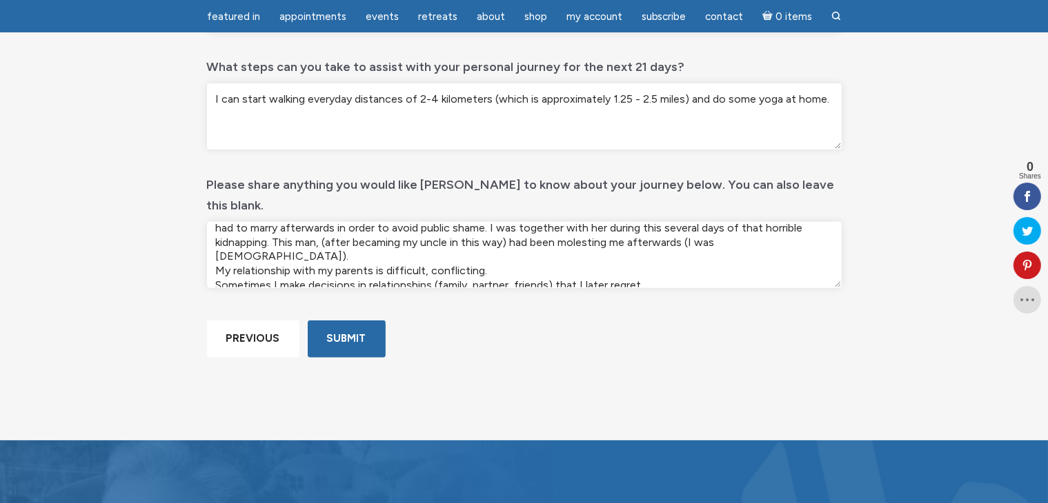
scroll to position [0, 0]
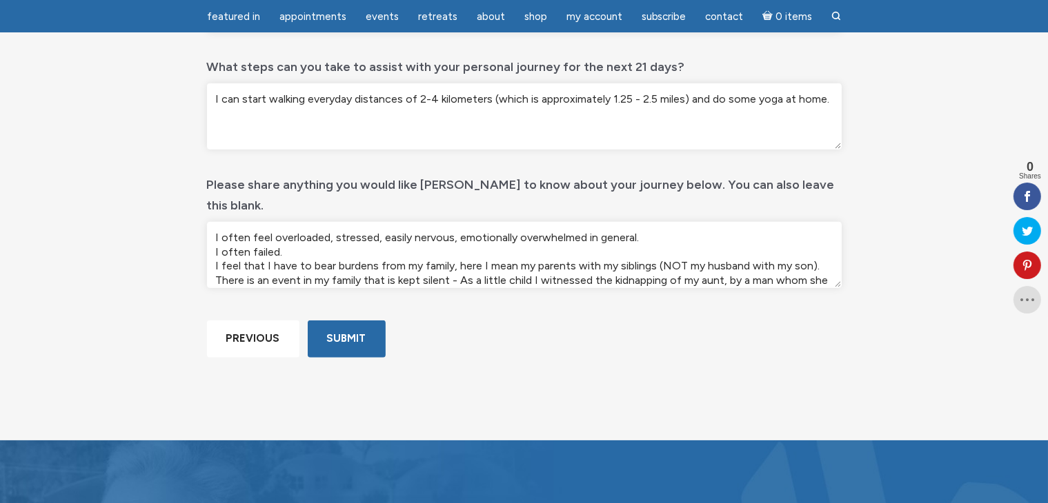
drag, startPoint x: 657, startPoint y: 235, endPoint x: 129, endPoint y: 159, distance: 533.1
type textarea "I often feel overloaded, stressed, easily nervous, emotionally overwhelmed in g…"
click at [358, 357] on input "Submit" at bounding box center [347, 339] width 78 height 37
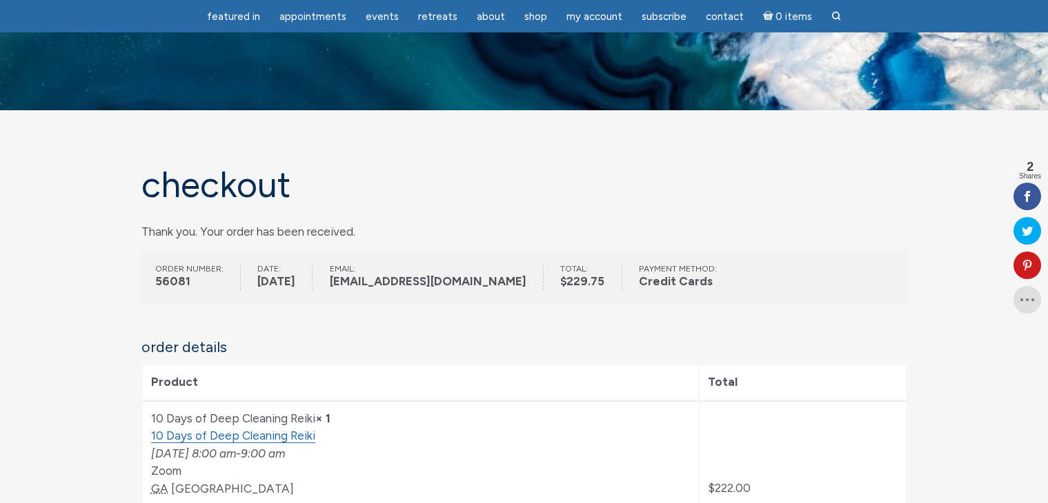
scroll to position [414, 0]
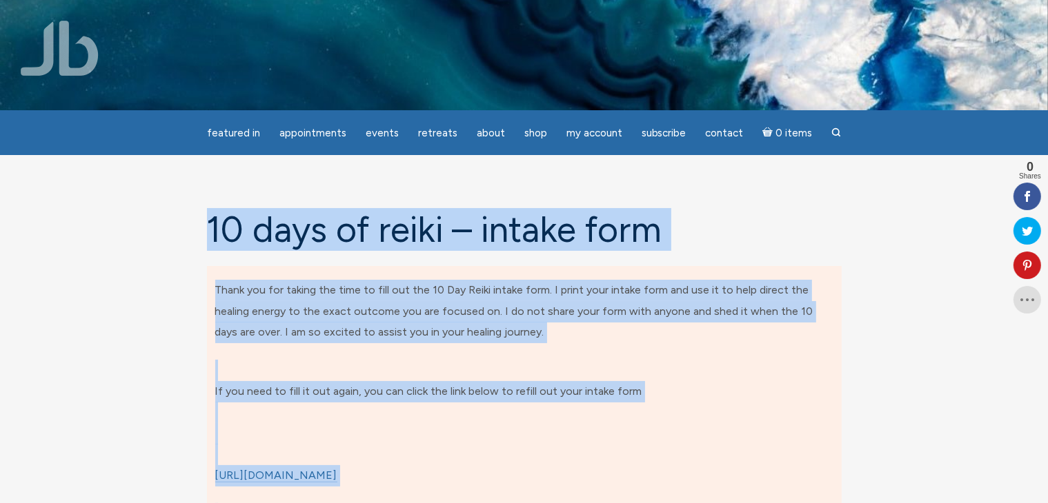
drag, startPoint x: 255, startPoint y: 323, endPoint x: 183, endPoint y: 228, distance: 119.6
click at [183, 228] on div "10 days of Reiki – Intake form Thank you for taking the time to fill out the 10…" at bounding box center [524, 435] width 786 height 450
copy div "10 days of Reiki – Intake form Thank you for taking the time to fill out the 10…"
click at [712, 403] on p "If you need to fill it out again, you can click the link below to refill out yo…" at bounding box center [524, 434] width 618 height 106
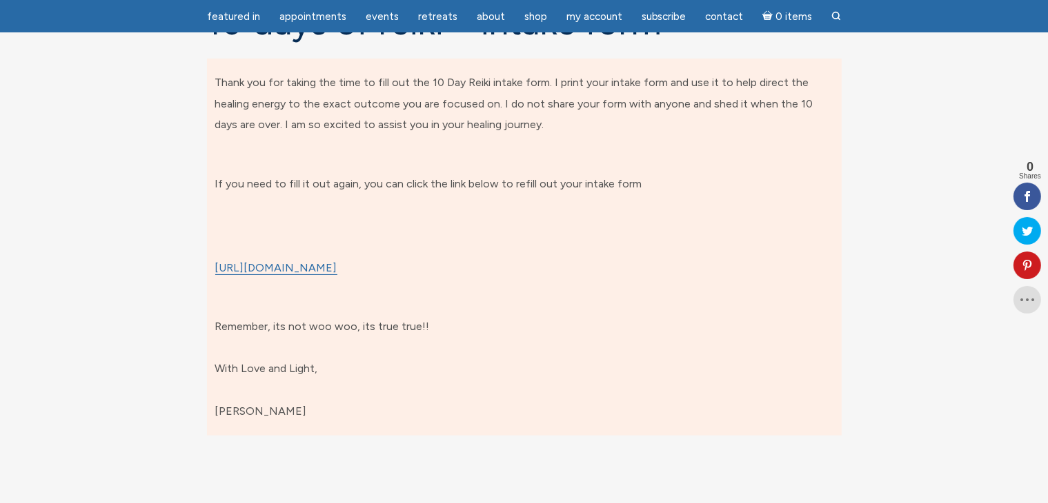
scroll to position [207, 0]
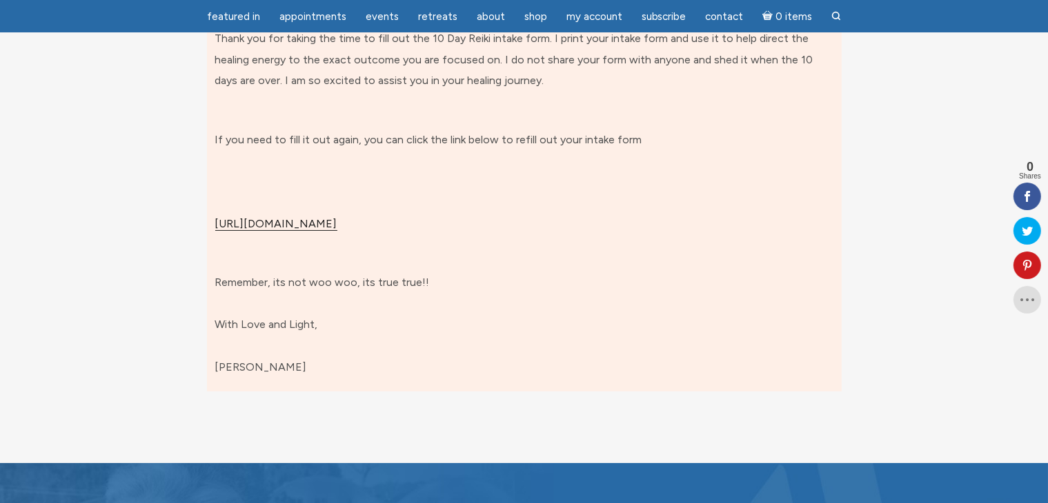
click at [337, 223] on link "https://jamiebutlermedium.com/10-days-of-reiki-intake-form/" at bounding box center [276, 224] width 122 height 14
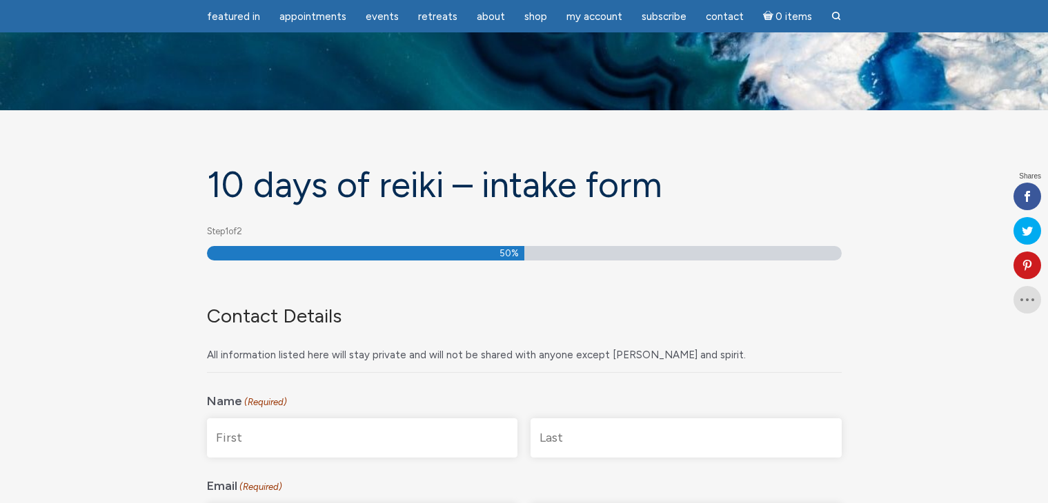
select select "[GEOGRAPHIC_DATA]"
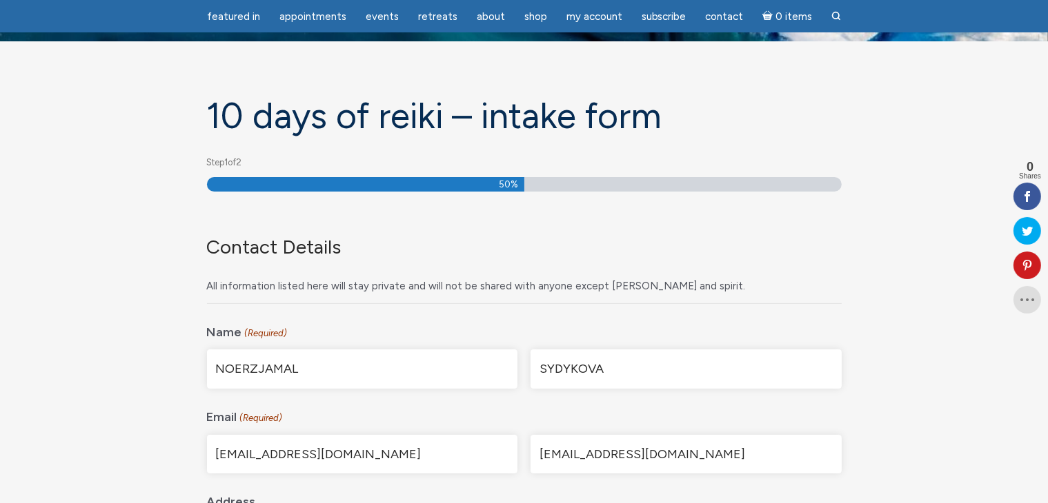
scroll to position [69, 0]
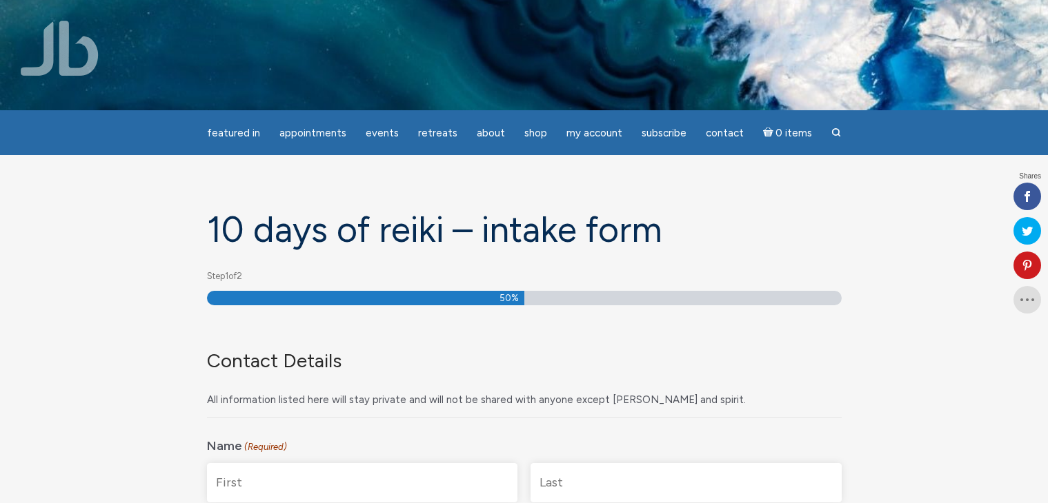
select select "[GEOGRAPHIC_DATA]"
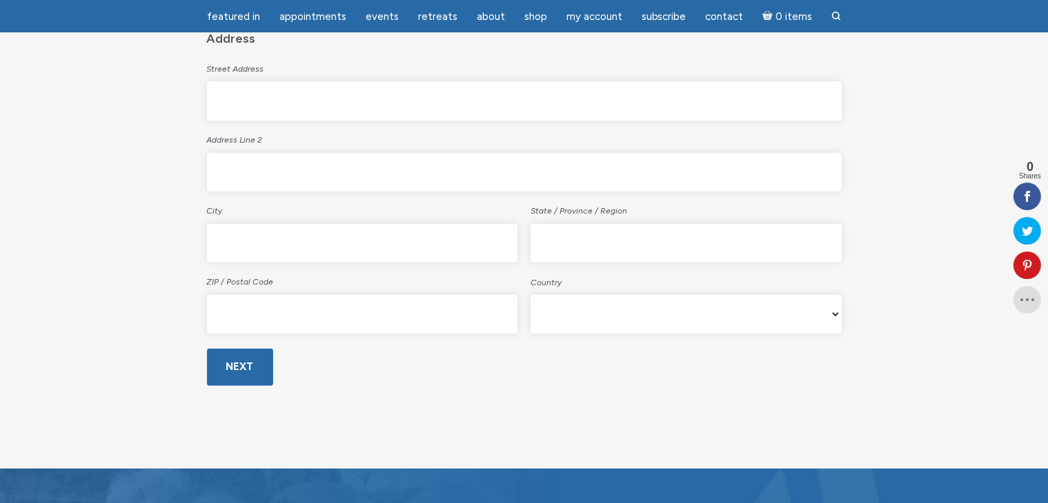
scroll to position [690, 0]
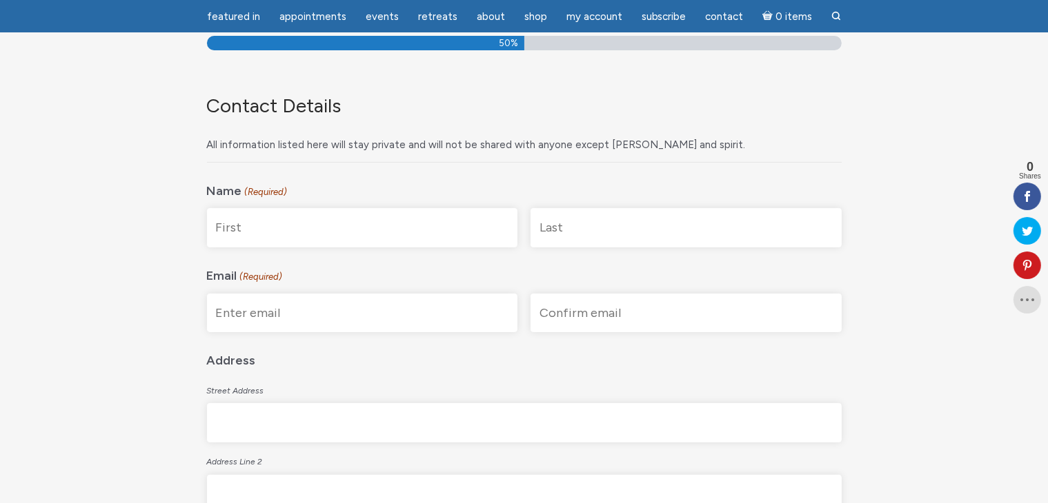
scroll to position [207, 0]
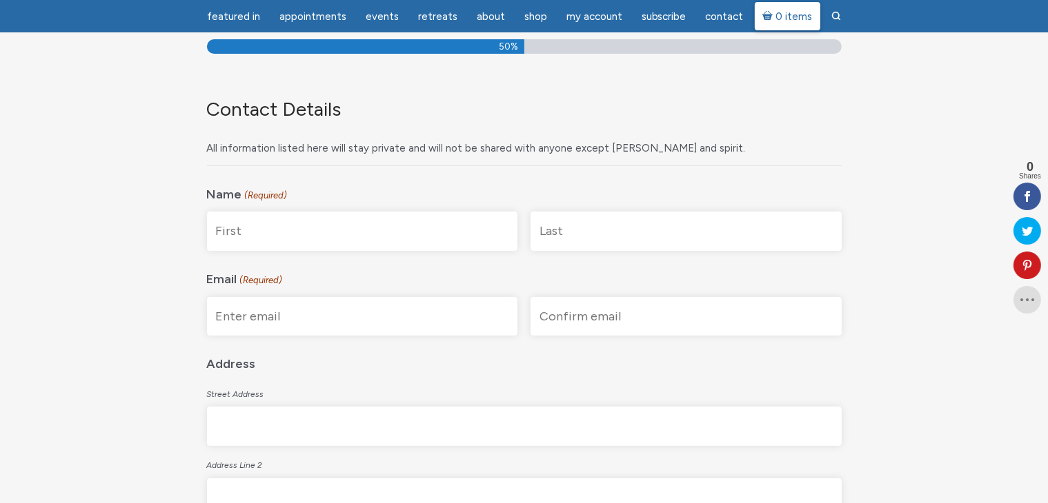
click at [791, 13] on span "0 items" at bounding box center [793, 17] width 37 height 10
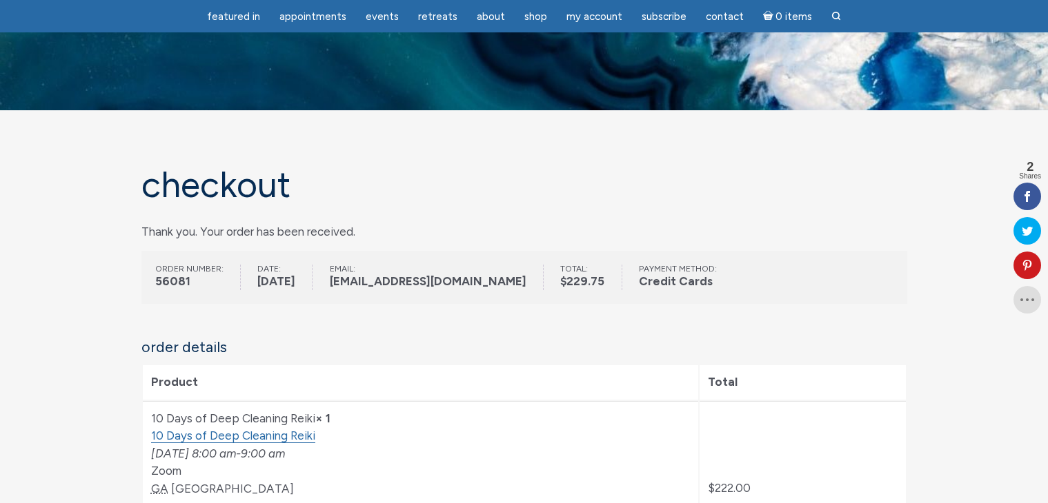
scroll to position [414, 0]
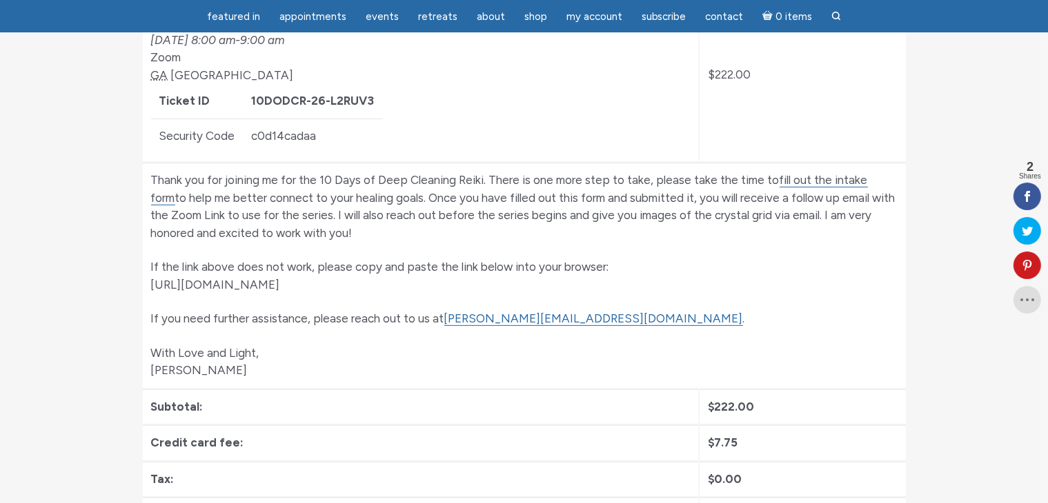
click at [928, 318] on section "Checkout Thank you. Your order has been received. Order number: 56081 Date: Oct…" at bounding box center [524, 277] width 1048 height 1161
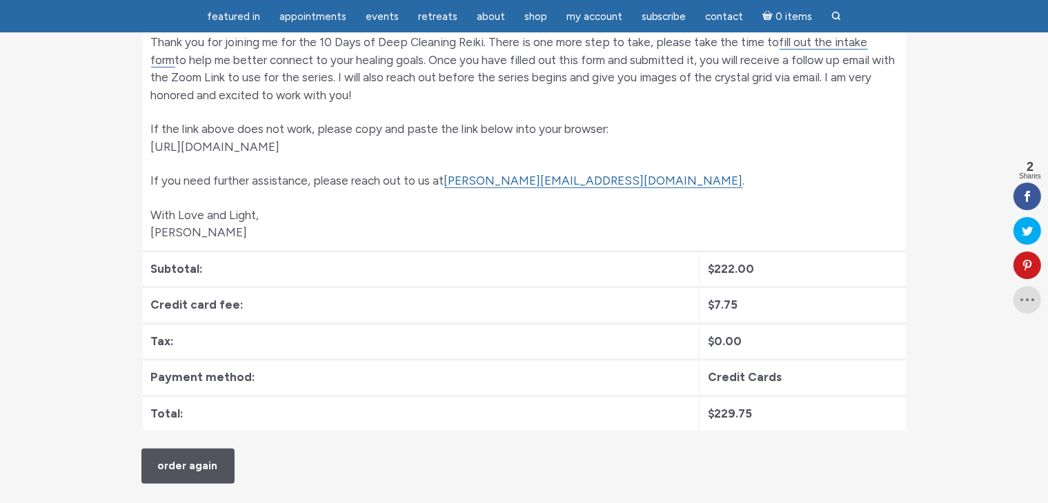
scroll to position [483, 0]
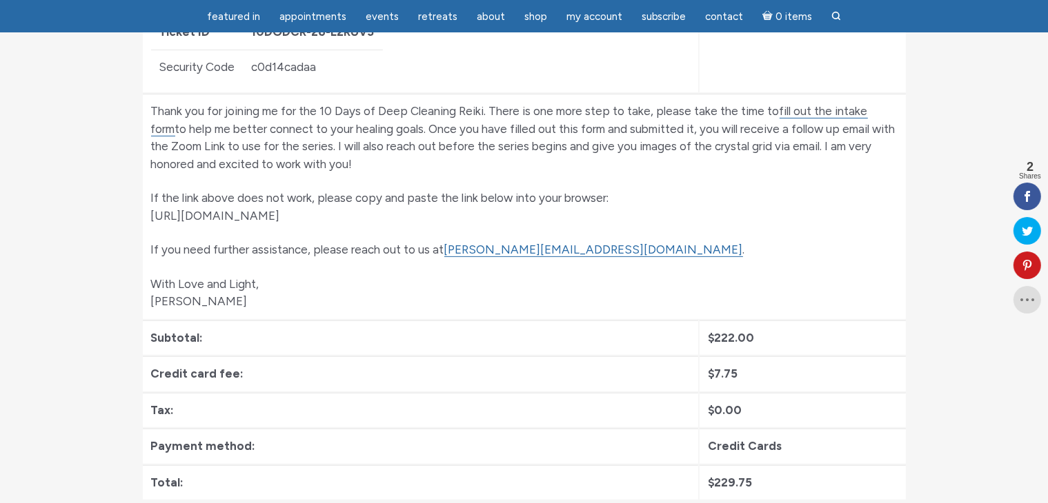
drag, startPoint x: 506, startPoint y: 218, endPoint x: 145, endPoint y: 219, distance: 361.4
click at [145, 219] on td "Thank you for joining me for the 10 Days of Deep Cleaning Reiki. There is one m…" at bounding box center [524, 207] width 763 height 226
copy p "https://jamiebutlermedium.com/10-days-of-reiki-intake-form/"
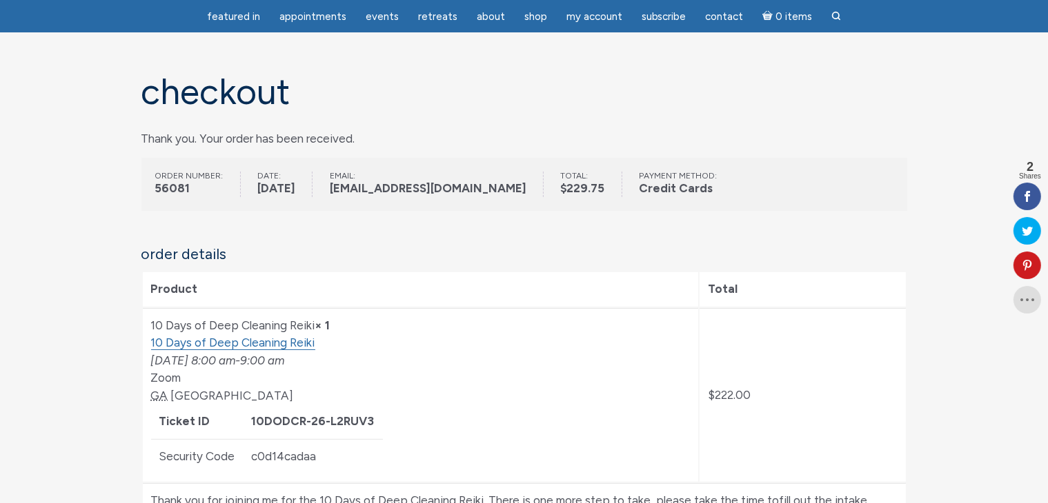
scroll to position [0, 0]
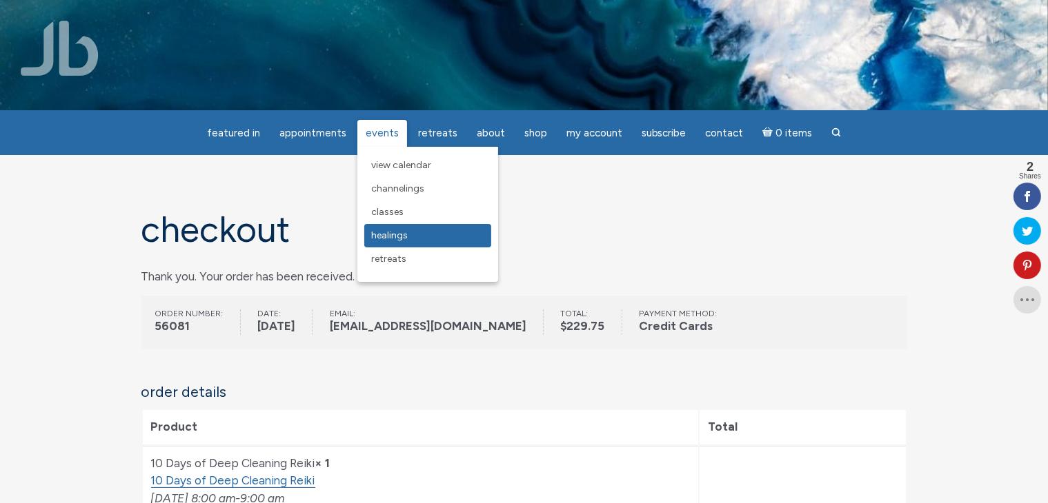
click at [395, 234] on span "Healings" at bounding box center [389, 236] width 37 height 12
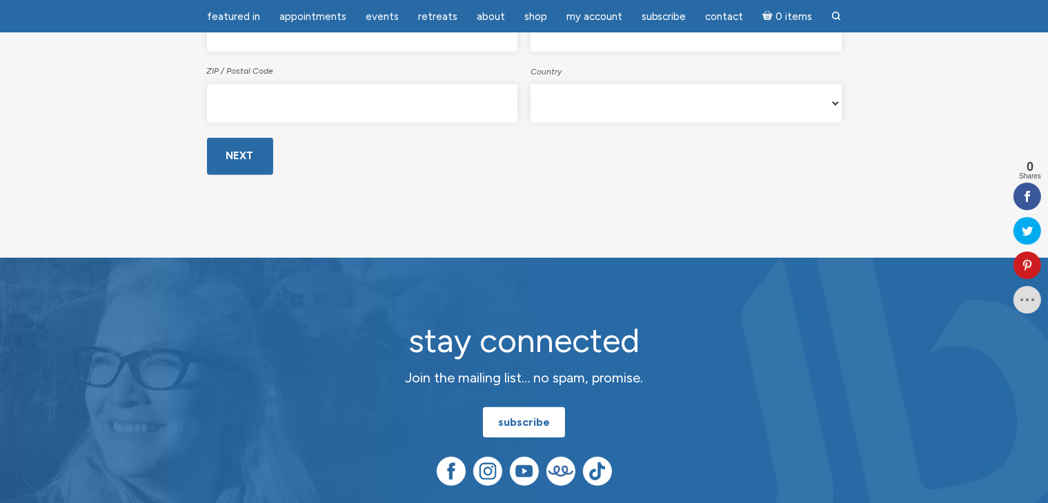
scroll to position [828, 0]
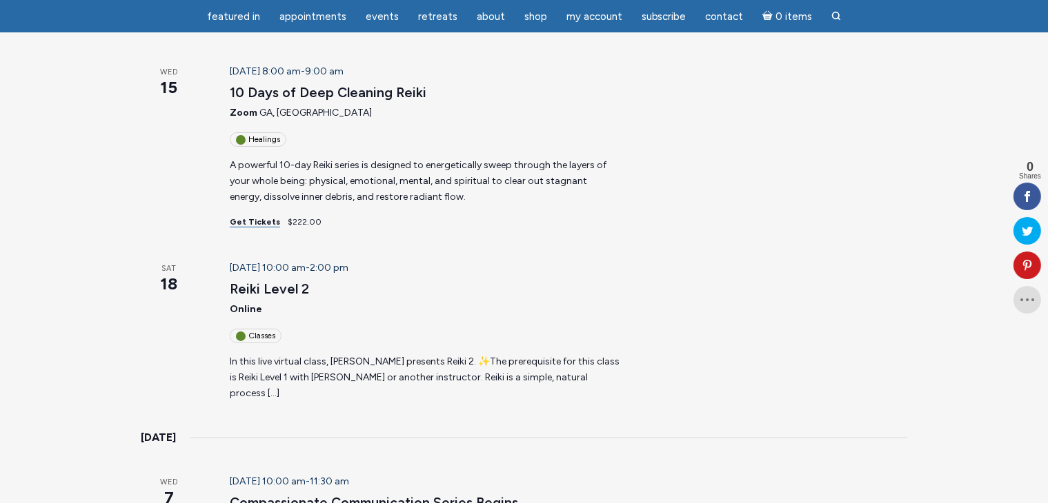
scroll to position [138, 0]
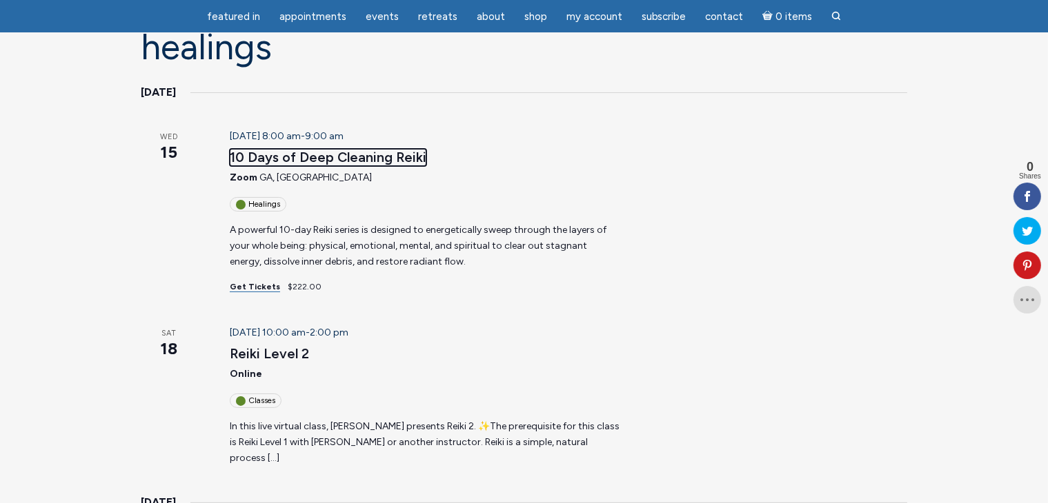
click at [363, 158] on link "10 Days of Deep Cleaning Reiki" at bounding box center [328, 157] width 197 height 17
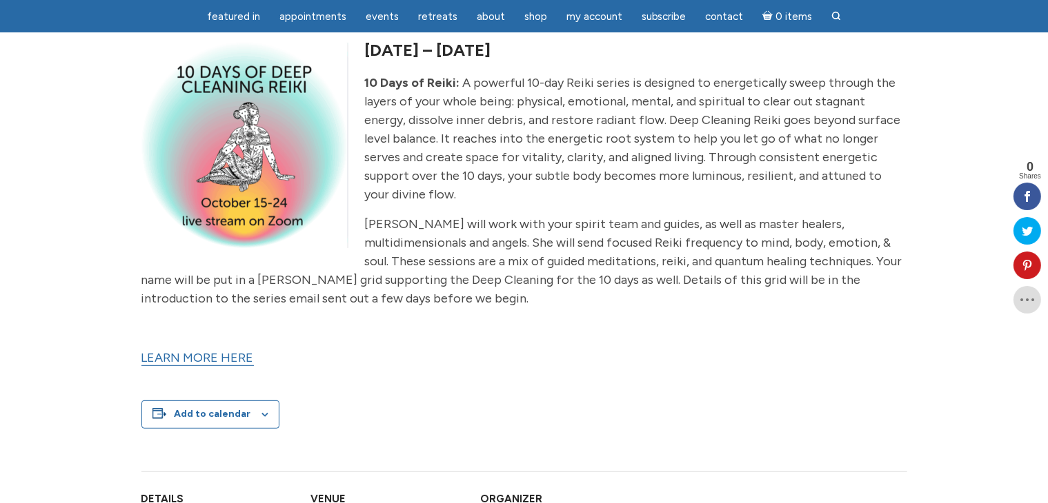
scroll to position [414, 0]
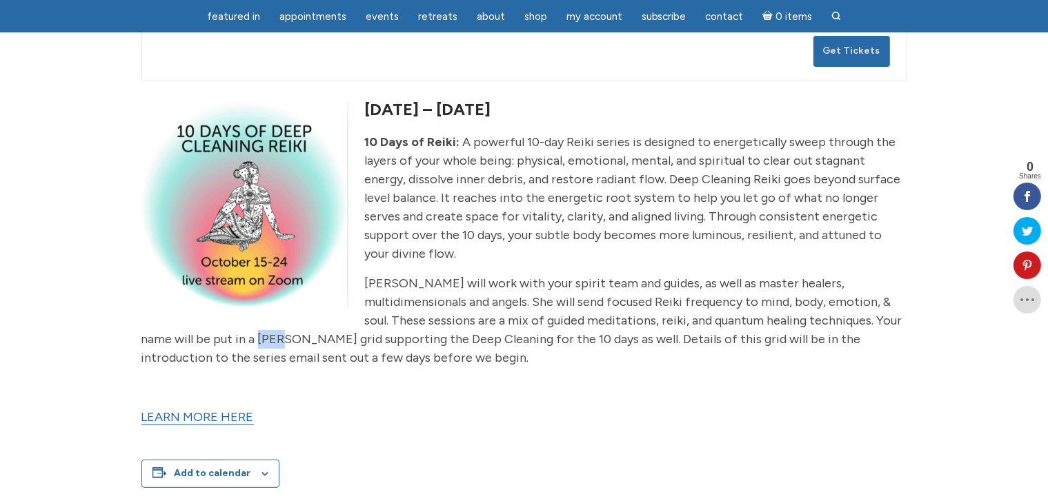
drag, startPoint x: 408, startPoint y: 321, endPoint x: 422, endPoint y: 321, distance: 14.5
click at [422, 321] on p "[PERSON_NAME] will work with your spirit team and guides, as well as master hea…" at bounding box center [524, 320] width 766 height 93
copy p "grid"
click at [891, 460] on div "Add to calendar Google Calendar iCalendar Outlook 365 Outlook Live" at bounding box center [524, 474] width 766 height 28
drag, startPoint x: 441, startPoint y: 175, endPoint x: 474, endPoint y: 175, distance: 33.1
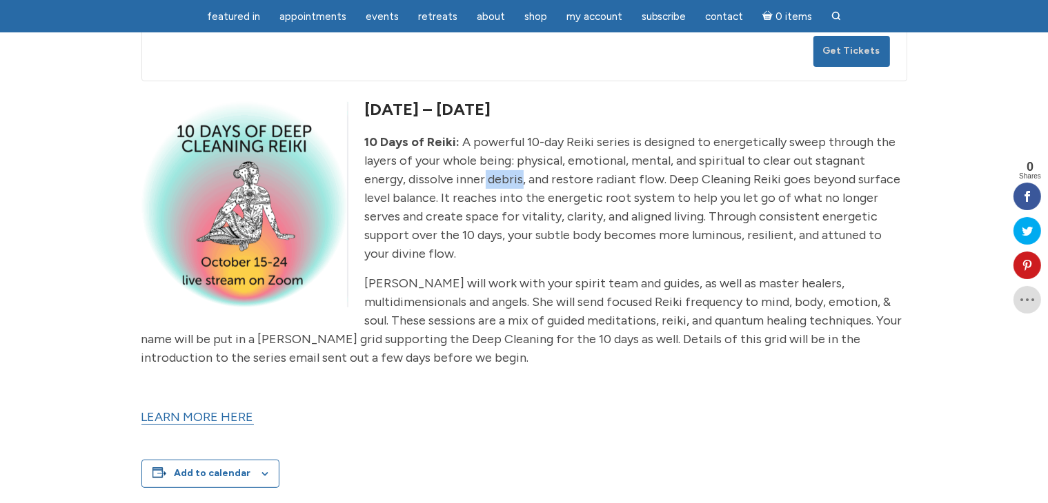
click at [474, 175] on p "10 Days of Reiki: A powerful 10-day Reiki series is designed to energetically s…" at bounding box center [524, 198] width 766 height 130
copy p "debris"
click at [612, 438] on div "Add to calendar Google Calendar iCalendar Outlook 365 Outlook Live" at bounding box center [524, 474] width 766 height 72
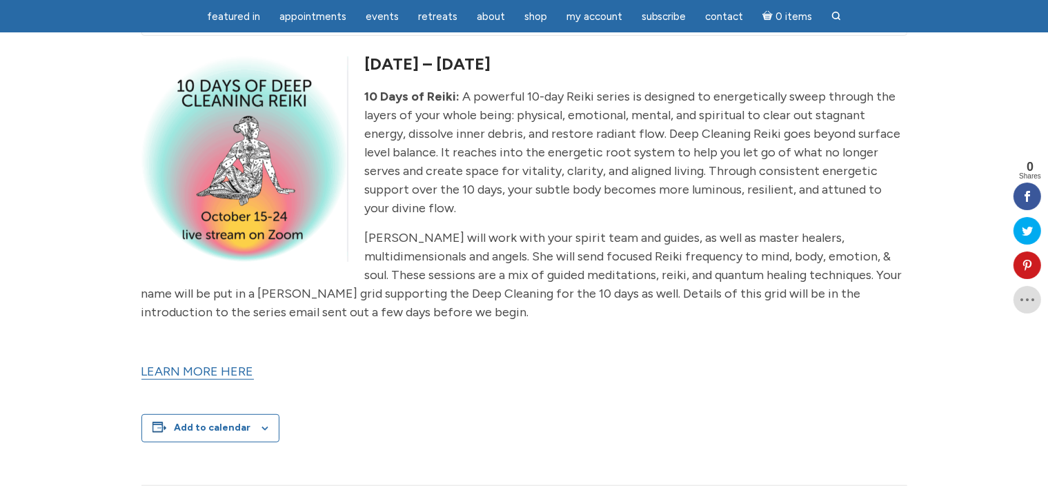
scroll to position [483, 0]
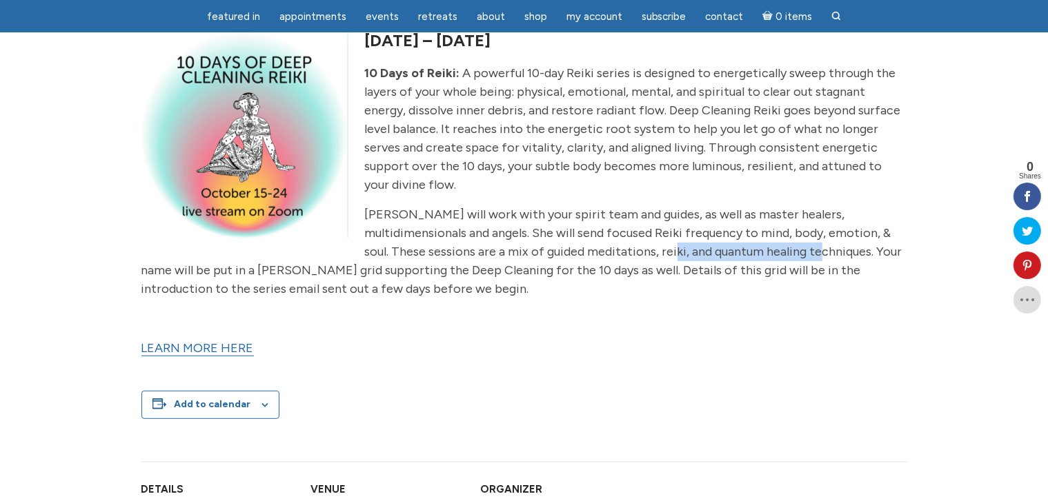
drag, startPoint x: 566, startPoint y: 237, endPoint x: 723, endPoint y: 234, distance: 157.3
click at [723, 234] on p "[PERSON_NAME] will work with your spirit team and guides, as well as master hea…" at bounding box center [524, 252] width 766 height 93
copy p "quantum healing techniques"
click at [903, 339] on p "LEARN MORE HERE" at bounding box center [524, 348] width 766 height 19
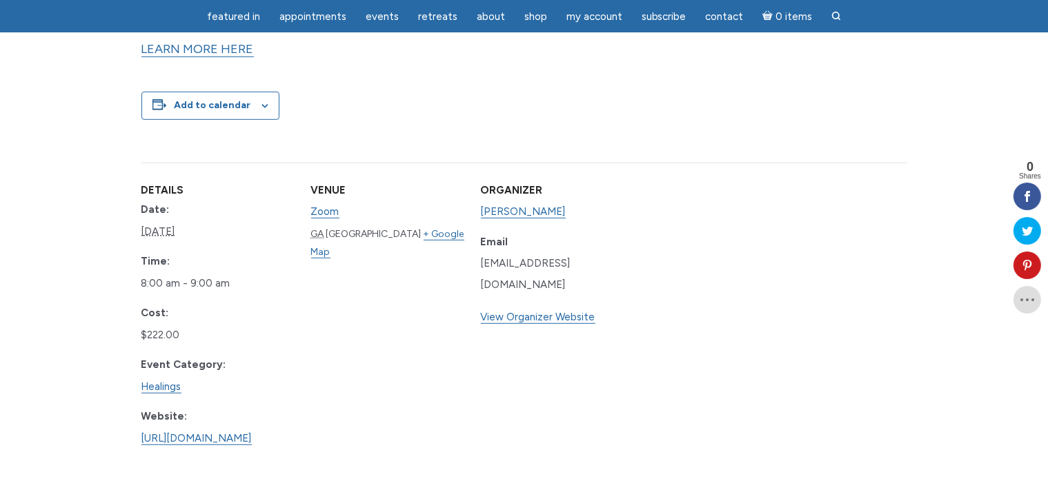
scroll to position [759, 0]
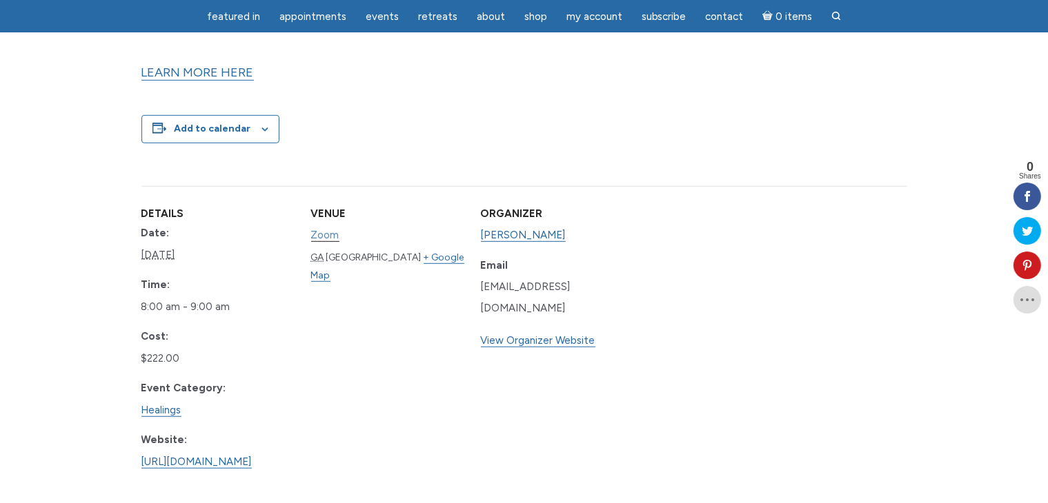
click at [339, 229] on link "Zoom" at bounding box center [325, 235] width 28 height 13
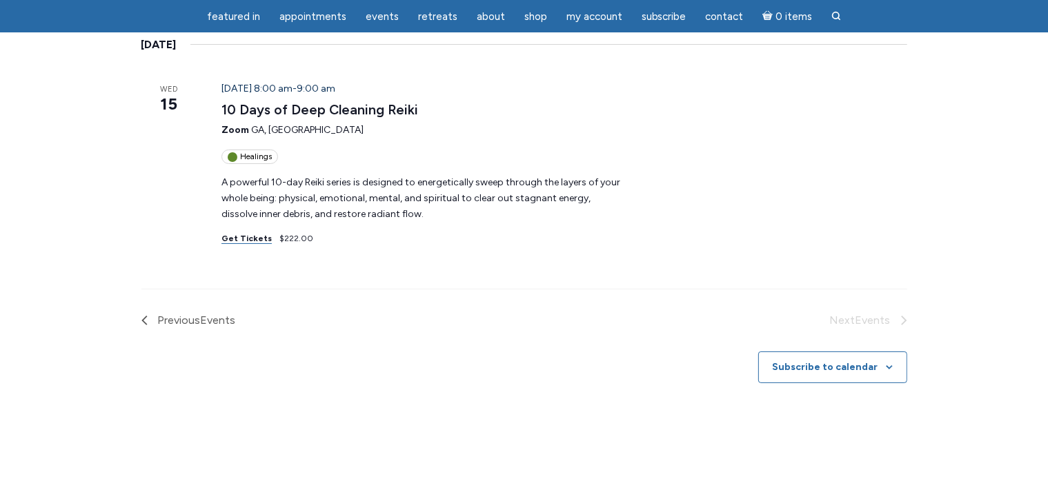
scroll to position [138, 0]
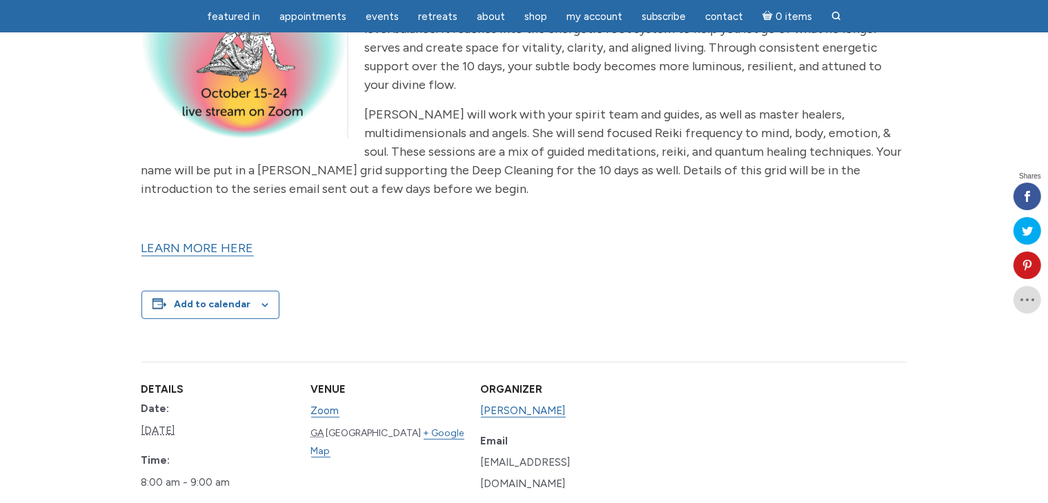
scroll to position [525, 0]
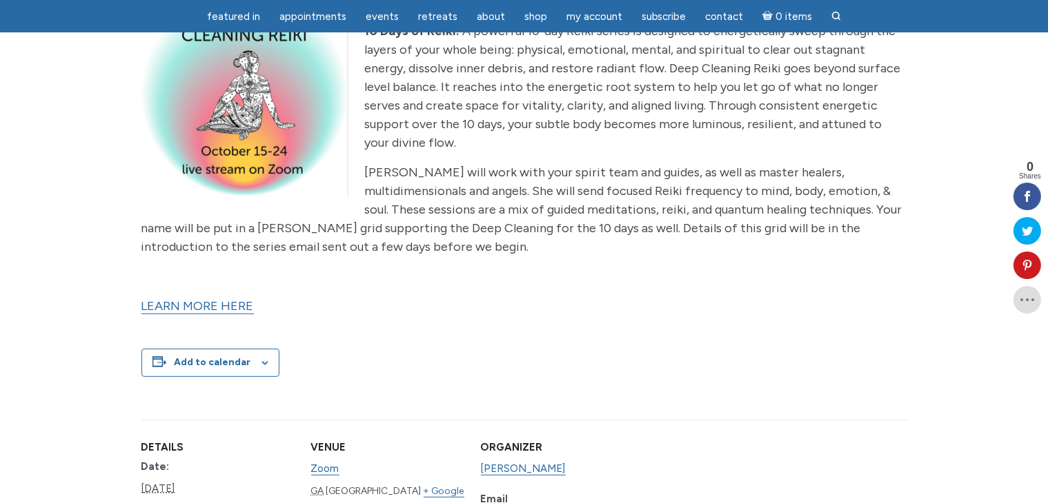
click at [207, 299] on link "LEARN MORE HERE" at bounding box center [197, 307] width 112 height 16
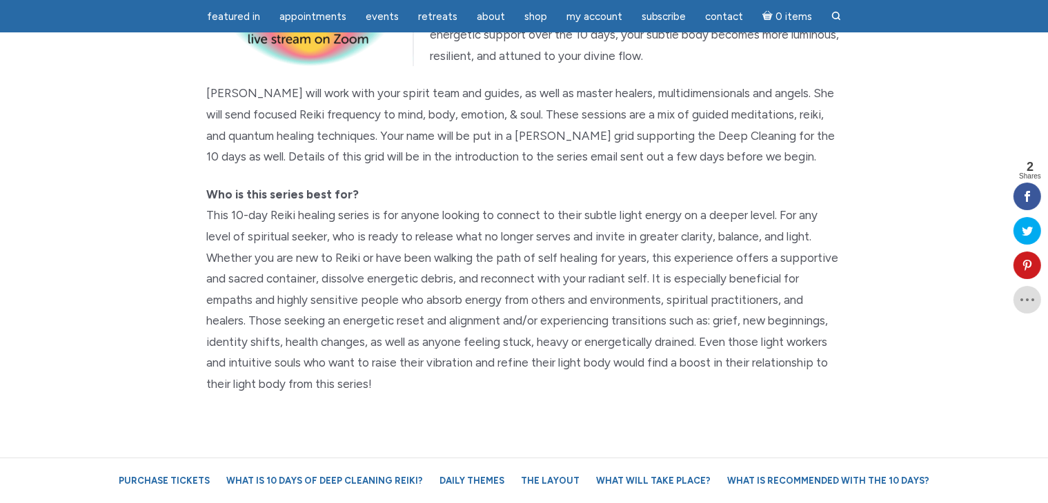
scroll to position [276, 0]
